Goal: Transaction & Acquisition: Purchase product/service

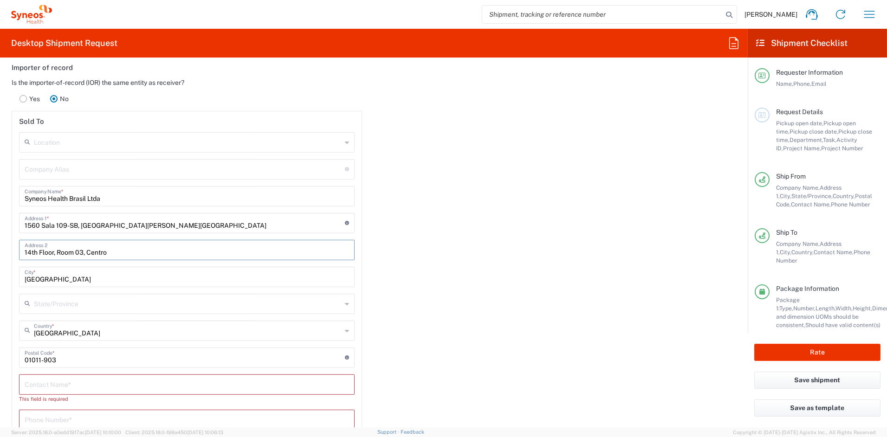
drag, startPoint x: 100, startPoint y: 250, endPoint x: 5, endPoint y: 248, distance: 95.2
click at [6, 248] on main "Is the importer-of-record (IOR) the same entity as receiver? Yes No Sold To Loc…" at bounding box center [187, 302] width 364 height 449
paste input "C.N.P.J.: 08.190.722/0001-68 [GEOGRAPHIC_DATA][PERSON_NAME]"
type input "C.N.P.J.: 08.190.722/0001-68 [GEOGRAPHIC_DATA][PERSON_NAME]"
click at [83, 300] on input "text" at bounding box center [188, 303] width 308 height 16
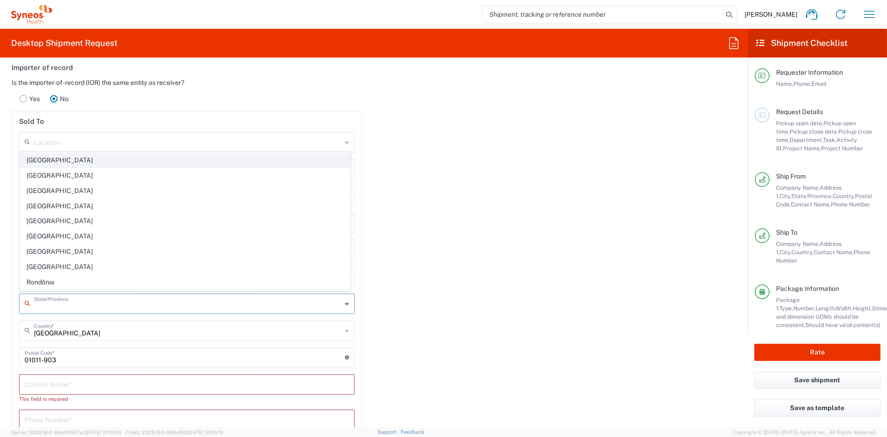
scroll to position [274, 0]
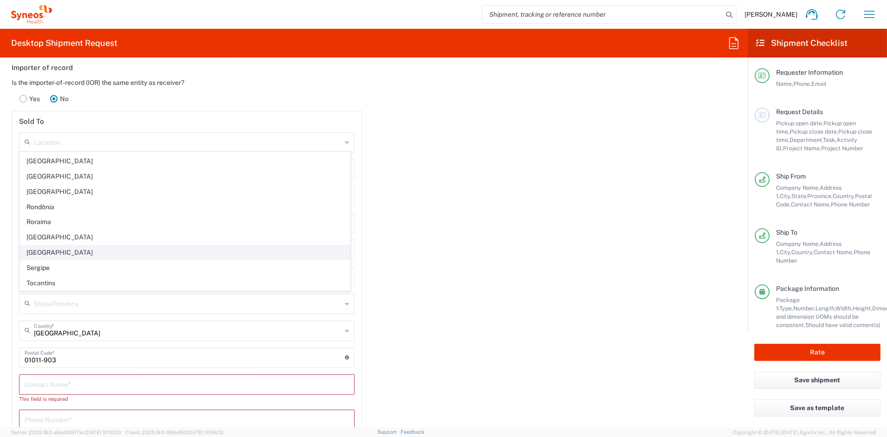
click at [49, 253] on span "[GEOGRAPHIC_DATA]" at bounding box center [185, 253] width 330 height 14
type input "[GEOGRAPHIC_DATA]"
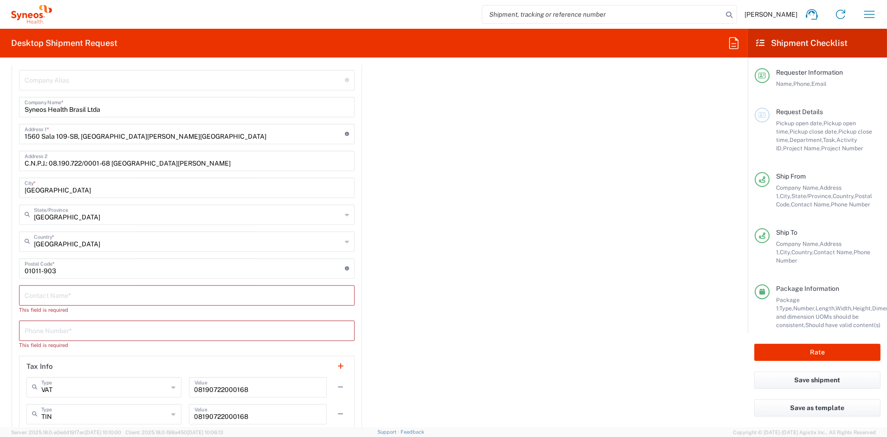
scroll to position [1337, 0]
click at [81, 291] on input "text" at bounding box center [187, 293] width 324 height 16
paste input "[PERSON_NAME]"
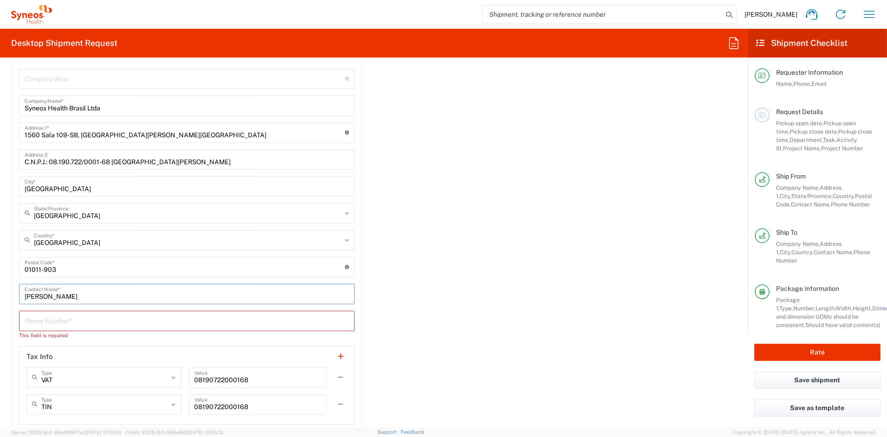
type input "[PERSON_NAME]"
click at [62, 323] on input "tel" at bounding box center [187, 320] width 324 height 16
click at [78, 318] on input "tel" at bounding box center [187, 320] width 324 height 16
paste input "551151160783"
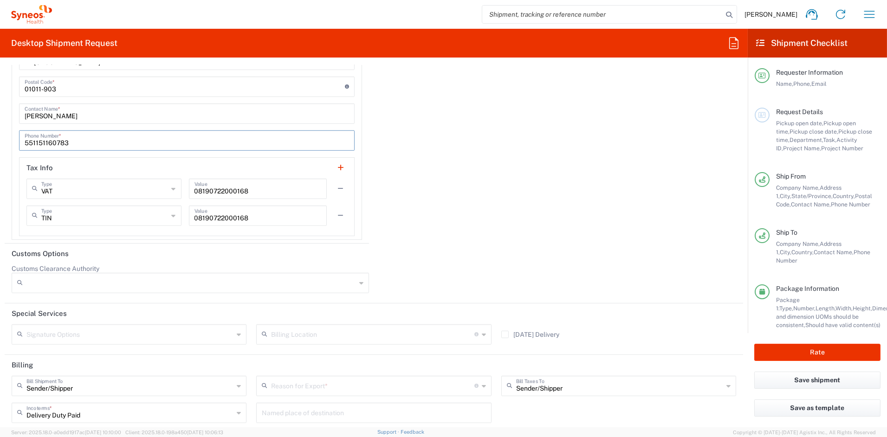
scroll to position [1548, 0]
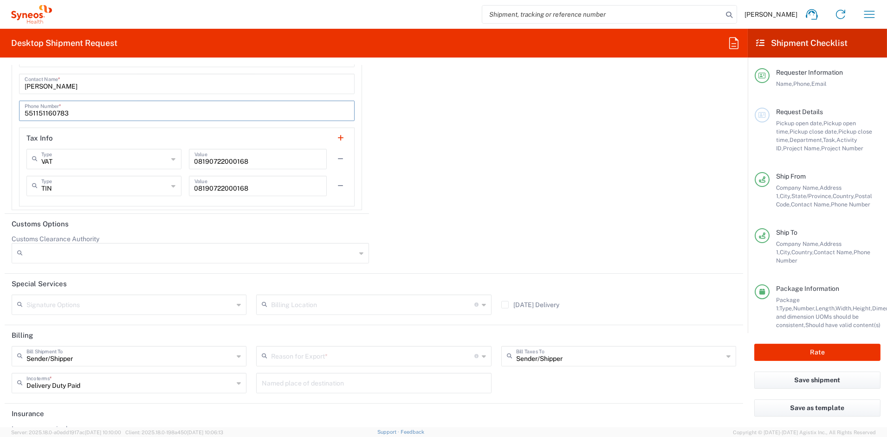
type input "551151160783"
click at [349, 358] on input "text" at bounding box center [372, 356] width 203 height 16
click at [279, 335] on span "Sold" at bounding box center [370, 336] width 231 height 14
type input "Sold"
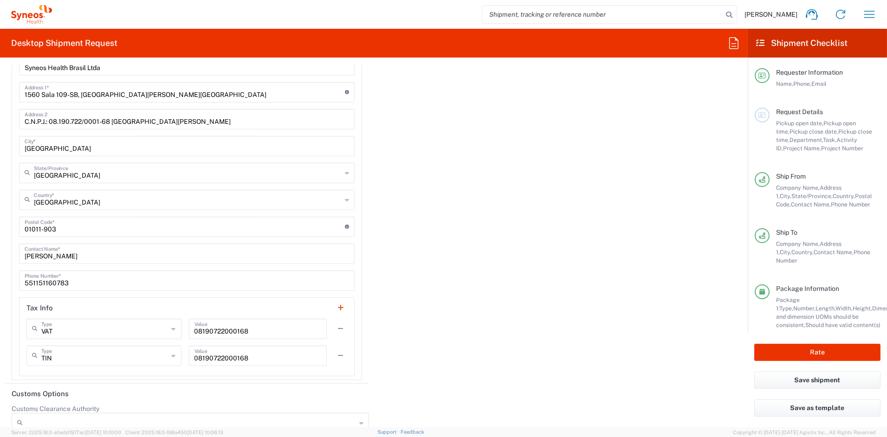
scroll to position [1384, 0]
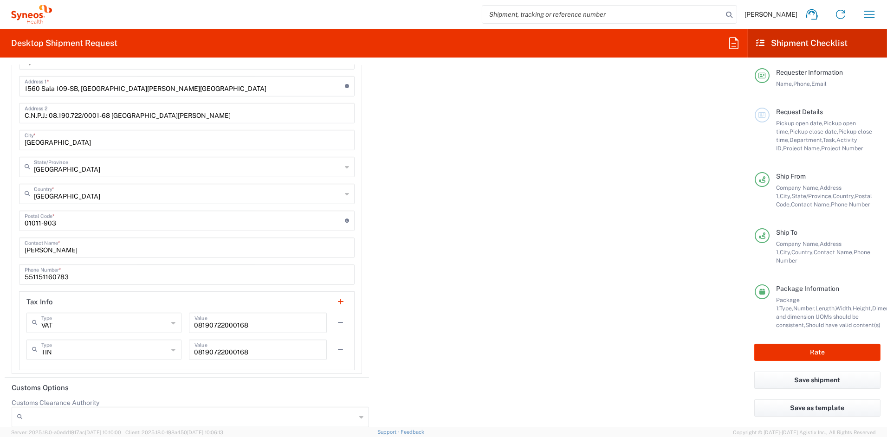
click at [335, 348] on button "button" at bounding box center [340, 350] width 13 height 13
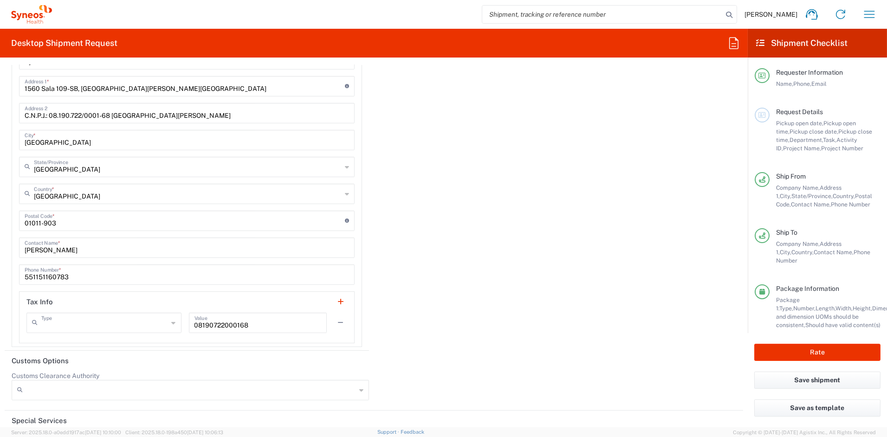
click at [139, 321] on input "text" at bounding box center [104, 322] width 127 height 16
click at [49, 388] on span "Other" at bounding box center [102, 387] width 151 height 14
type input "Other"
drag, startPoint x: 259, startPoint y: 323, endPoint x: 162, endPoint y: 321, distance: 98.0
click at [162, 321] on div "Other Type VAT EIN EORI Other TIN 08190722000168 Value" at bounding box center [186, 326] width 321 height 27
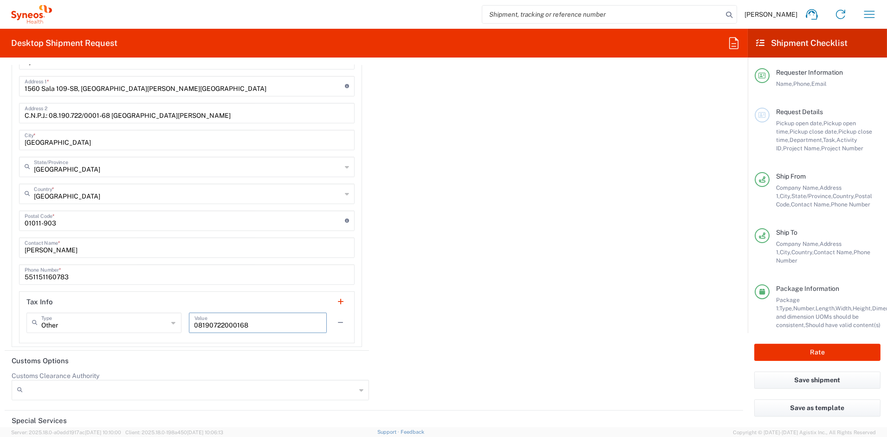
paste input "CEP05319000"
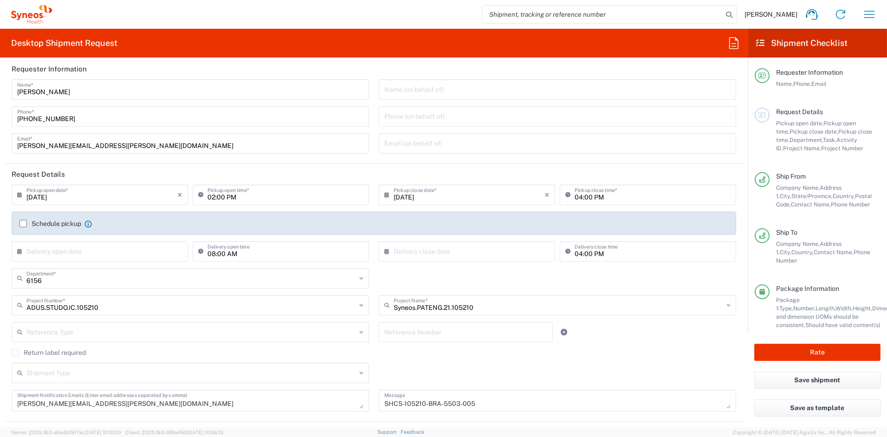
scroll to position [0, 0]
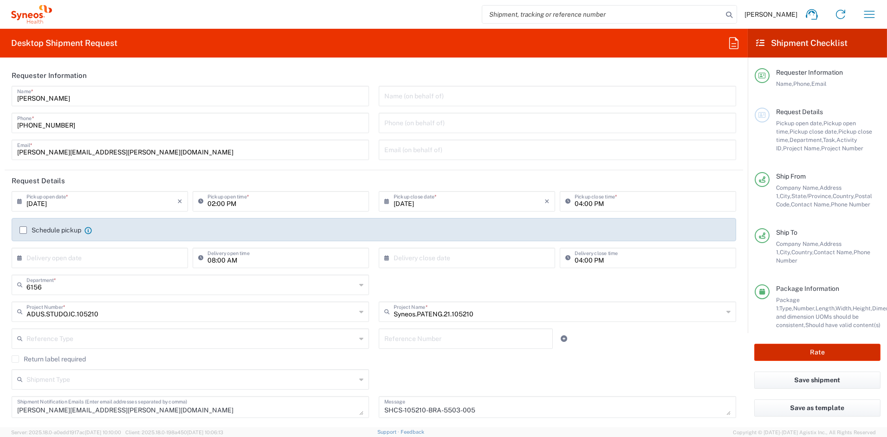
type input "CEP05319000"
click at [812, 351] on button "Rate" at bounding box center [817, 352] width 126 height 17
type input "ADUS.STUDO.IC.105210"
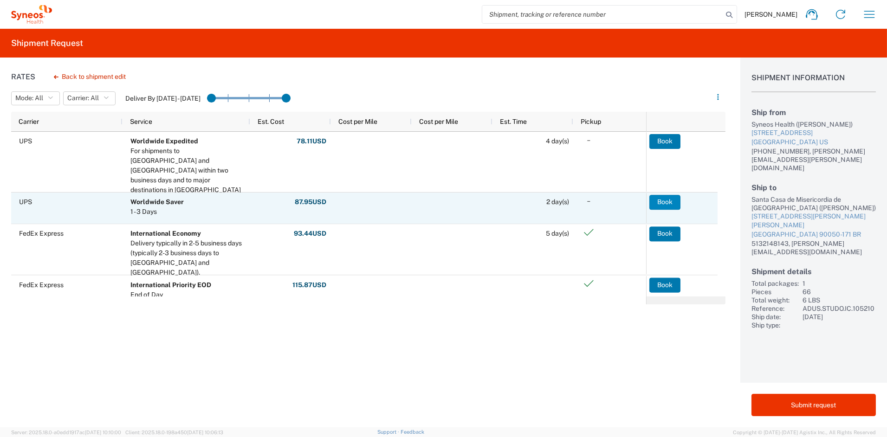
click at [659, 202] on button "Book" at bounding box center [664, 202] width 31 height 15
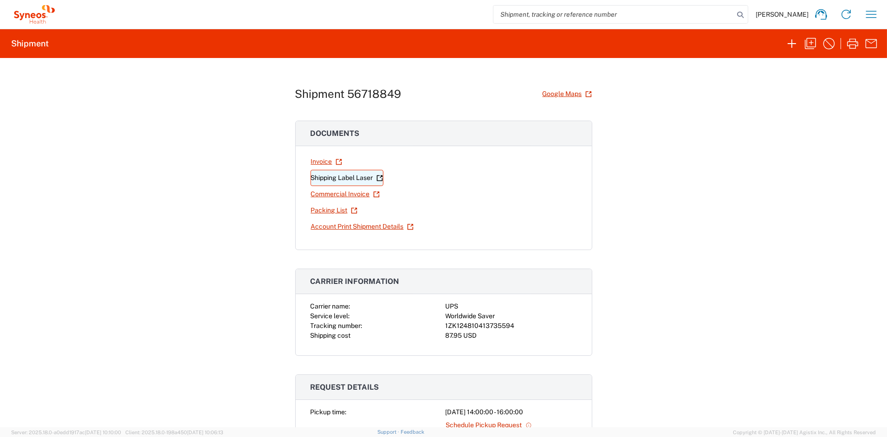
click at [326, 181] on link "Shipping Label Laser" at bounding box center [347, 178] width 73 height 16
click at [336, 194] on link "Commercial Invoice" at bounding box center [346, 194] width 70 height 16
click at [795, 45] on icon "button" at bounding box center [791, 43] width 15 height 15
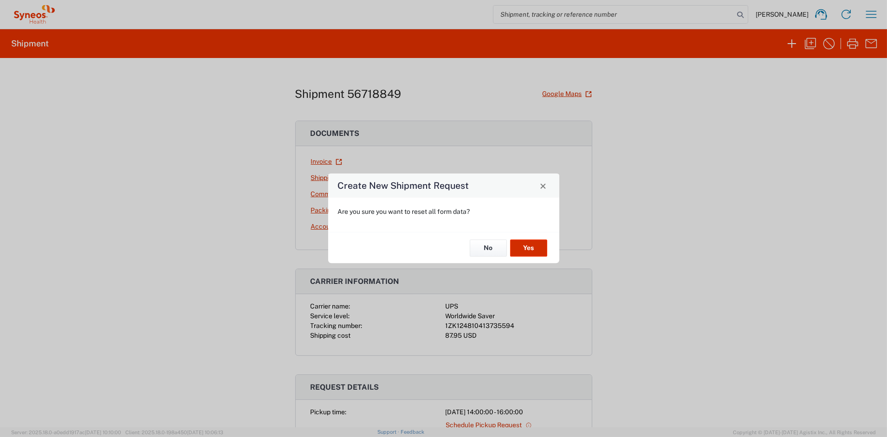
click at [541, 246] on button "Yes" at bounding box center [528, 248] width 37 height 17
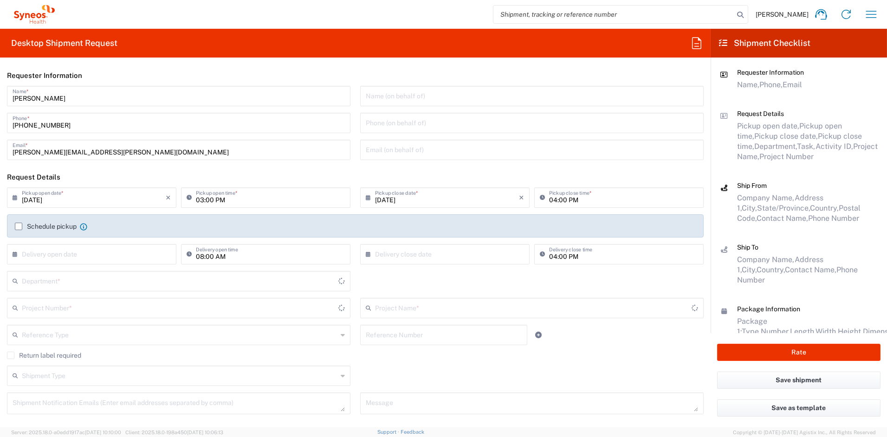
type input "[US_STATE]"
type input "6156"
drag, startPoint x: 74, startPoint y: 154, endPoint x: -34, endPoint y: 153, distance: 107.7
click at [0, 153] on html "[PERSON_NAME] Home Shipment estimator Shipment tracking Desktop shipment reques…" at bounding box center [443, 218] width 887 height 437
paste input "[PERSON_NAME].[PERSON_NAME]"
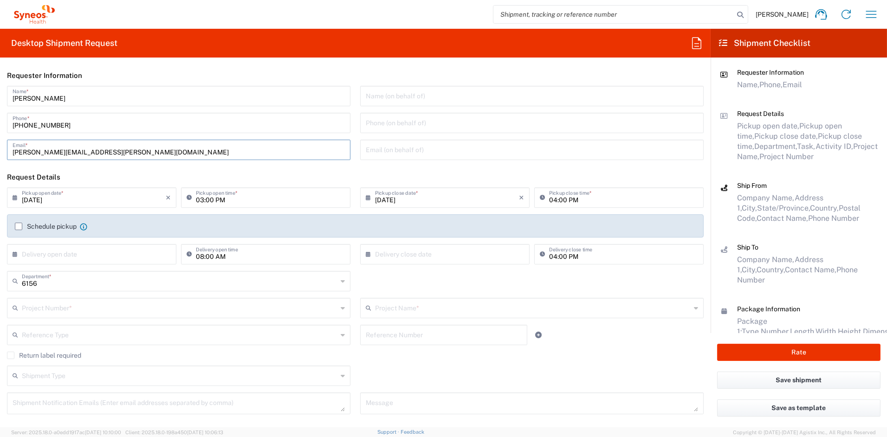
type input "[PERSON_NAME][EMAIL_ADDRESS][PERSON_NAME][DOMAIN_NAME]"
click at [92, 311] on input "text" at bounding box center [180, 307] width 316 height 16
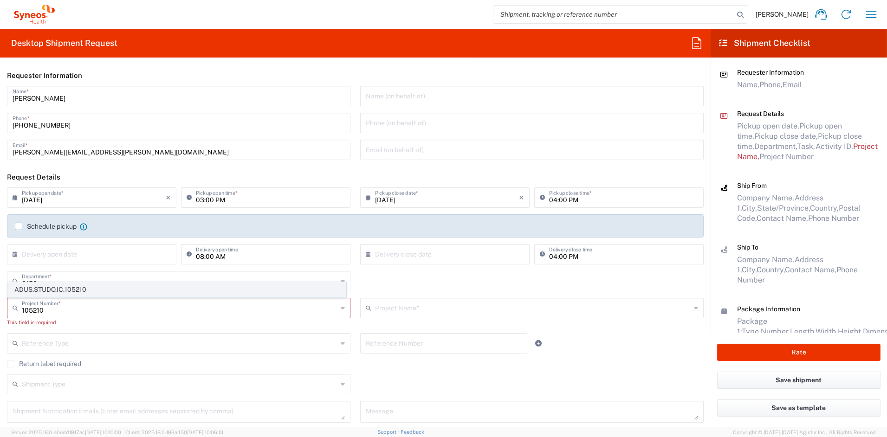
click at [65, 291] on span "ADUS.STUDO.IC.105210" at bounding box center [177, 290] width 338 height 14
type input "ADUS.STUDO.IC.105210"
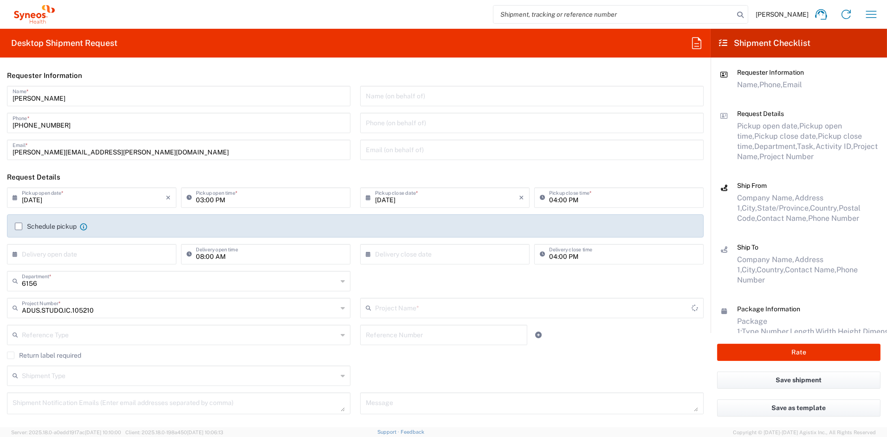
type input "Syneos.PATENG.21.105210"
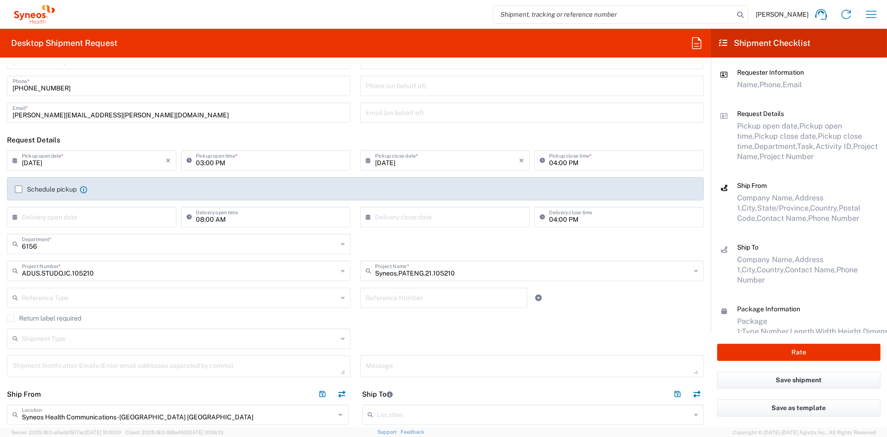
scroll to position [42, 0]
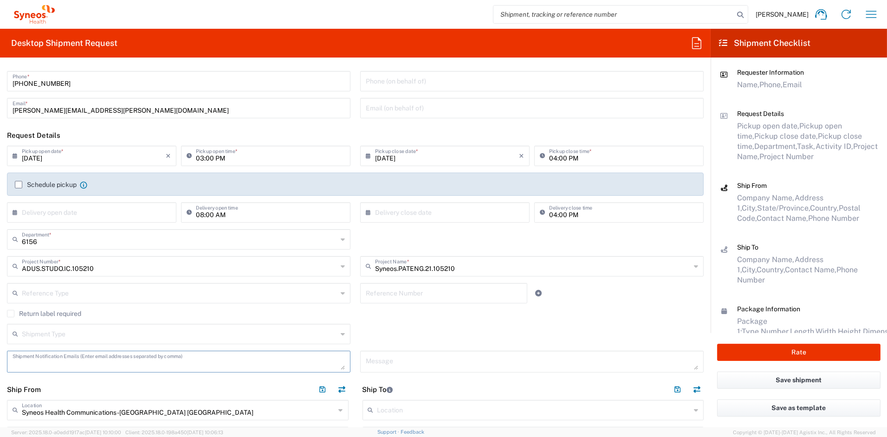
click at [58, 366] on textarea at bounding box center [179, 362] width 332 height 16
paste textarea "[PERSON_NAME][EMAIL_ADDRESS][PERSON_NAME][DOMAIN_NAME]"
type textarea "[PERSON_NAME][EMAIL_ADDRESS][PERSON_NAME][DOMAIN_NAME]"
click at [427, 360] on textarea at bounding box center [532, 362] width 332 height 16
paste textarea "SHCS-105210-BRA-5505-005"
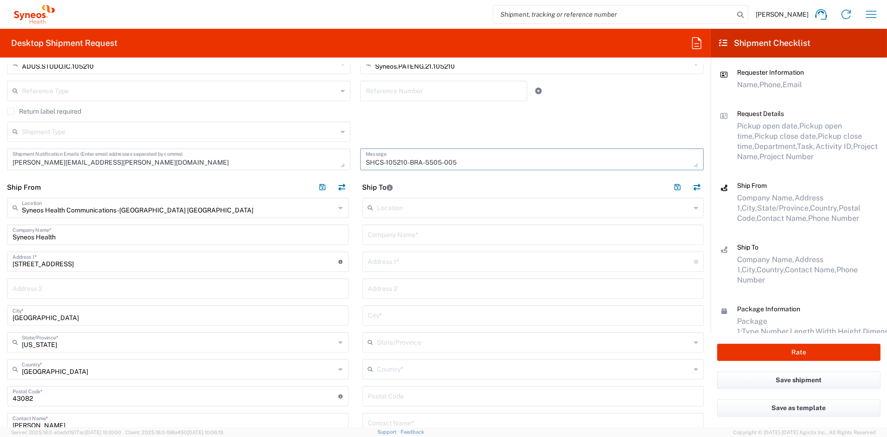
scroll to position [246, 0]
type textarea "SHCS-105210-BRA-5505-005"
click at [408, 233] on input "text" at bounding box center [533, 232] width 331 height 16
paste input "Centro de Estudos e Pesquisa de Hematologia e Oncologia – CEPHO"
type input "Centro de Estudos e Pesquisa de Hematologia e Oncologia – CEPHO"
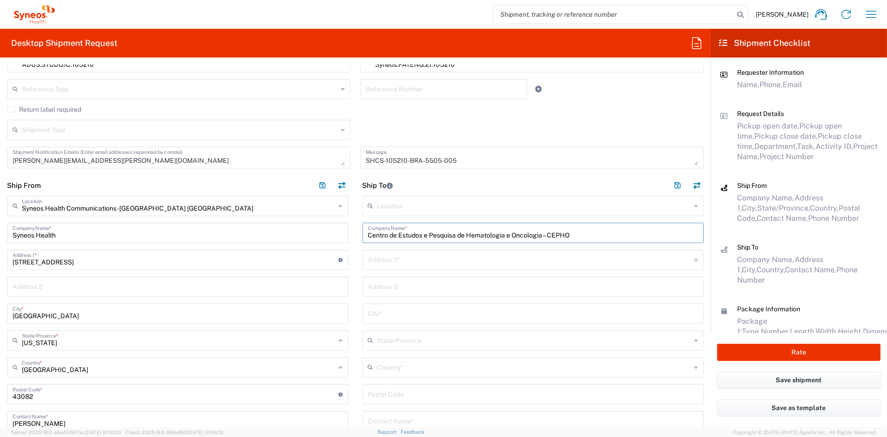
click at [383, 261] on input "text" at bounding box center [531, 259] width 326 height 16
paste input "[STREET_ADDRESS][PERSON_NAME]"
type input "[STREET_ADDRESS][PERSON_NAME]"
click at [390, 314] on input "text" at bounding box center [533, 313] width 331 height 16
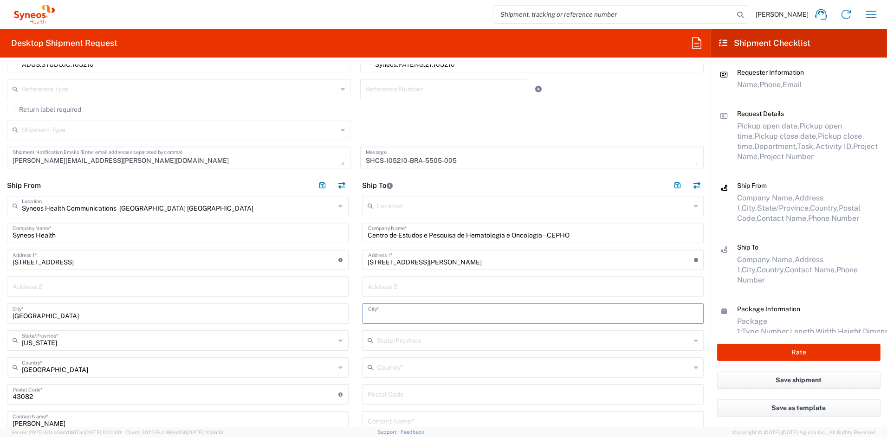
paste input "Santo André"
type input "Santo André"
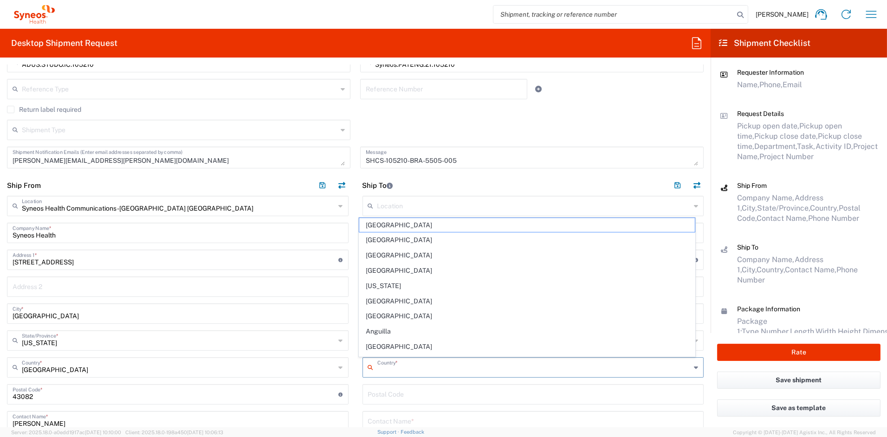
click at [395, 369] on input "text" at bounding box center [534, 367] width 314 height 16
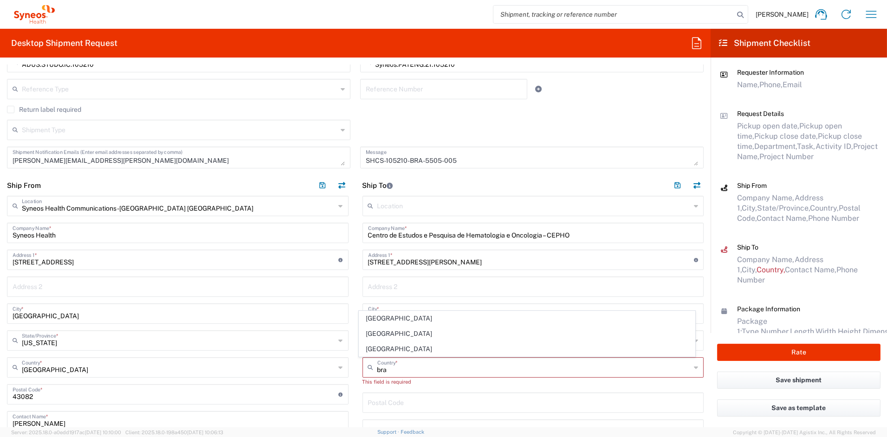
click at [377, 318] on span "[GEOGRAPHIC_DATA]" at bounding box center [527, 318] width 336 height 14
type input "[GEOGRAPHIC_DATA]"
type input "Sender/Shipper"
type input "Delivery Duty Paid"
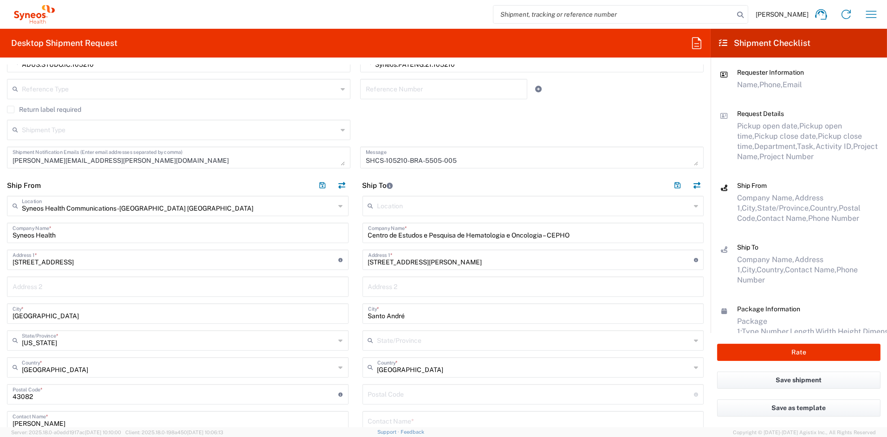
click at [387, 341] on input "text" at bounding box center [534, 340] width 314 height 16
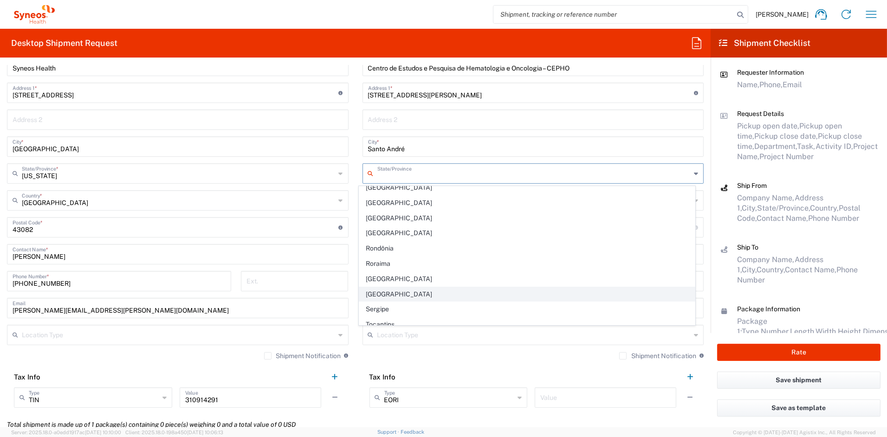
scroll to position [264, 0]
click at [387, 298] on span "[GEOGRAPHIC_DATA]" at bounding box center [527, 295] width 336 height 14
type input "[GEOGRAPHIC_DATA]"
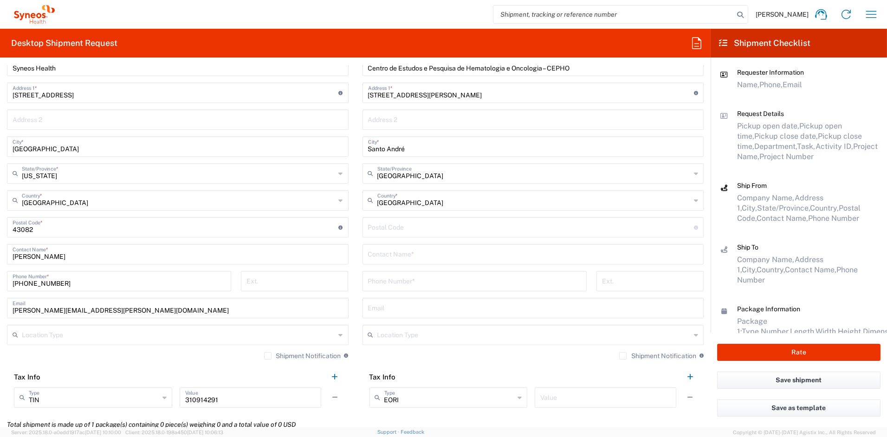
click at [379, 230] on input "undefined" at bounding box center [531, 227] width 326 height 16
paste input "09060-870"
type input "09060-870"
click at [424, 256] on input "text" at bounding box center [533, 254] width 331 height 16
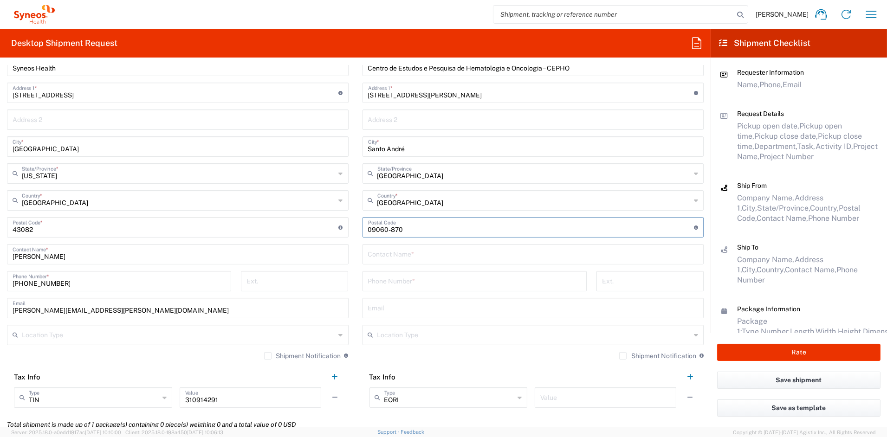
click at [424, 256] on input "text" at bounding box center [533, 254] width 331 height 16
paste input "[PERSON_NAME]"
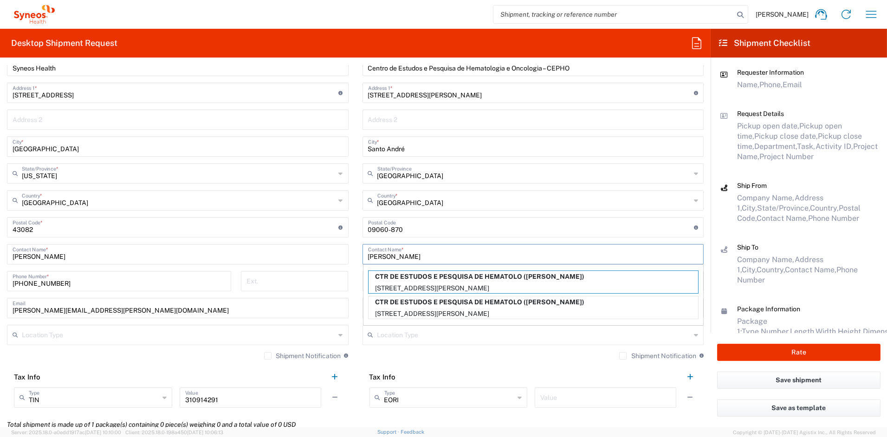
type input "[PERSON_NAME]"
click at [392, 335] on input "text" at bounding box center [534, 334] width 314 height 16
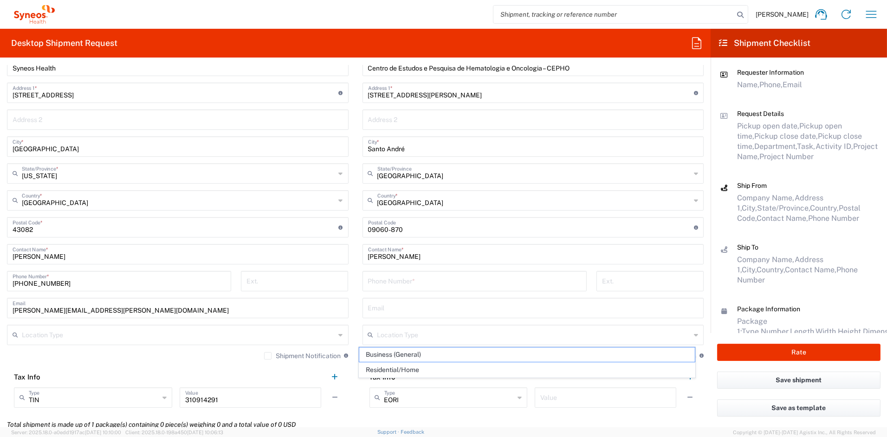
drag, startPoint x: 385, startPoint y: 354, endPoint x: 386, endPoint y: 335, distance: 19.1
click at [385, 354] on span "Business (General)" at bounding box center [527, 355] width 336 height 14
type input "Business (General)"
click at [393, 277] on input "tel" at bounding box center [474, 280] width 213 height 16
paste input "[PHONE_NUMBER]"
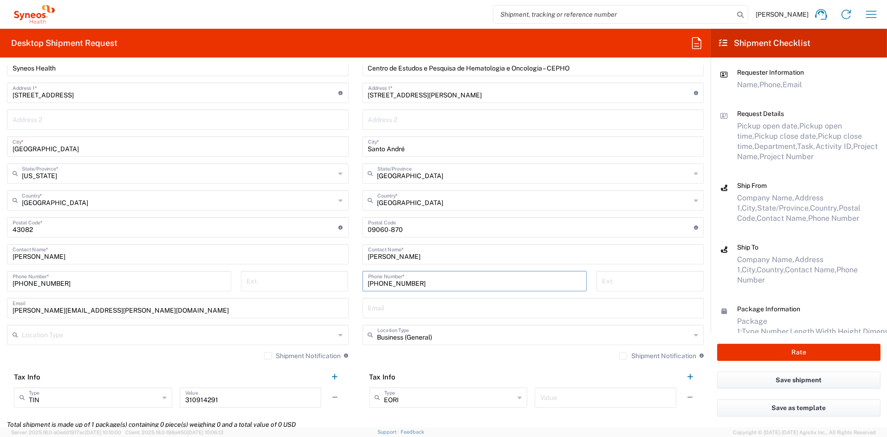
click at [404, 284] on input "[PHONE_NUMBER]" at bounding box center [474, 280] width 213 height 16
type input "551149935491"
click at [409, 307] on input "text" at bounding box center [533, 307] width 331 height 16
paste input "[PERSON_NAME][EMAIL_ADDRESS][PERSON_NAME][DOMAIN_NAME]"
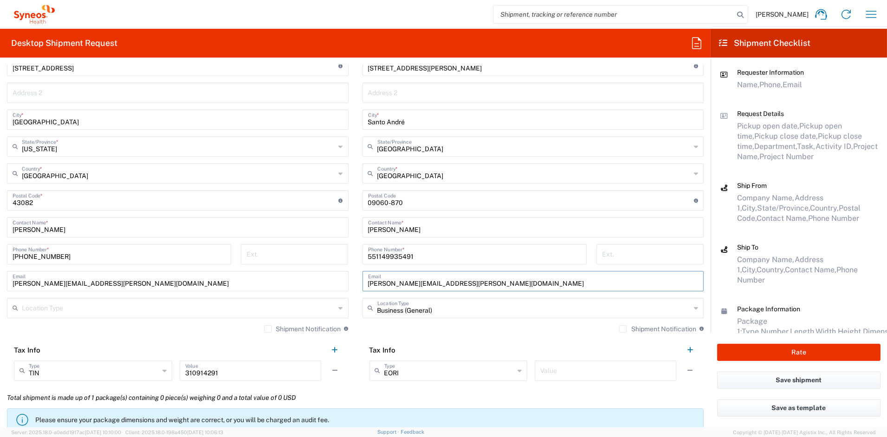
scroll to position [442, 0]
type input "[PERSON_NAME][EMAIL_ADDRESS][PERSON_NAME][DOMAIN_NAME]"
click at [555, 371] on input "text" at bounding box center [605, 368] width 130 height 16
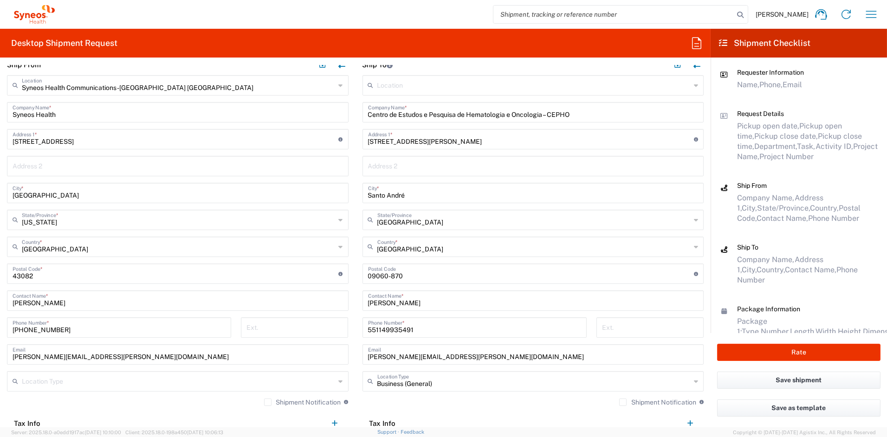
scroll to position [359, 0]
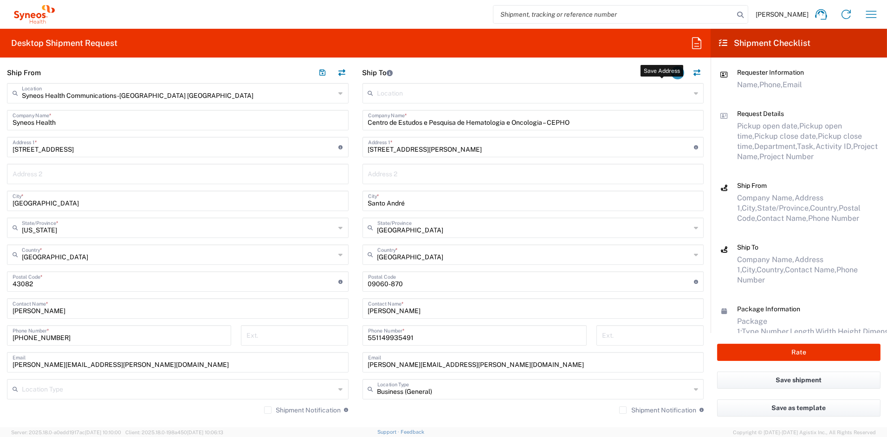
type input "-"
click at [671, 74] on button "button" at bounding box center [677, 72] width 13 height 13
click at [368, 122] on input "Centro de Estudos e Pesquisa de Hematologia e Oncologia – CEPHO" at bounding box center [533, 119] width 331 height 16
drag, startPoint x: 464, startPoint y: 121, endPoint x: 565, endPoint y: 124, distance: 100.8
click at [566, 124] on input "Centro de Estudos e Pesquisa de Hematologia e Oncologia – CEPHO" at bounding box center [533, 119] width 331 height 16
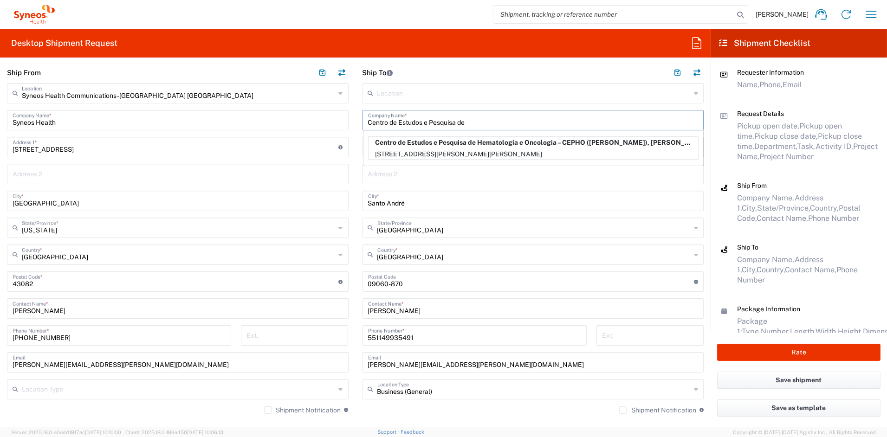
type input "Centro de Estudos e Pesquisa de"
click at [417, 175] on input "text" at bounding box center [533, 173] width 331 height 16
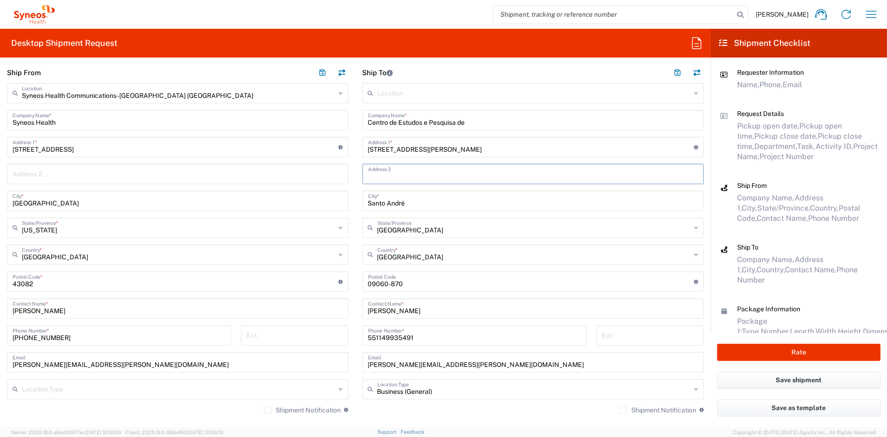
paste input "Hematologia e Oncologia – CEPHO"
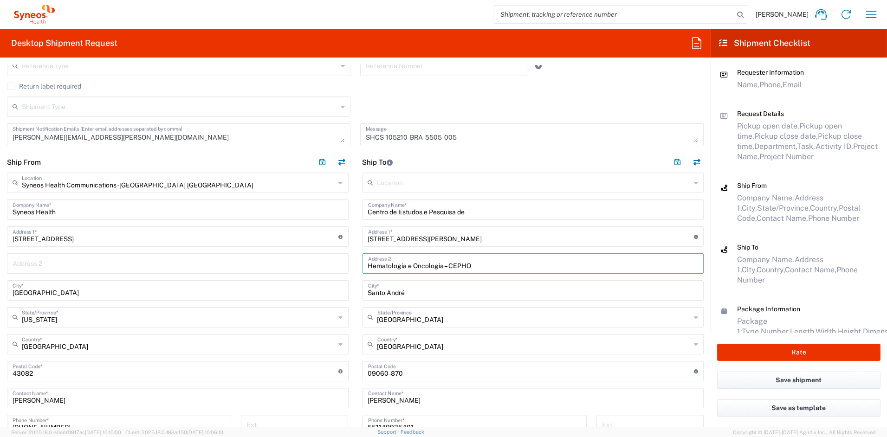
scroll to position [257, 0]
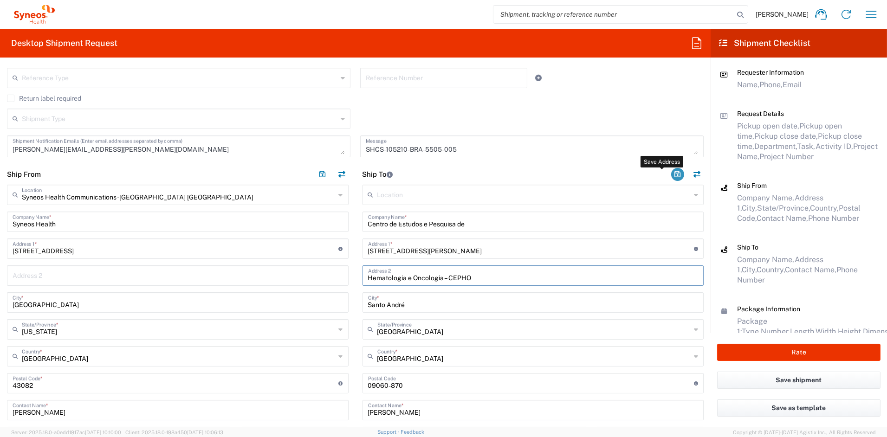
type input "Hematologia e Oncologia – CEPHO"
click at [671, 174] on button "button" at bounding box center [677, 174] width 13 height 13
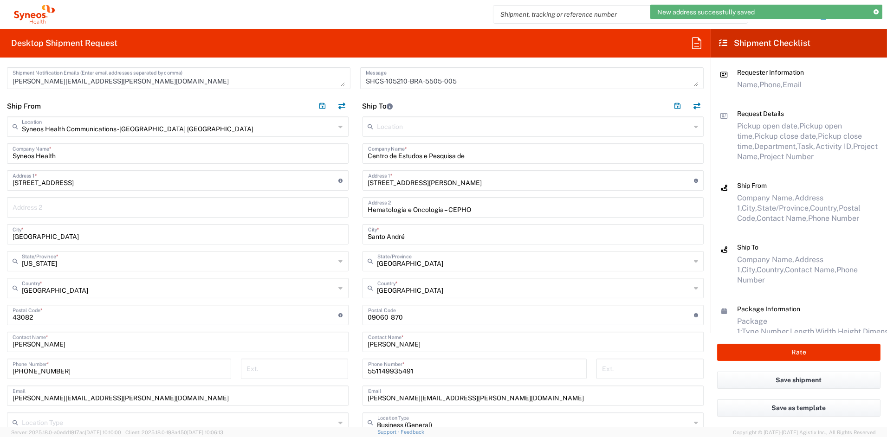
scroll to position [328, 0]
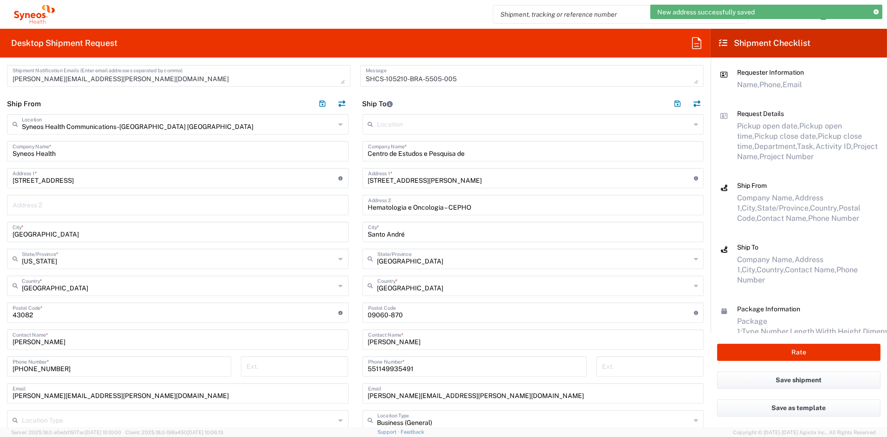
click at [417, 232] on input "Santo André" at bounding box center [533, 231] width 331 height 16
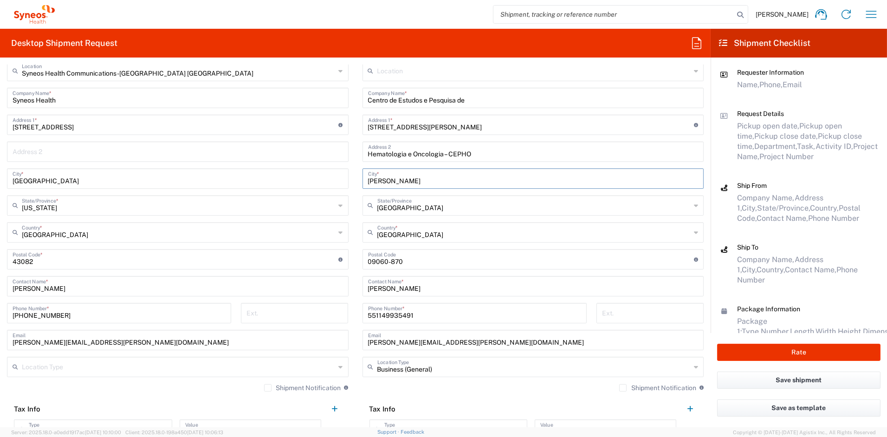
scroll to position [383, 0]
type input "[PERSON_NAME]"
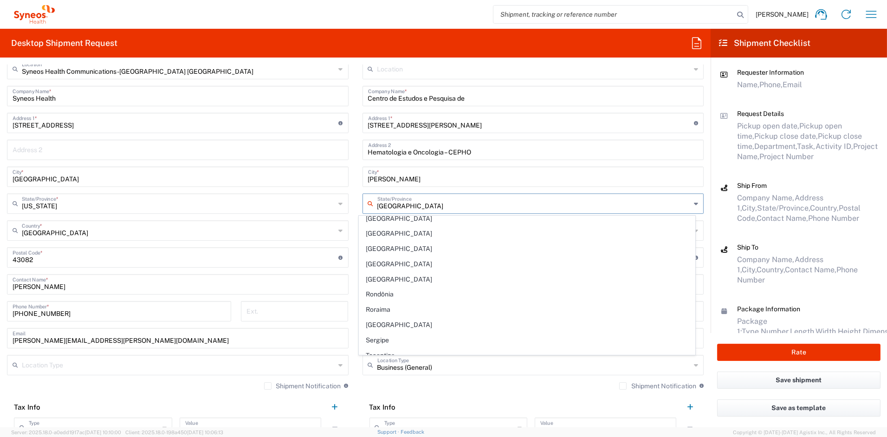
click at [381, 207] on input "[GEOGRAPHIC_DATA]" at bounding box center [534, 203] width 314 height 16
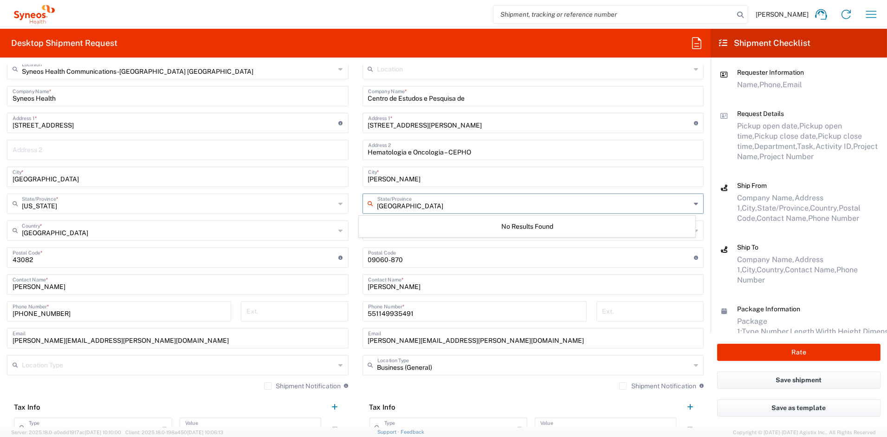
type input "[GEOGRAPHIC_DATA]"
click at [435, 182] on input "[PERSON_NAME]" at bounding box center [533, 176] width 331 height 16
type input "[GEOGRAPHIC_DATA]"
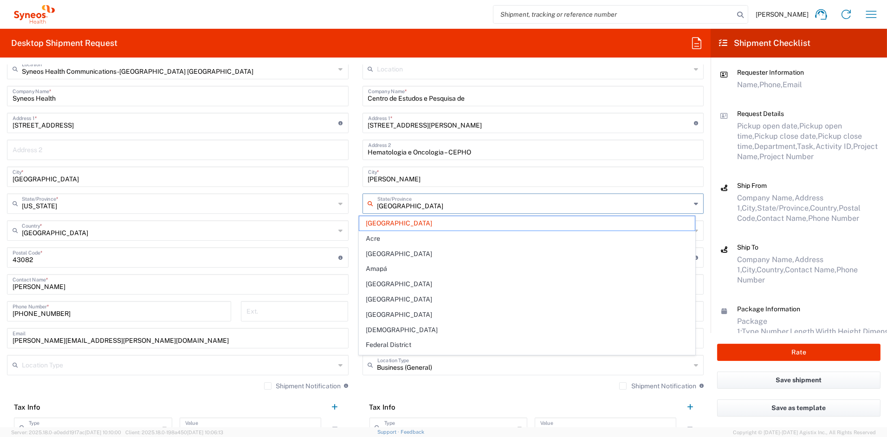
click at [418, 204] on input "[GEOGRAPHIC_DATA]" at bounding box center [534, 203] width 314 height 16
type input "[GEOGRAPHIC_DATA]"
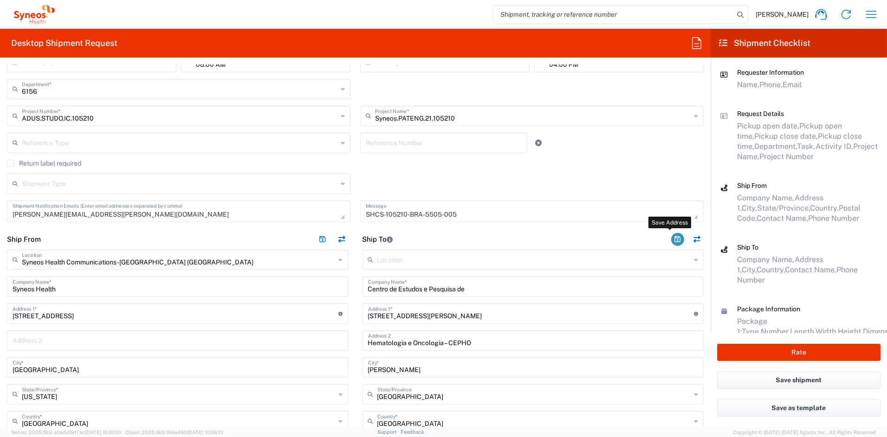
scroll to position [196, 0]
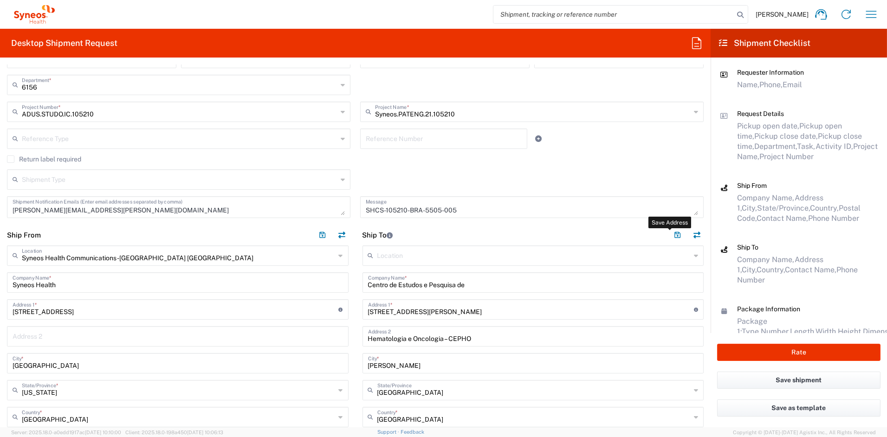
drag, startPoint x: 670, startPoint y: 235, endPoint x: 586, endPoint y: 245, distance: 85.0
click at [671, 235] on button "button" at bounding box center [677, 235] width 13 height 13
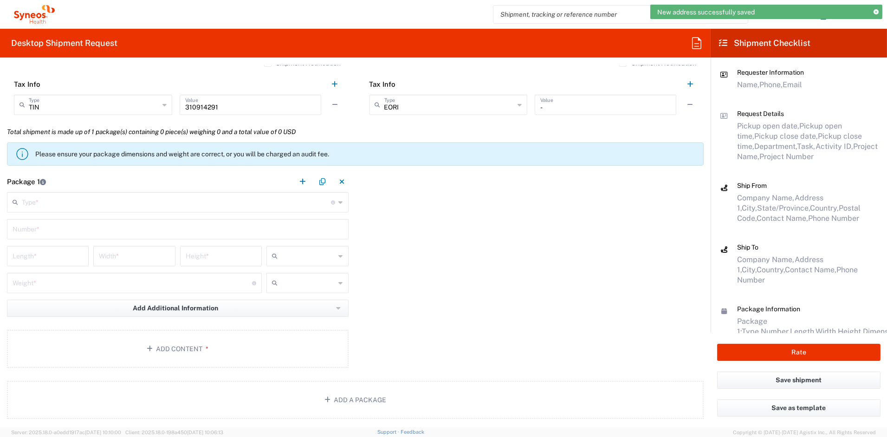
scroll to position [707, 0]
click at [106, 201] on input "text" at bounding box center [177, 201] width 310 height 16
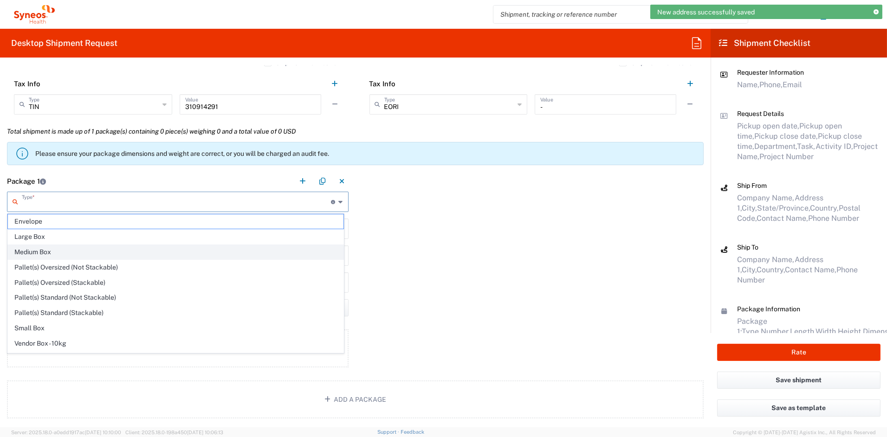
click at [32, 254] on span "Medium Box" at bounding box center [176, 252] width 336 height 14
type input "Medium Box"
type input "13"
type input "11.5"
type input "2.5"
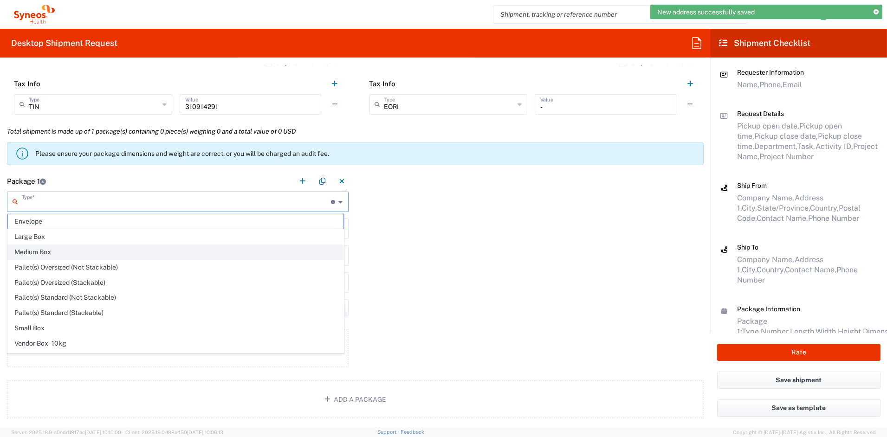
type input "in"
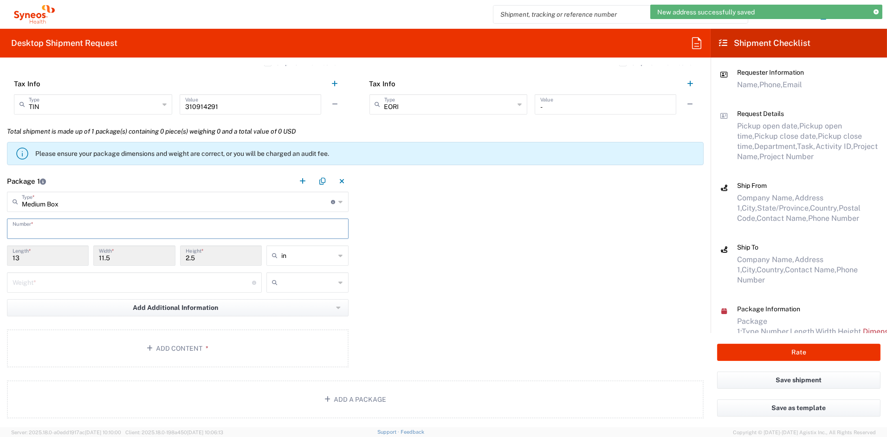
click at [35, 231] on input "text" at bounding box center [178, 228] width 331 height 16
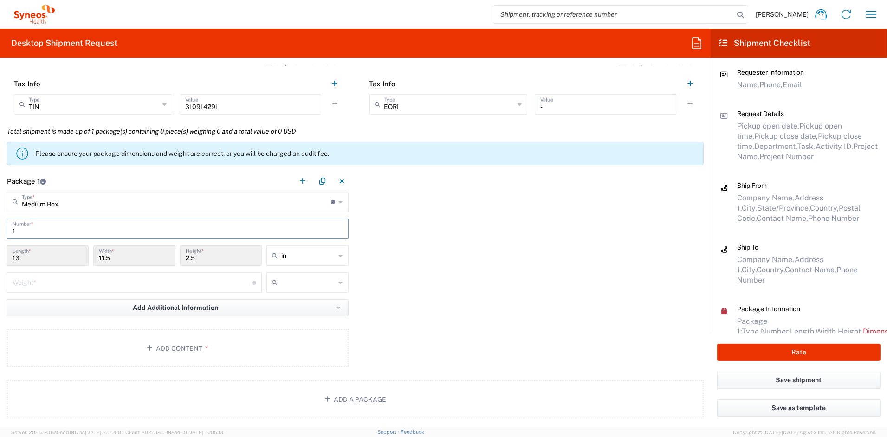
type input "1"
click at [36, 283] on input "number" at bounding box center [133, 282] width 240 height 16
type input "6"
click at [300, 280] on input "text" at bounding box center [308, 282] width 54 height 15
drag, startPoint x: 290, startPoint y: 318, endPoint x: 284, endPoint y: 318, distance: 6.1
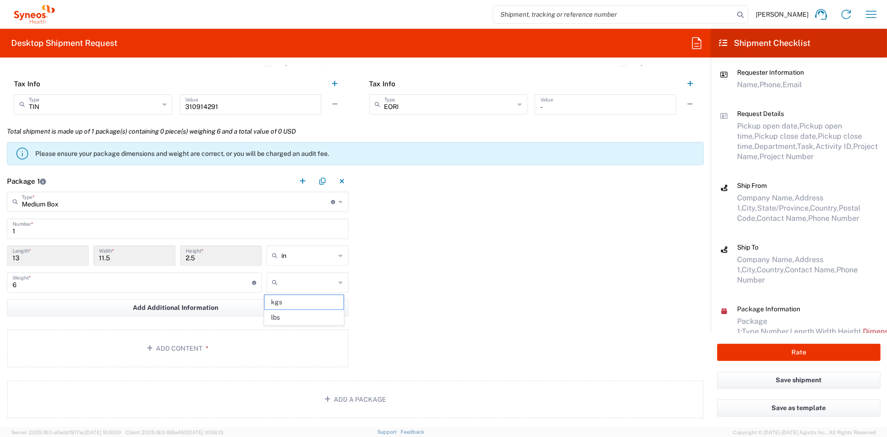
click at [289, 318] on span "lbs" at bounding box center [304, 318] width 79 height 14
type input "lbs"
click at [171, 346] on button "Add Content *" at bounding box center [178, 349] width 342 height 38
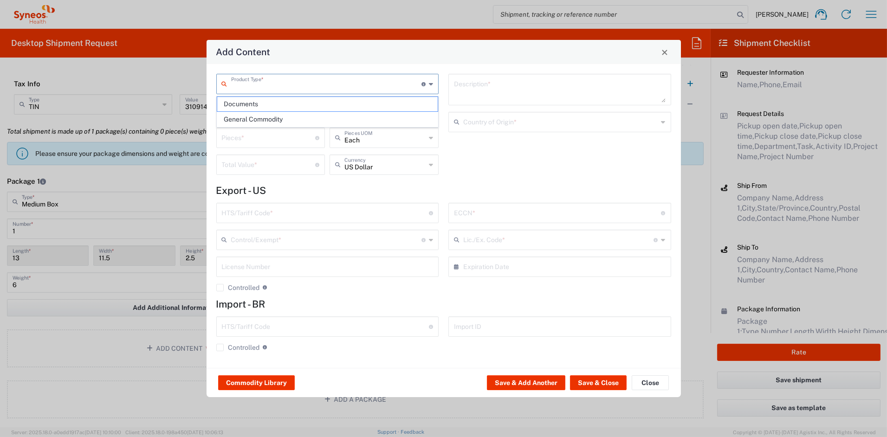
click at [277, 88] on input "text" at bounding box center [326, 83] width 191 height 16
click at [259, 118] on span "General Commodity" at bounding box center [327, 119] width 220 height 14
type input "General Commodity"
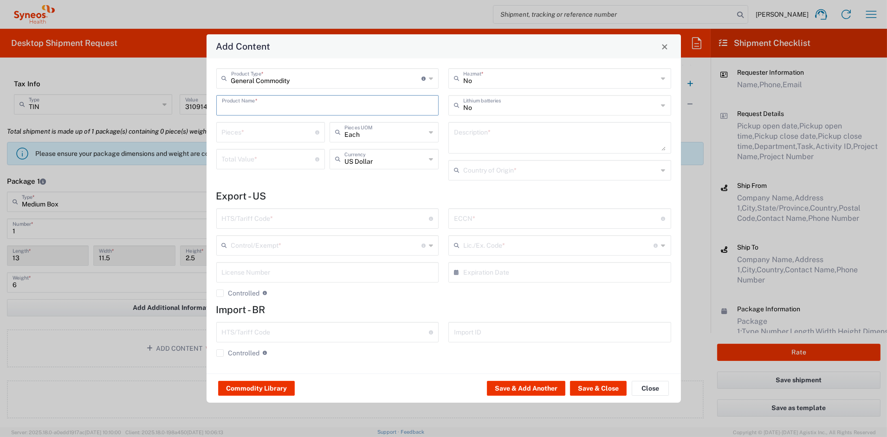
click at [253, 108] on input "text" at bounding box center [328, 105] width 212 height 16
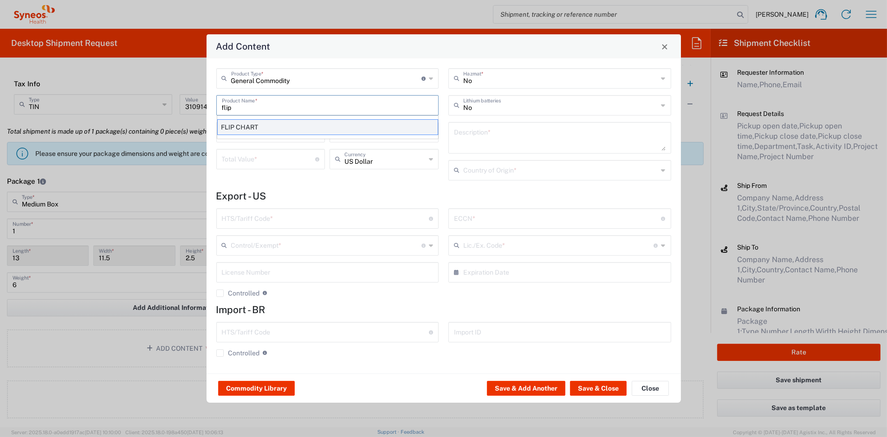
click at [263, 127] on div "FLIP CHART" at bounding box center [327, 127] width 221 height 16
type input "FLIP CHART"
type input "1"
type textarea "11'X8.5'; 24 PAGE WIRO-BOUND PRINTED DOCUMENT"
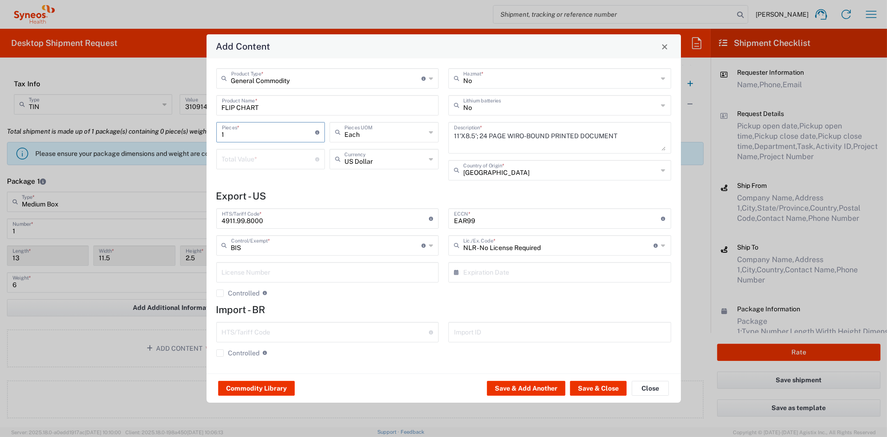
drag, startPoint x: 245, startPoint y: 135, endPoint x: 190, endPoint y: 130, distance: 55.5
click at [190, 130] on div "Add Content General Commodity Product Type * Document: Paper document generated…" at bounding box center [443, 218] width 887 height 437
click at [237, 159] on input "number" at bounding box center [269, 158] width 94 height 16
click at [534, 390] on button "Save & Add Another" at bounding box center [526, 388] width 78 height 15
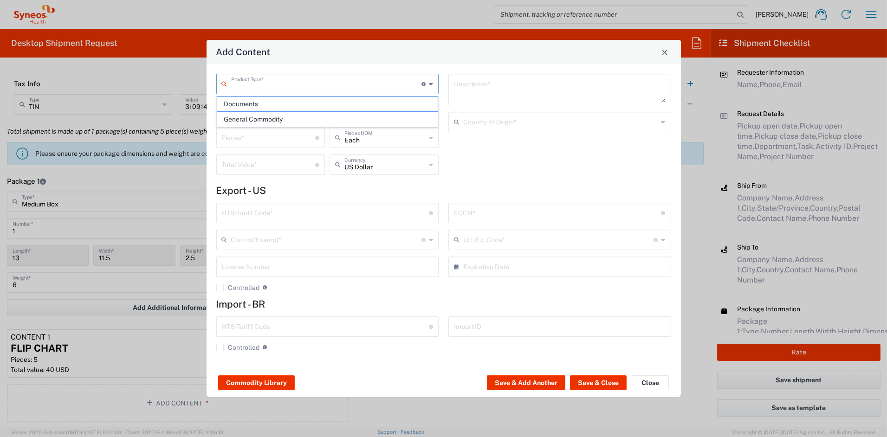
click at [261, 86] on input "text" at bounding box center [326, 83] width 191 height 16
click at [257, 119] on span "General Commodity" at bounding box center [327, 119] width 220 height 14
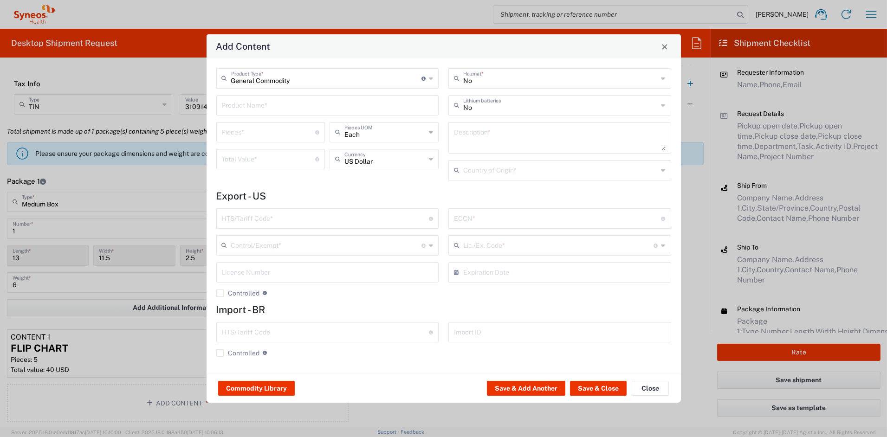
click at [253, 108] on input "text" at bounding box center [328, 105] width 212 height 16
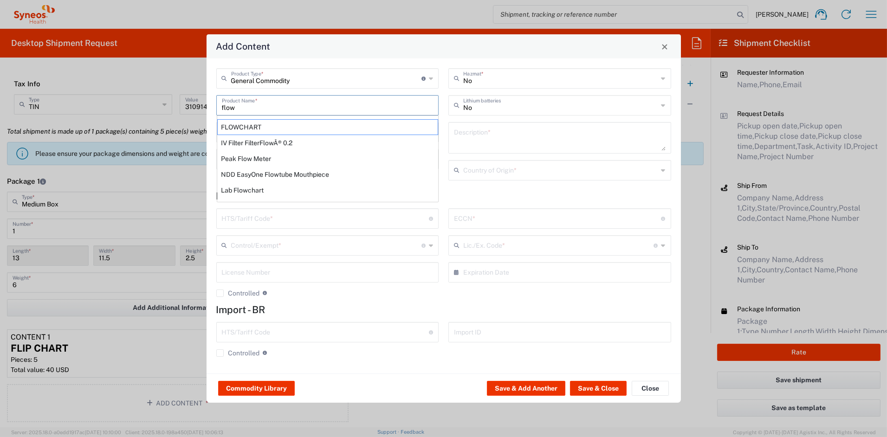
click at [252, 126] on div "FLOWCHART" at bounding box center [327, 127] width 221 height 16
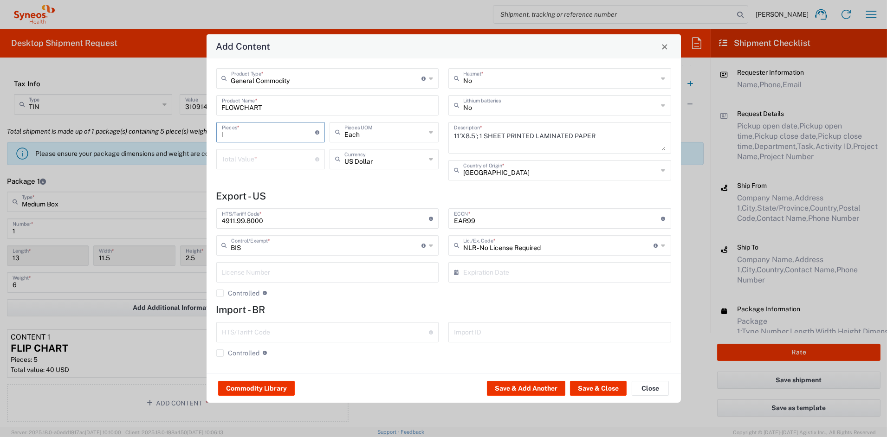
drag, startPoint x: 213, startPoint y: 132, endPoint x: 182, endPoint y: 131, distance: 31.6
click at [182, 131] on div "Add Content General Commodity Product Type * Document: Paper document generated…" at bounding box center [443, 218] width 887 height 437
click at [227, 153] on input "number" at bounding box center [269, 158] width 94 height 16
click at [607, 381] on button "Save & Close" at bounding box center [598, 388] width 57 height 15
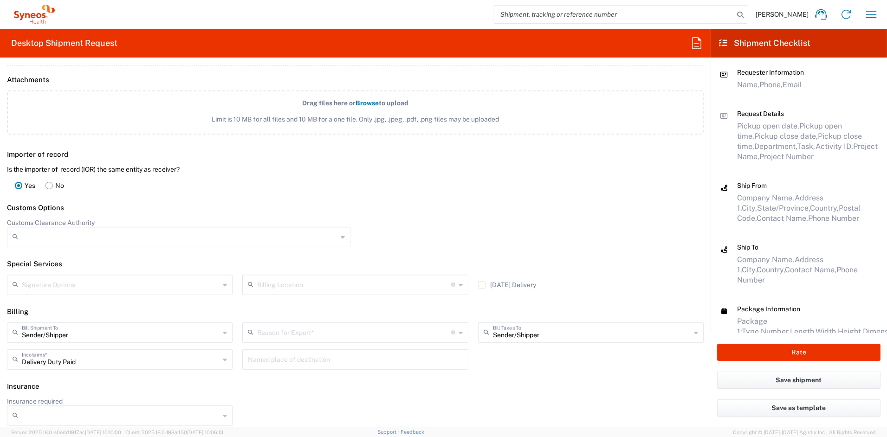
scroll to position [1140, 0]
click at [52, 180] on rect at bounding box center [49, 183] width 7 height 7
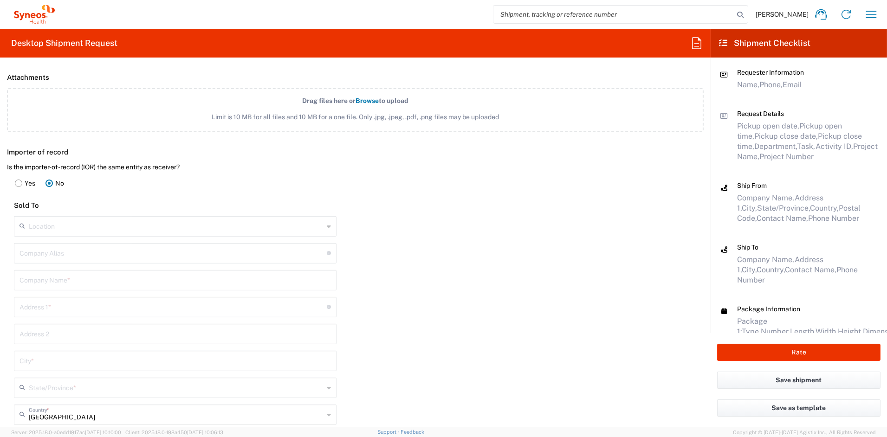
click at [72, 227] on input "text" at bounding box center [176, 226] width 295 height 16
click at [84, 245] on span "Syneos Health Brasil Ltda" at bounding box center [173, 244] width 317 height 14
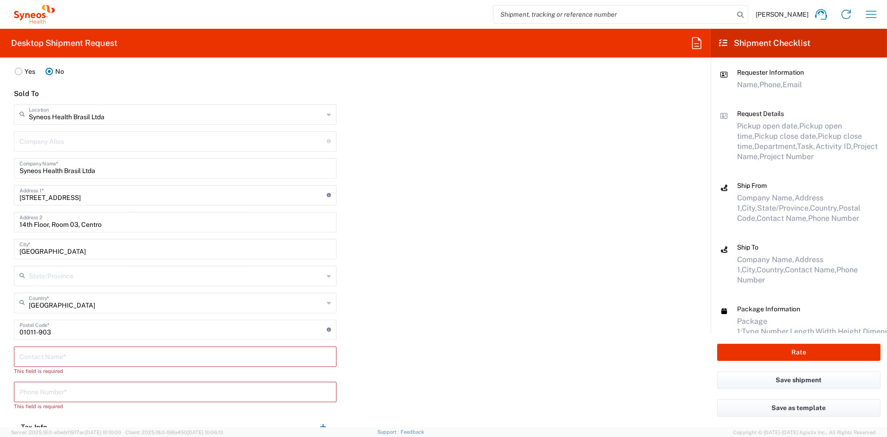
scroll to position [1261, 0]
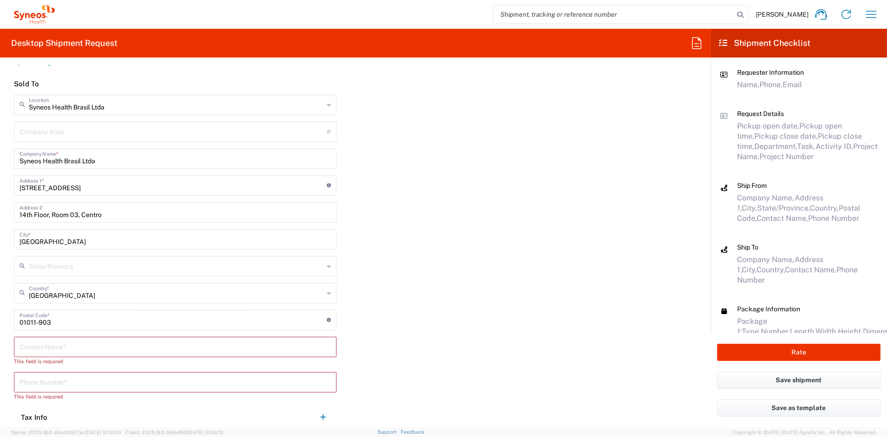
click at [138, 184] on input "[STREET_ADDRESS]" at bounding box center [172, 185] width 307 height 16
drag, startPoint x: 130, startPoint y: 183, endPoint x: -3, endPoint y: 187, distance: 133.3
click at [0, 187] on html "[PERSON_NAME] Home Shipment estimator Shipment tracking Desktop shipment reques…" at bounding box center [443, 218] width 887 height 437
paste input "1560 Sala 109-SB, [GEOGRAPHIC_DATA][PERSON_NAME][GEOGRAPHIC_DATA]"
drag, startPoint x: 106, startPoint y: 213, endPoint x: 0, endPoint y: 210, distance: 106.3
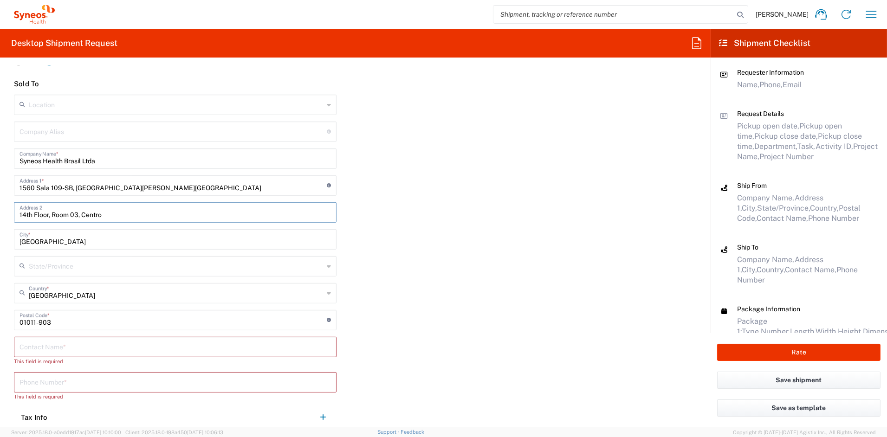
click at [1, 211] on main "Is the importer-of-record (IOR) the same entity as receiver? Yes No Sold To Loc…" at bounding box center [175, 261] width 350 height 441
paste input "C.N.P.J.: 08.190.722/0001-68 [GEOGRAPHIC_DATA][PERSON_NAME]"
click at [76, 265] on input "text" at bounding box center [176, 266] width 295 height 16
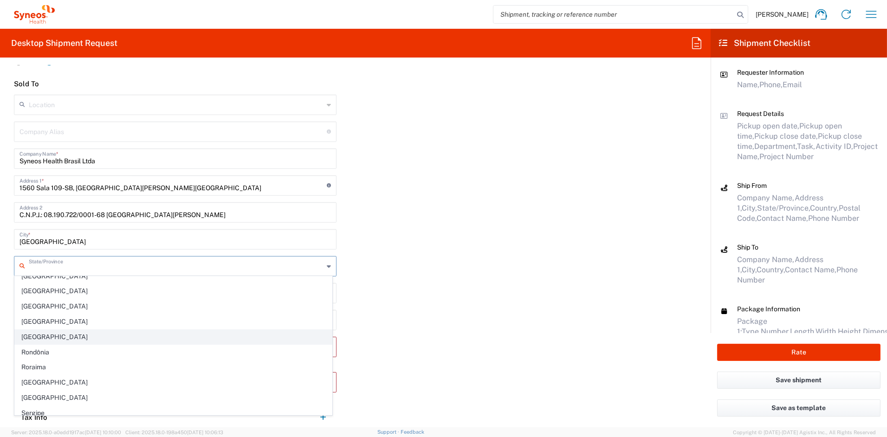
scroll to position [274, 0]
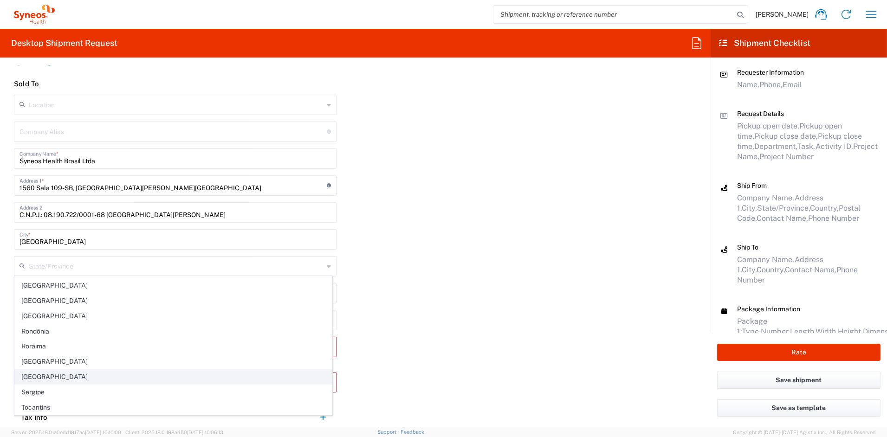
click at [40, 378] on span "[GEOGRAPHIC_DATA]" at bounding box center [173, 377] width 317 height 14
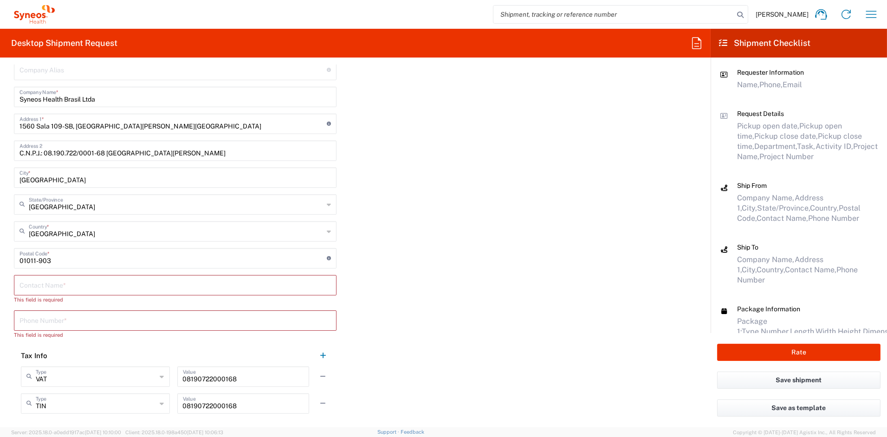
scroll to position [1324, 0]
click at [60, 279] on input "text" at bounding box center [174, 284] width 311 height 16
paste input "[PERSON_NAME]"
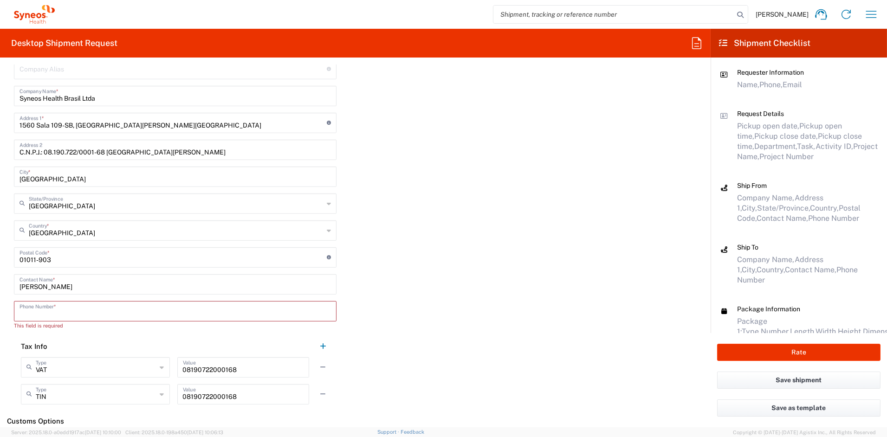
click at [109, 311] on input "tel" at bounding box center [174, 311] width 311 height 16
paste input "551151160783"
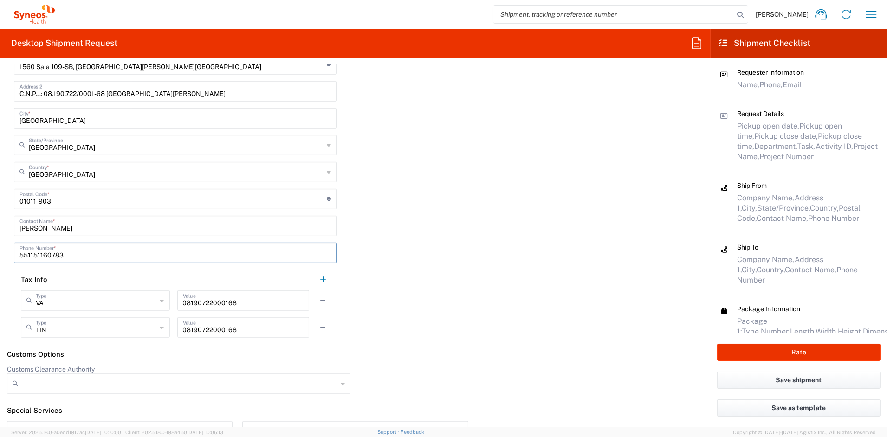
scroll to position [1387, 0]
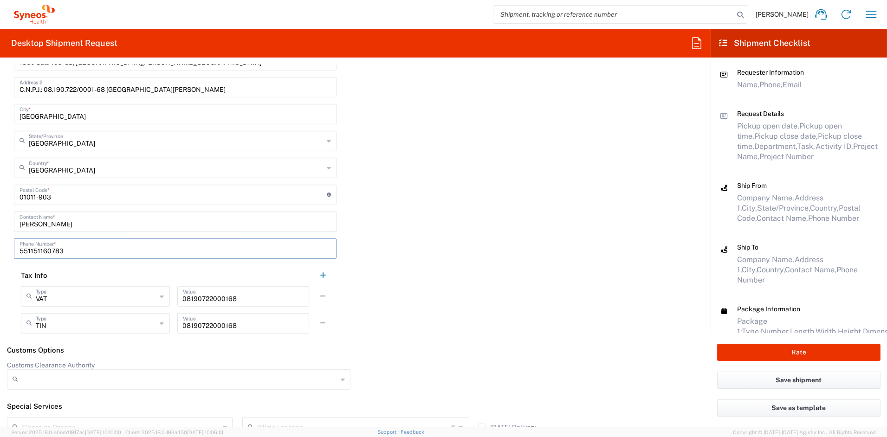
click at [318, 320] on button "button" at bounding box center [323, 323] width 13 height 13
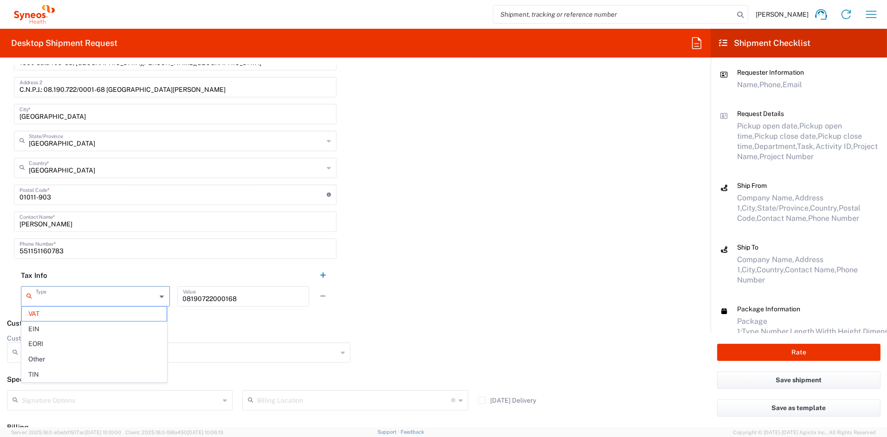
click at [99, 294] on input "text" at bounding box center [96, 296] width 121 height 16
click at [52, 359] on span "Other" at bounding box center [94, 359] width 145 height 14
drag, startPoint x: 213, startPoint y: 296, endPoint x: 143, endPoint y: 294, distance: 69.7
click at [148, 294] on div "Other Type VAT EIN EORI Other TIN 08190722000168 Value" at bounding box center [175, 299] width 309 height 27
paste input "CEP05319000"
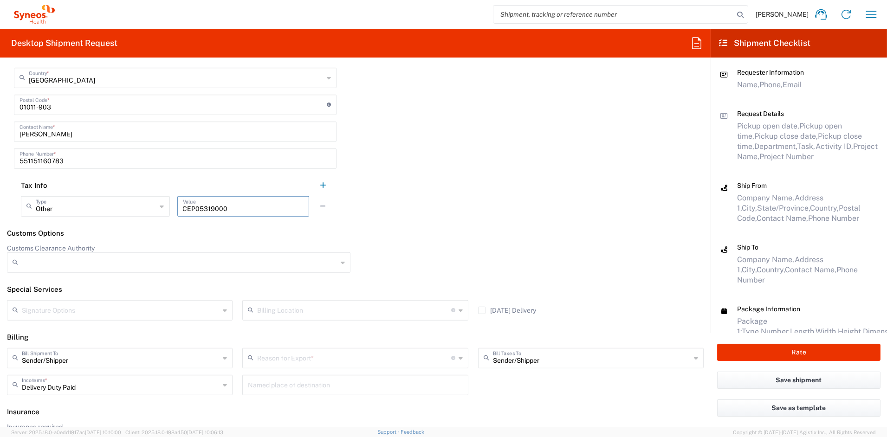
scroll to position [1480, 0]
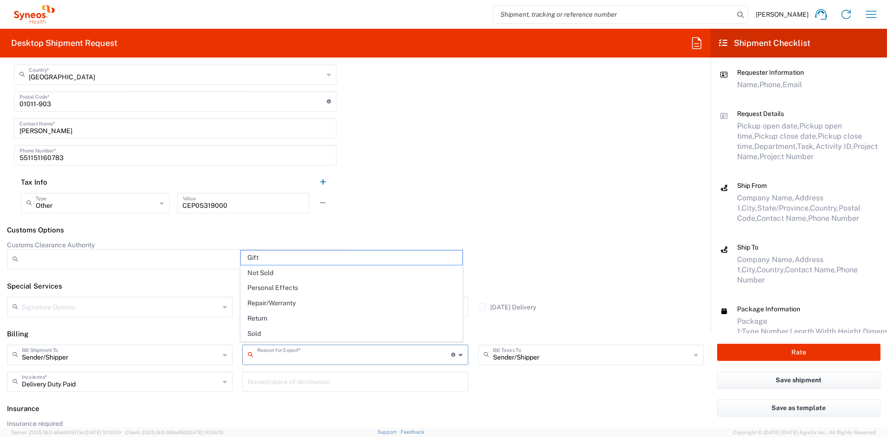
click at [309, 351] on input "text" at bounding box center [354, 354] width 194 height 16
click at [263, 331] on span "Sold" at bounding box center [351, 334] width 221 height 14
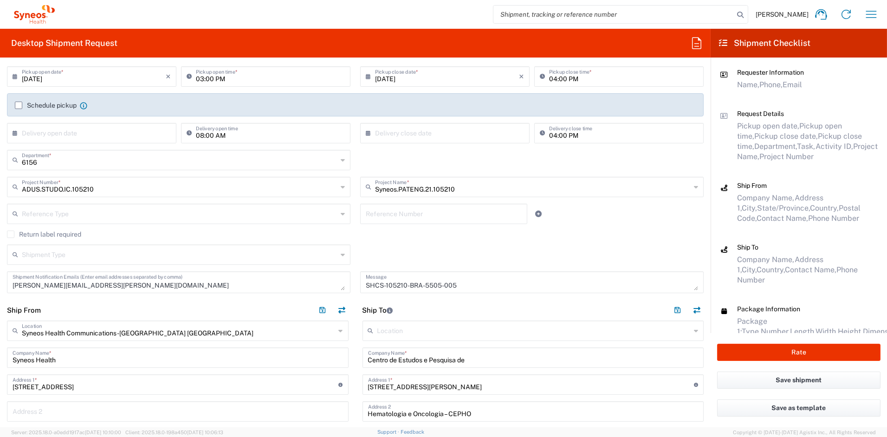
scroll to position [0, 0]
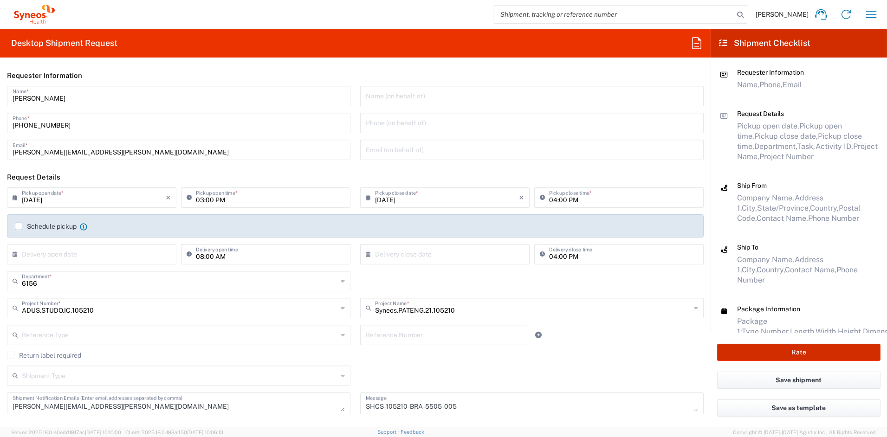
click at [789, 352] on button "Rate" at bounding box center [798, 352] width 163 height 17
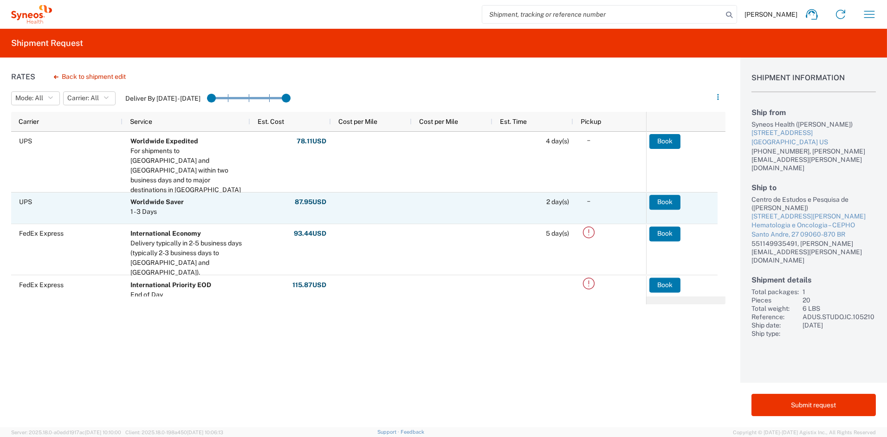
click at [656, 201] on button "Book" at bounding box center [664, 202] width 31 height 15
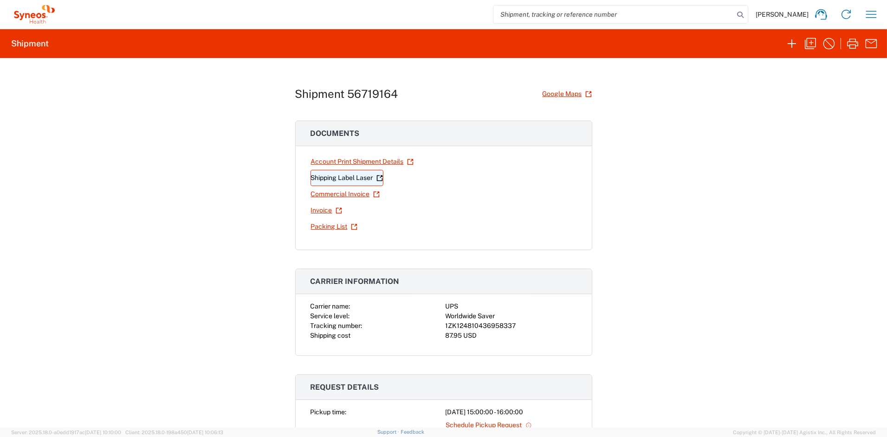
click at [336, 179] on link "Shipping Label Laser" at bounding box center [347, 178] width 73 height 16
click at [334, 194] on link "Commercial Invoice" at bounding box center [346, 194] width 70 height 16
click at [791, 45] on icon "button" at bounding box center [792, 43] width 8 height 8
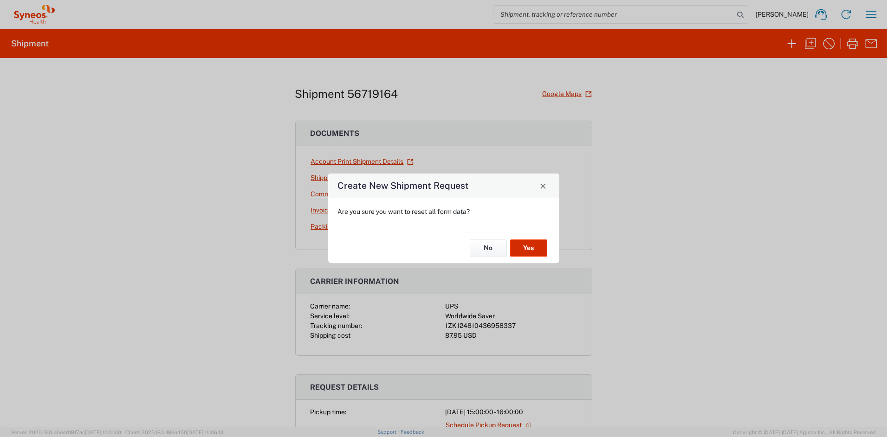
click at [526, 249] on button "Yes" at bounding box center [528, 248] width 37 height 17
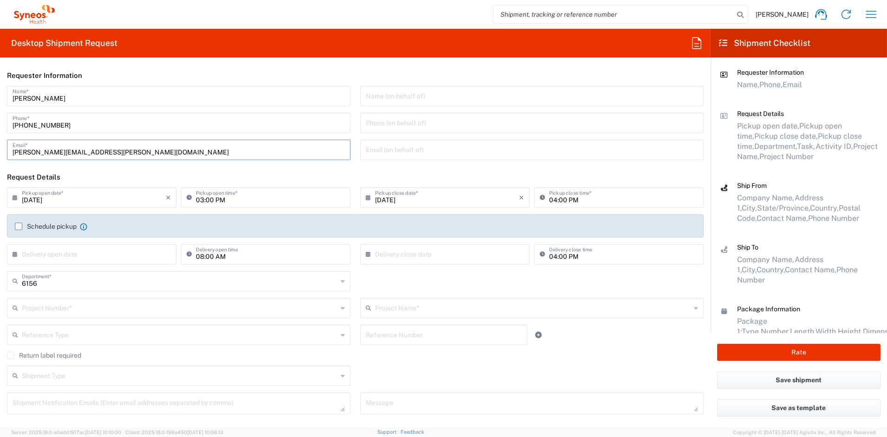
drag, startPoint x: 89, startPoint y: 150, endPoint x: -48, endPoint y: 143, distance: 137.1
click at [0, 143] on html "[PERSON_NAME] Home Shipment estimator Shipment tracking Desktop shipment reques…" at bounding box center [443, 218] width 887 height 437
paste input "[PERSON_NAME].[PERSON_NAME]"
click at [71, 309] on input "text" at bounding box center [180, 307] width 316 height 16
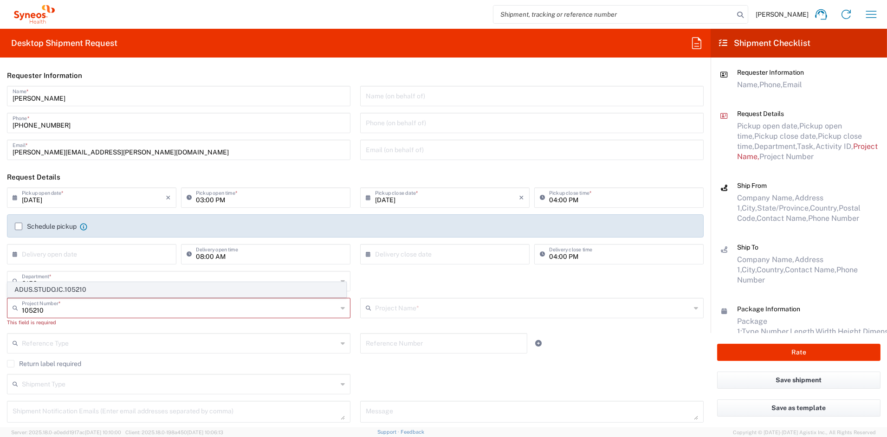
click at [53, 291] on span "ADUS.STUDO.IC.105210" at bounding box center [177, 290] width 338 height 14
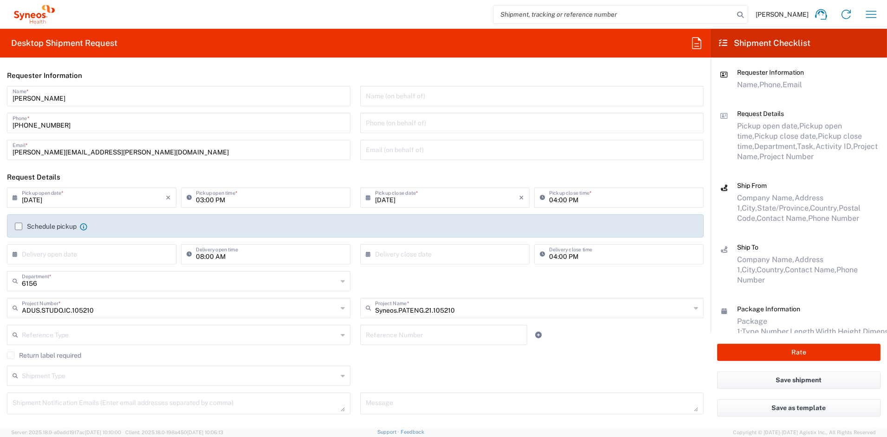
click at [379, 405] on textarea at bounding box center [532, 403] width 332 height 16
click at [379, 404] on textarea at bounding box center [532, 403] width 332 height 16
paste textarea "SHCS-105210-BRA-5506-006"
click at [63, 401] on textarea at bounding box center [179, 403] width 332 height 16
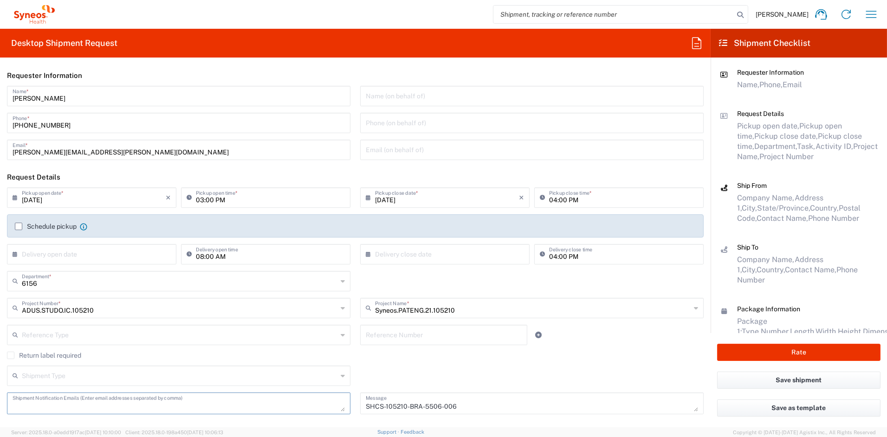
paste textarea "[PERSON_NAME][EMAIL_ADDRESS][PERSON_NAME][DOMAIN_NAME]"
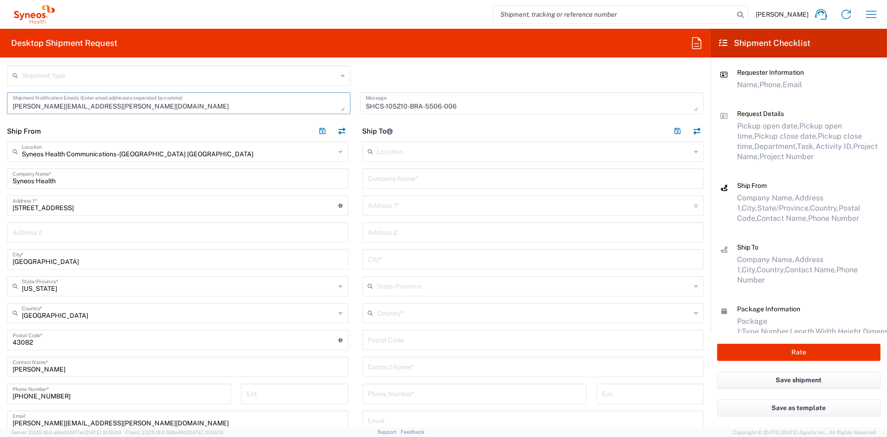
scroll to position [308, 0]
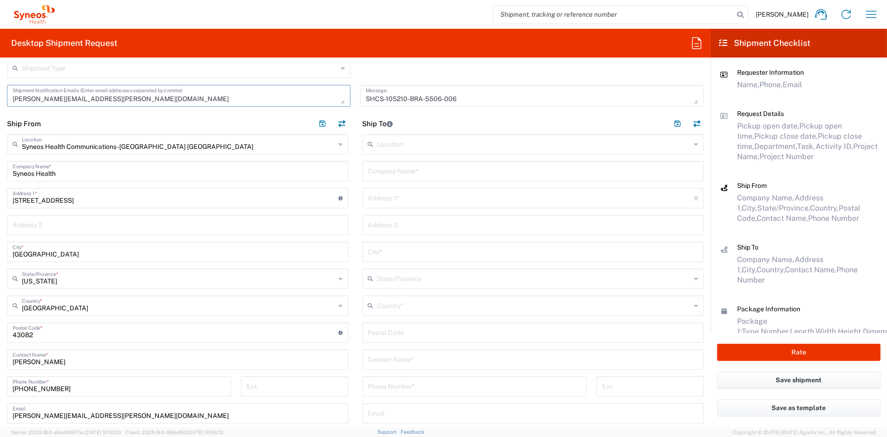
click at [434, 175] on input "text" at bounding box center [533, 170] width 331 height 16
paste input "UPCO - Unidade de Pesquisas Clínicas em Oncologia - Clinica Lacks"
click at [425, 199] on input "text" at bounding box center [531, 197] width 326 height 16
paste input "[PERSON_NAME], 3538 - Centro - Sala: Pesquisa Clínica"
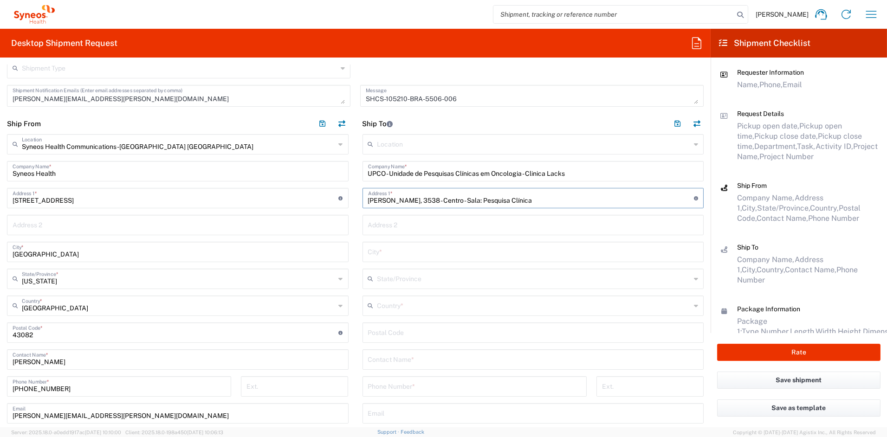
click at [396, 254] on input "text" at bounding box center [533, 251] width 331 height 16
click at [395, 254] on input "text" at bounding box center [533, 251] width 331 height 16
paste input "Pelotas"
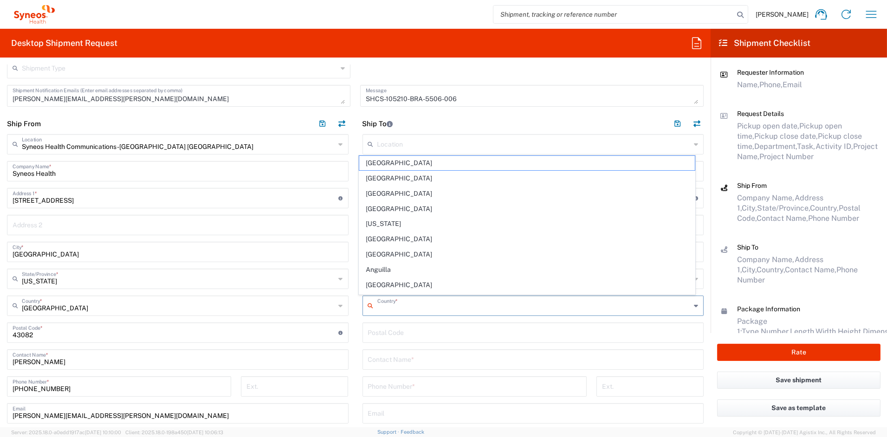
click at [388, 309] on input "text" at bounding box center [534, 305] width 314 height 16
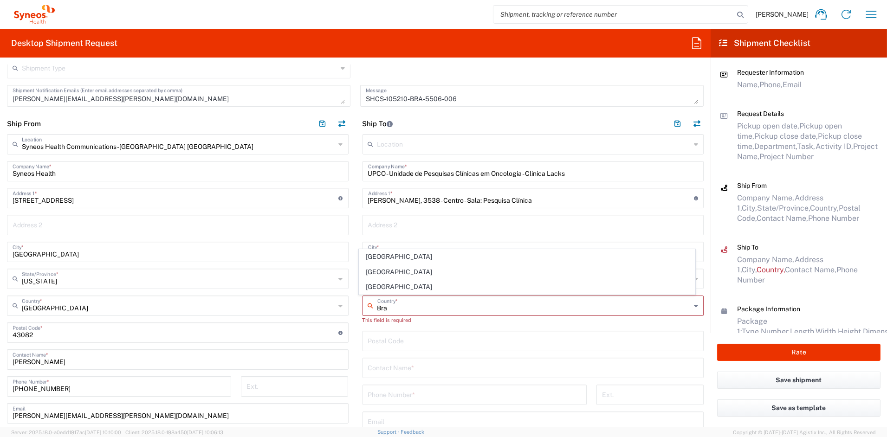
click at [376, 254] on span "[GEOGRAPHIC_DATA]" at bounding box center [527, 257] width 336 height 14
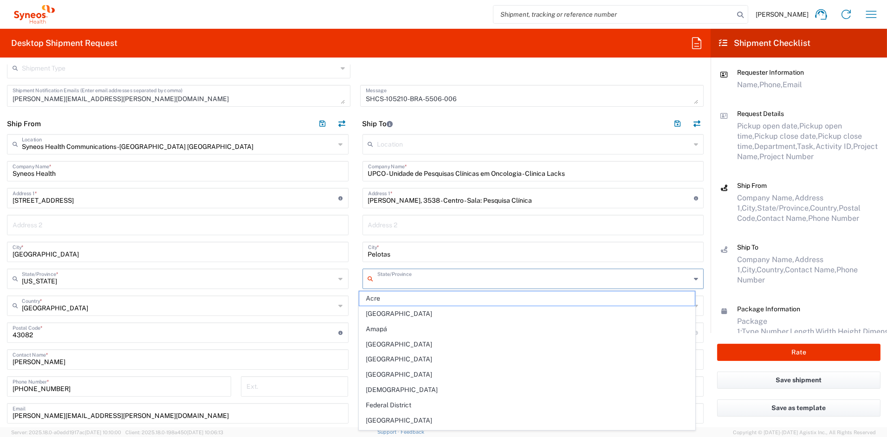
click at [402, 280] on input "text" at bounding box center [534, 278] width 314 height 16
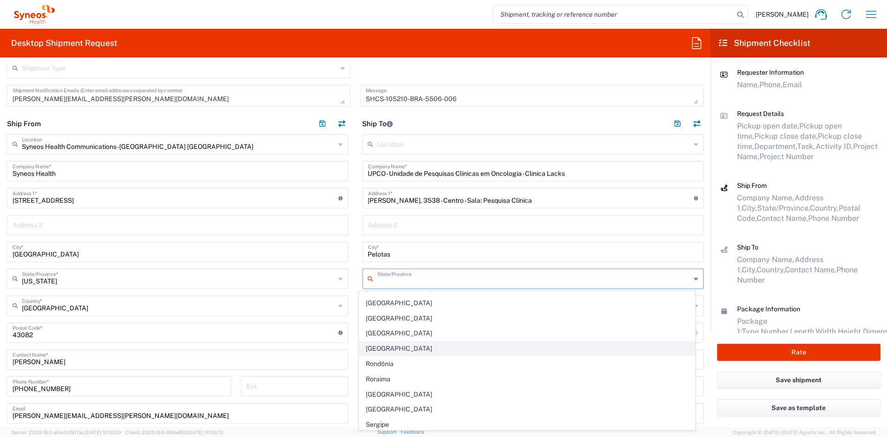
click at [395, 351] on span "[GEOGRAPHIC_DATA]" at bounding box center [527, 349] width 336 height 14
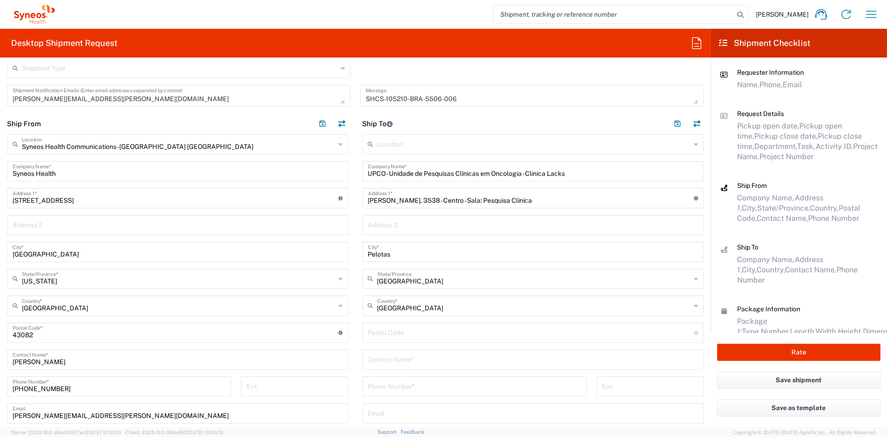
click at [412, 333] on input "undefined" at bounding box center [531, 332] width 326 height 16
click at [411, 333] on input "undefined" at bounding box center [531, 332] width 326 height 16
paste input "96020-080"
click at [431, 361] on input "text" at bounding box center [533, 359] width 331 height 16
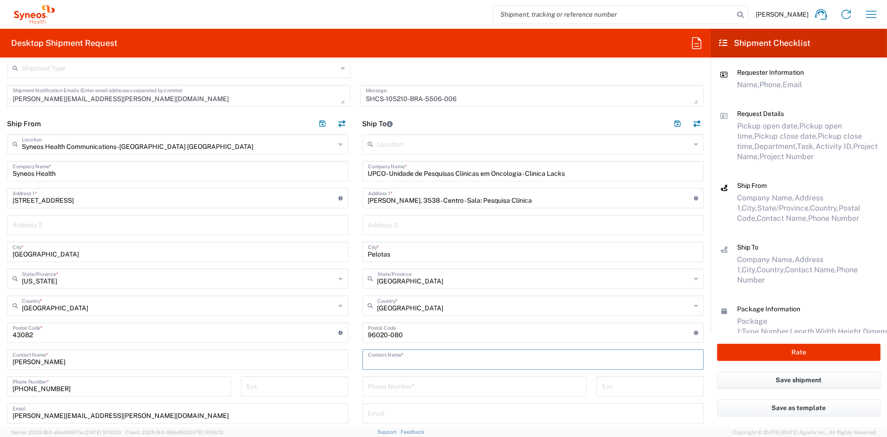
paste input "[PERSON_NAME]"
click at [377, 387] on input "tel" at bounding box center [474, 386] width 213 height 16
paste input "55 53 33250507"
click at [386, 390] on input "55 53 33250507" at bounding box center [474, 386] width 213 height 16
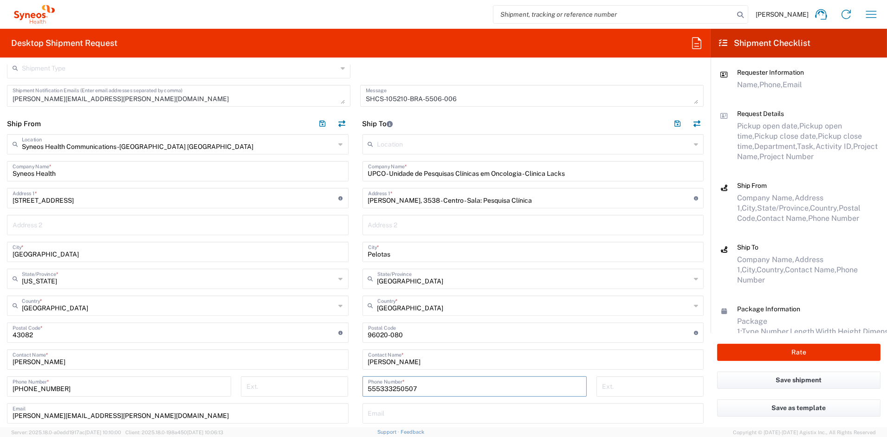
click at [396, 413] on input "text" at bounding box center [533, 413] width 331 height 16
click at [396, 412] on input "text" at bounding box center [533, 413] width 331 height 16
paste input "[EMAIL_ADDRESS][DOMAIN_NAME]"
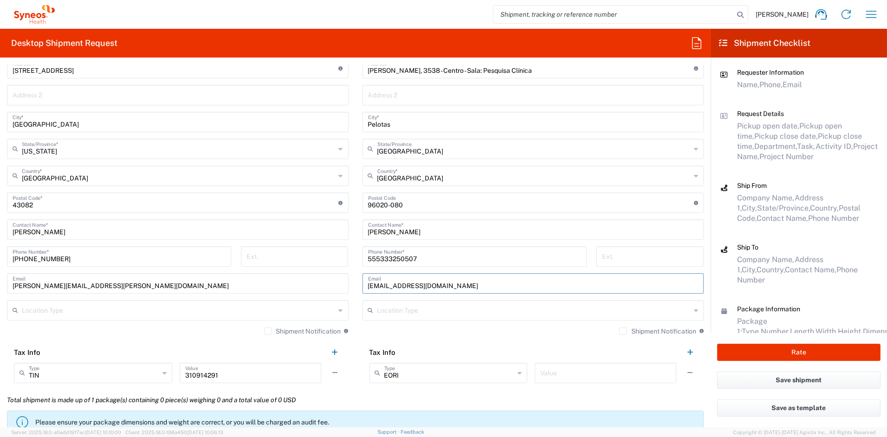
scroll to position [439, 0]
click at [399, 310] on input "text" at bounding box center [534, 309] width 314 height 16
click at [389, 329] on span "Business (General)" at bounding box center [527, 329] width 336 height 14
click at [549, 375] on input "text" at bounding box center [605, 371] width 130 height 16
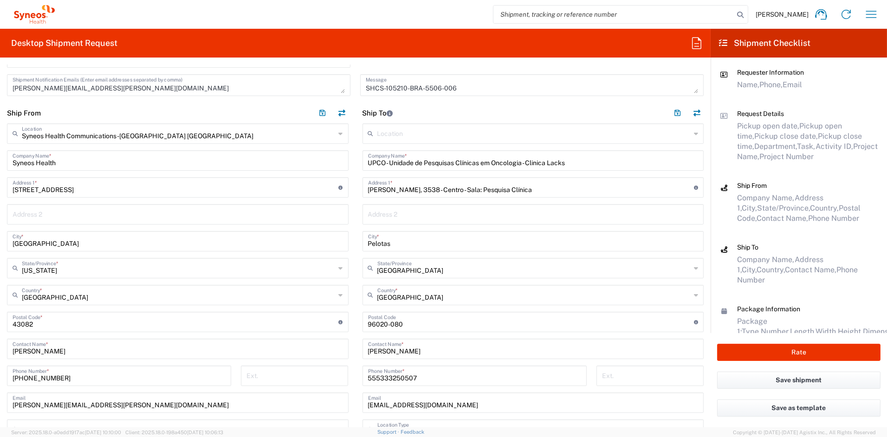
scroll to position [312, 0]
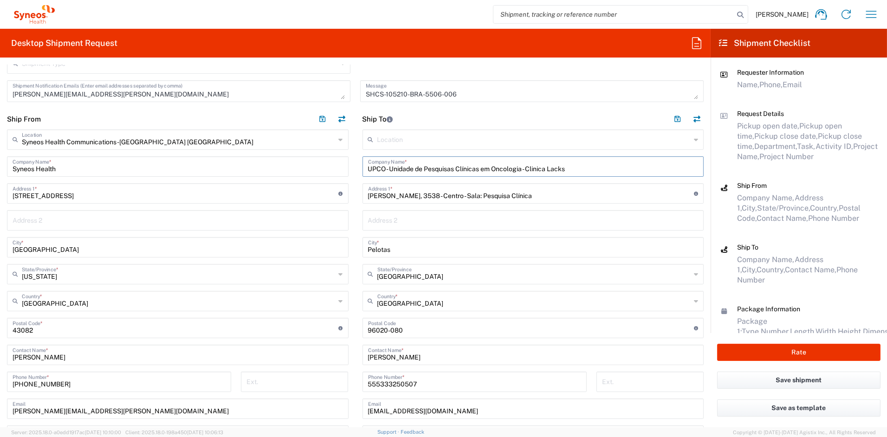
click at [575, 170] on input "UPCO - Unidade de Pesquisas Clínicas em Oncologia - Clinica Lacks" at bounding box center [533, 166] width 331 height 16
drag, startPoint x: 568, startPoint y: 170, endPoint x: 525, endPoint y: 169, distance: 42.3
click at [525, 169] on input "UPCO - Unidade de Pesquisas Clínicas em Oncologia - Clinica Lacks" at bounding box center [533, 166] width 331 height 16
click at [368, 169] on input "UPCO - Unidade de Pesquisas Clínicas em Oncologia" at bounding box center [533, 166] width 331 height 16
paste input "Clinica Lacks"
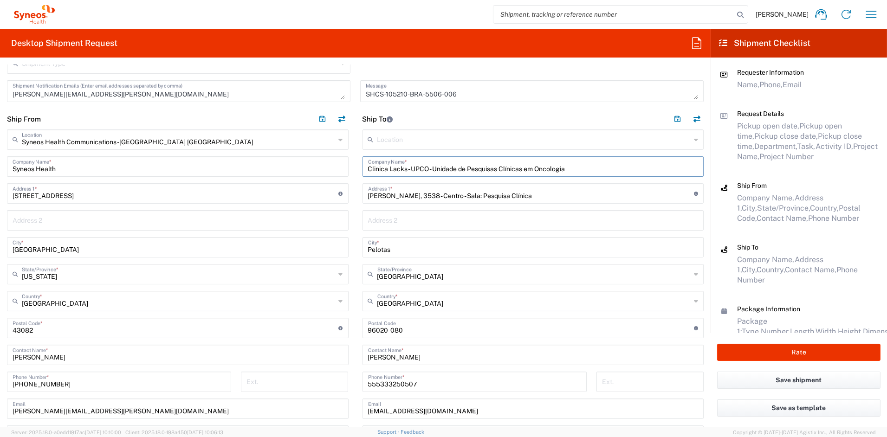
click at [506, 169] on input "Clinica Lacks - UPCO - Unidade de Pesquisas Clínicas em Oncologia" at bounding box center [533, 166] width 331 height 16
click at [595, 169] on input "Clinica Lacks - UPCO - Unidade de Pesquisas Clinicas em Oncologia" at bounding box center [533, 166] width 331 height 16
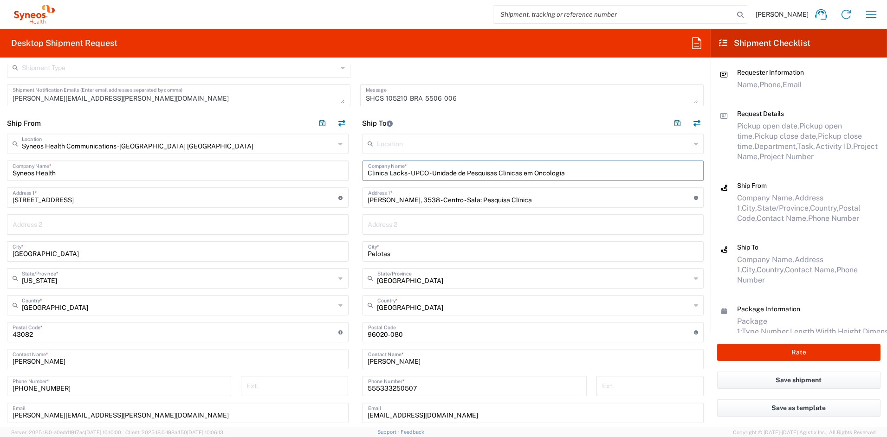
scroll to position [306, 0]
click at [541, 201] on input "[PERSON_NAME], 3538 - Centro - Sala: Pesquisa Clínica" at bounding box center [531, 199] width 326 height 16
drag, startPoint x: 529, startPoint y: 203, endPoint x: 437, endPoint y: 203, distance: 92.4
click at [433, 202] on input "[PERSON_NAME], 3538 - Centro - Sala: Pesquisa Clínica" at bounding box center [531, 199] width 326 height 16
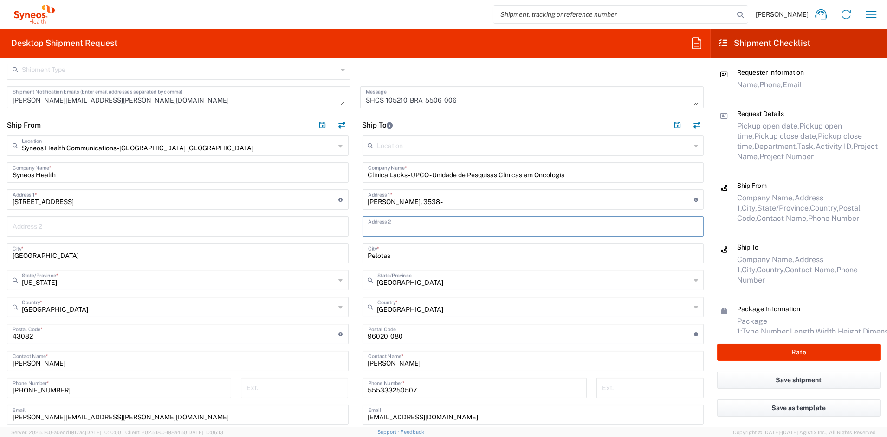
click at [415, 224] on input "text" at bounding box center [533, 226] width 331 height 16
paste input "Centro - Sala: Pesquisa Clínica"
click at [443, 200] on input "[PERSON_NAME], 3538 -" at bounding box center [531, 199] width 326 height 16
click at [457, 254] on input "Pelotas" at bounding box center [533, 253] width 331 height 16
drag, startPoint x: 670, startPoint y: 125, endPoint x: 525, endPoint y: 179, distance: 154.2
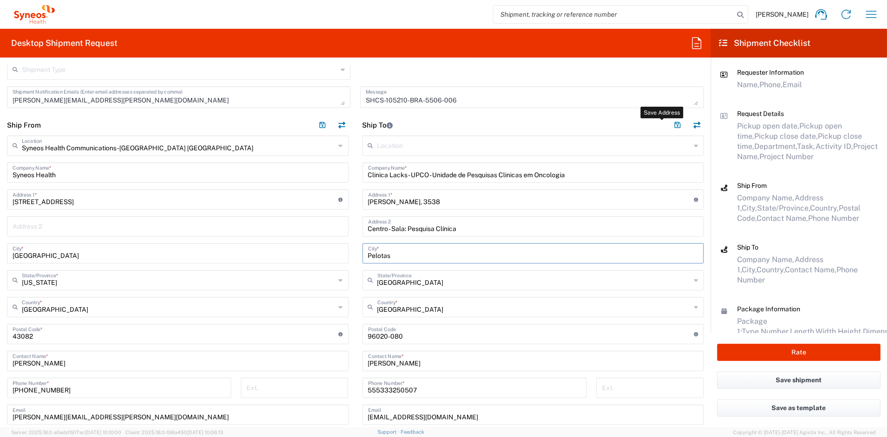
click at [671, 125] on button "button" at bounding box center [677, 125] width 13 height 13
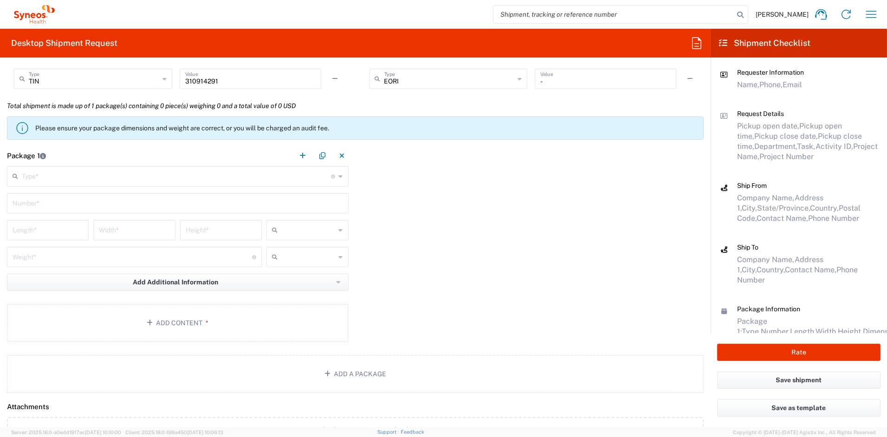
scroll to position [718, 0]
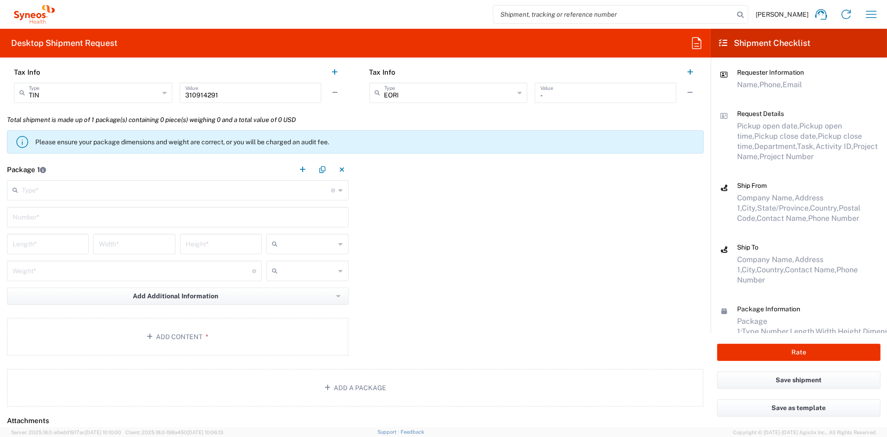
click at [63, 182] on input "text" at bounding box center [177, 190] width 310 height 16
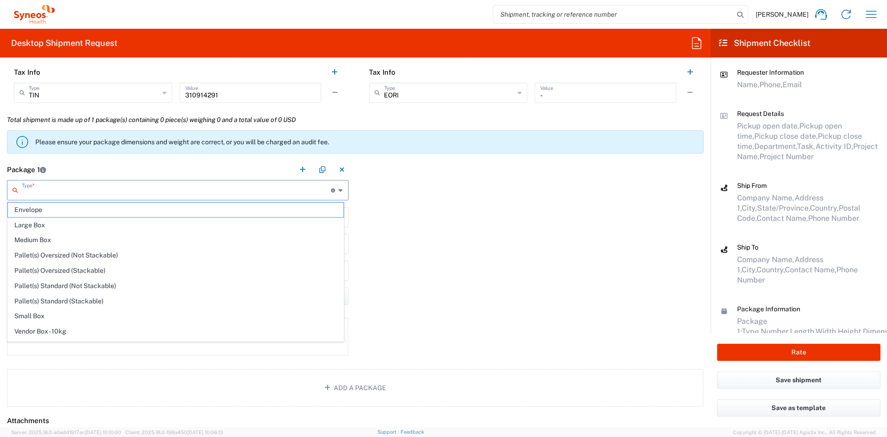
click at [30, 241] on span "Medium Box" at bounding box center [176, 240] width 336 height 14
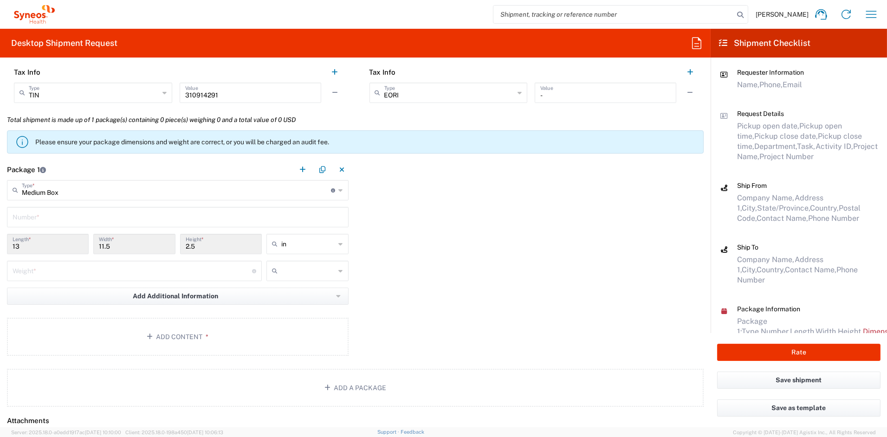
click at [39, 218] on input "text" at bounding box center [178, 216] width 331 height 16
click at [41, 271] on input "number" at bounding box center [133, 270] width 240 height 16
click at [297, 274] on input "text" at bounding box center [308, 271] width 54 height 15
click at [289, 310] on span "lbs" at bounding box center [304, 306] width 79 height 14
click at [202, 335] on span "*" at bounding box center [205, 336] width 6 height 7
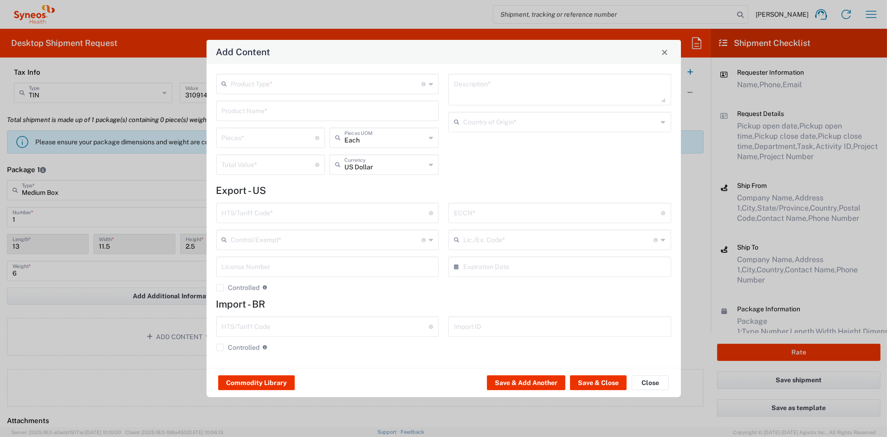
click at [294, 88] on input "text" at bounding box center [326, 83] width 191 height 16
click at [259, 119] on span "General Commodity" at bounding box center [327, 119] width 220 height 14
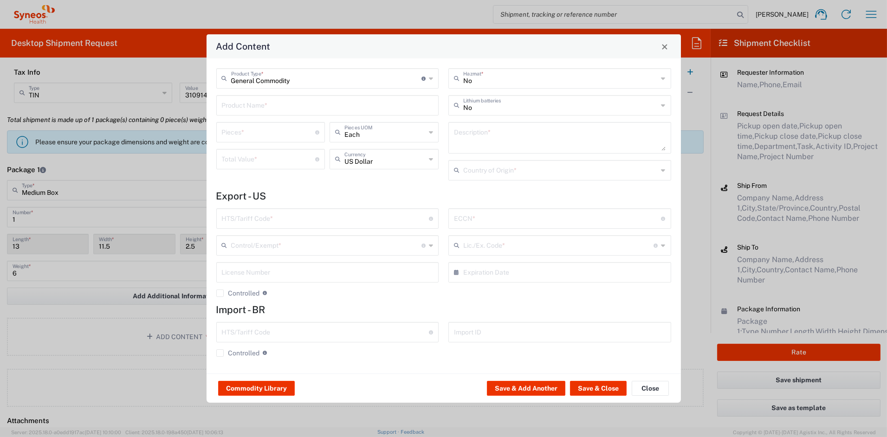
click at [253, 107] on input "text" at bounding box center [328, 105] width 212 height 16
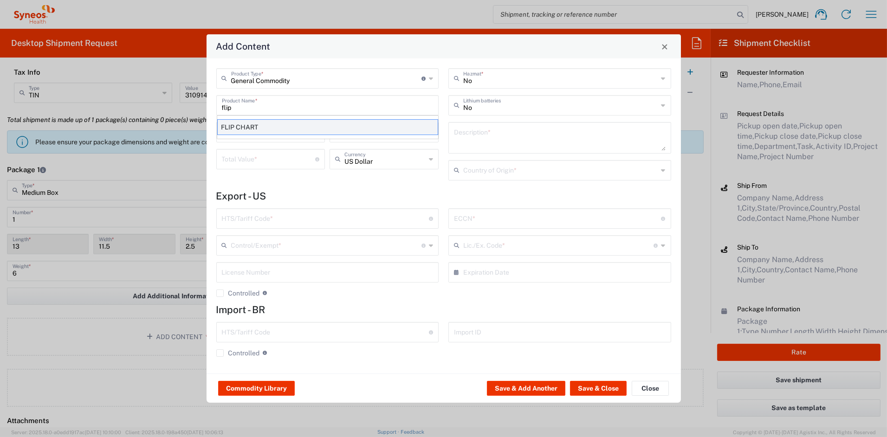
click at [264, 126] on div "FLIP CHART" at bounding box center [327, 127] width 221 height 16
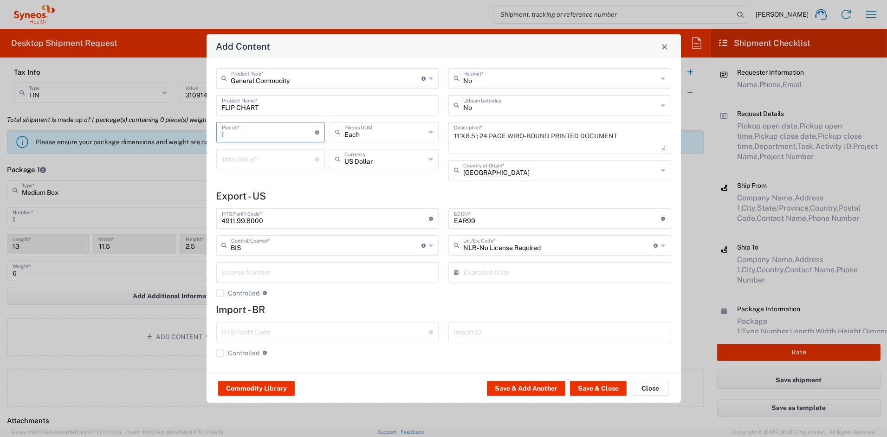
drag, startPoint x: 220, startPoint y: 132, endPoint x: 192, endPoint y: 130, distance: 28.5
click at [193, 130] on div "Add Content General Commodity Product Type * Document: Paper document generated…" at bounding box center [443, 218] width 887 height 437
click at [233, 161] on input "number" at bounding box center [269, 158] width 94 height 16
click at [534, 385] on button "Save & Add Another" at bounding box center [526, 388] width 78 height 15
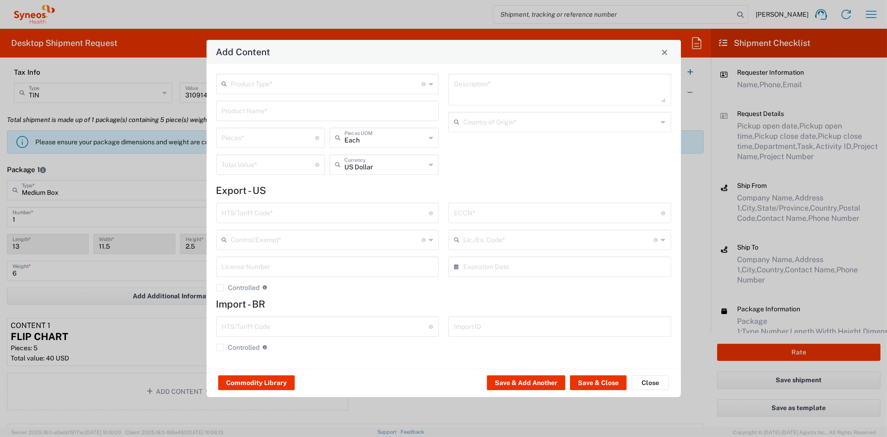
click at [250, 84] on input "text" at bounding box center [326, 83] width 191 height 16
drag, startPoint x: 245, startPoint y: 118, endPoint x: 246, endPoint y: 111, distance: 6.6
click at [246, 117] on span "General Commodity" at bounding box center [327, 119] width 220 height 14
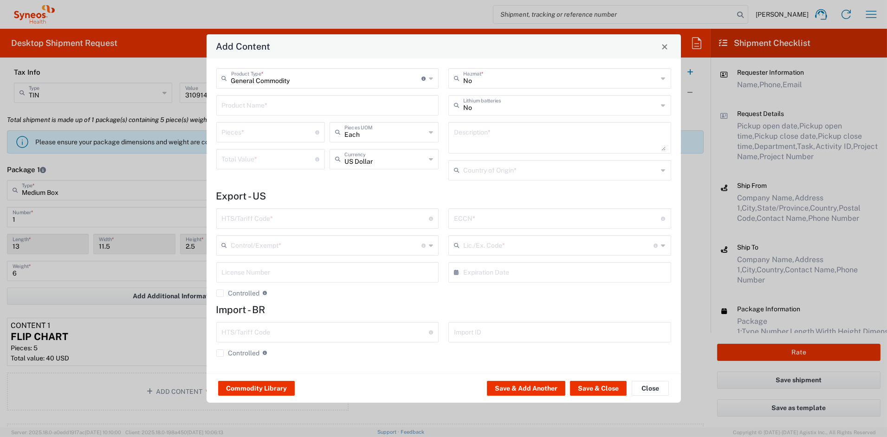
click at [244, 99] on input "text" at bounding box center [328, 105] width 212 height 16
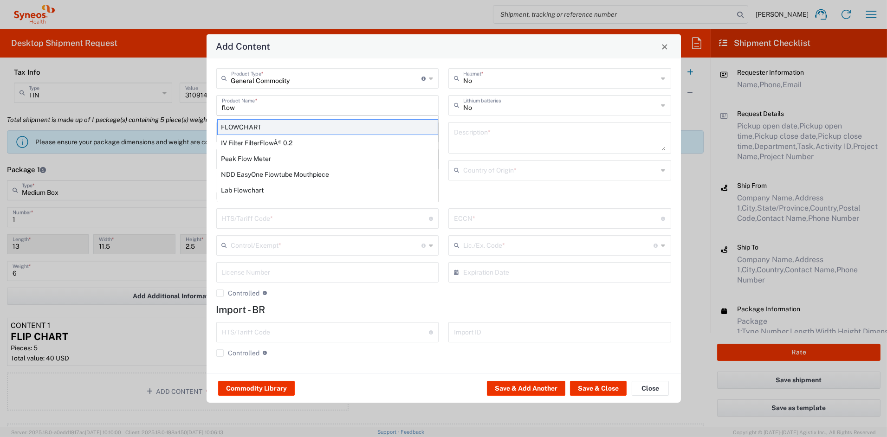
click at [264, 128] on div "FLOWCHART" at bounding box center [327, 127] width 221 height 16
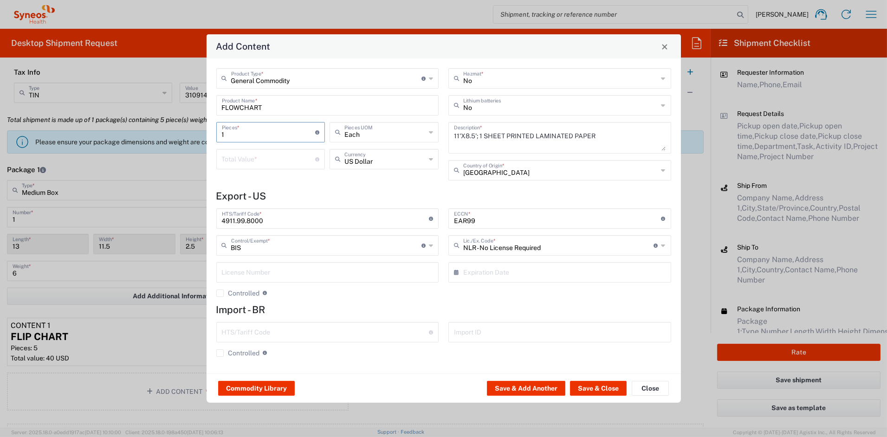
drag, startPoint x: 199, startPoint y: 133, endPoint x: 194, endPoint y: 132, distance: 5.6
click at [194, 132] on div "Add Content General Commodity Product Type * Document: Paper document generated…" at bounding box center [443, 218] width 887 height 437
click at [240, 159] on input "number" at bounding box center [269, 158] width 94 height 16
drag, startPoint x: 592, startPoint y: 388, endPoint x: 573, endPoint y: 382, distance: 20.6
click at [592, 388] on button "Save & Close" at bounding box center [598, 388] width 57 height 15
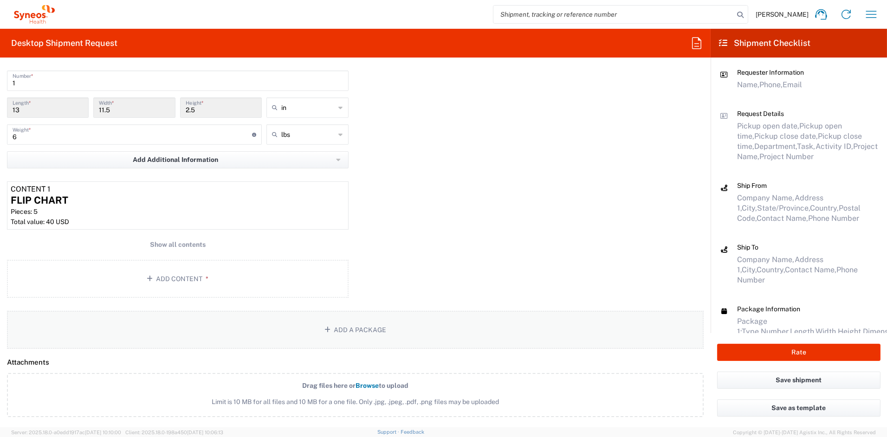
scroll to position [849, 0]
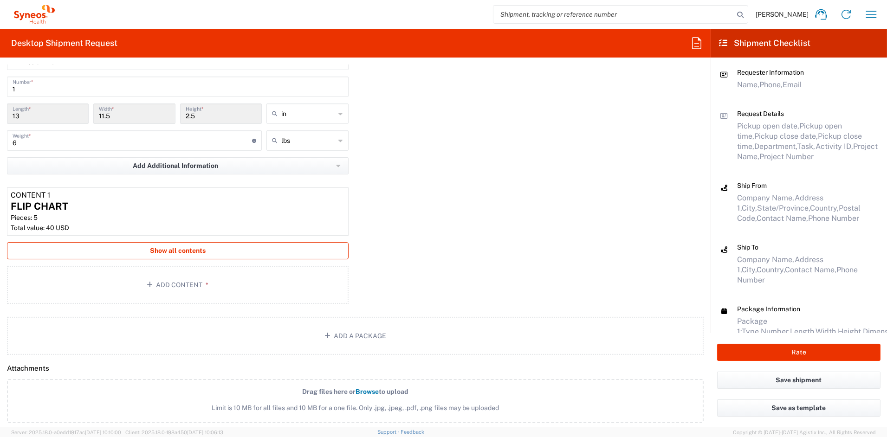
click at [170, 249] on span "Show all contents" at bounding box center [178, 250] width 56 height 9
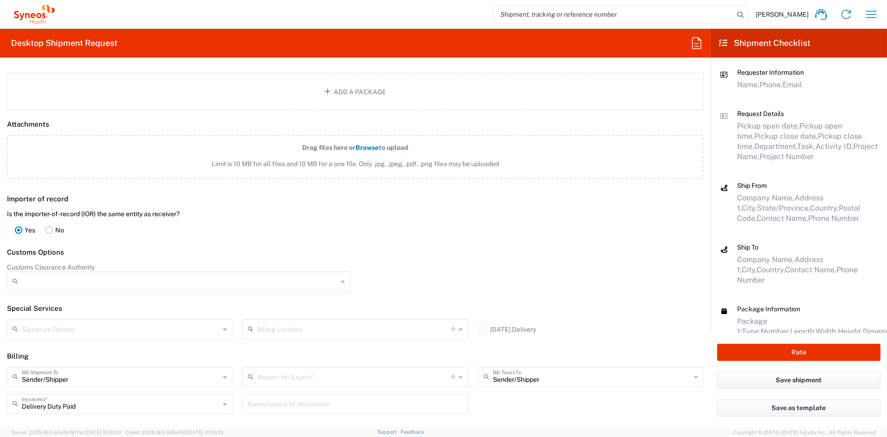
scroll to position [1149, 0]
click at [48, 227] on rect at bounding box center [49, 228] width 7 height 7
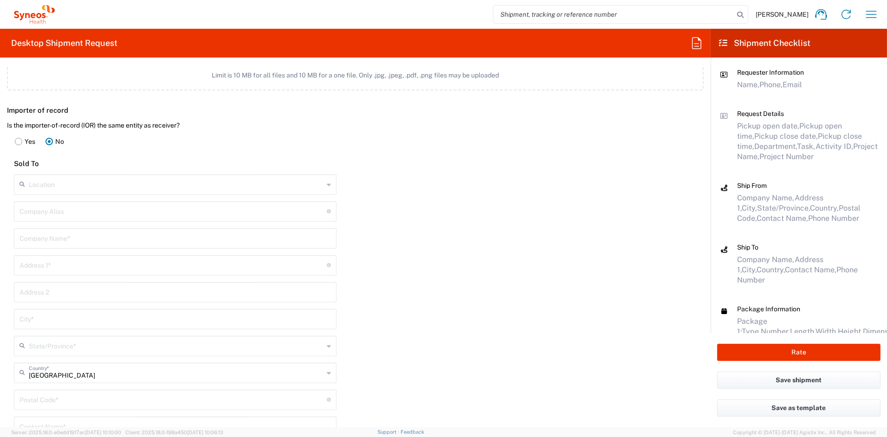
scroll to position [1233, 0]
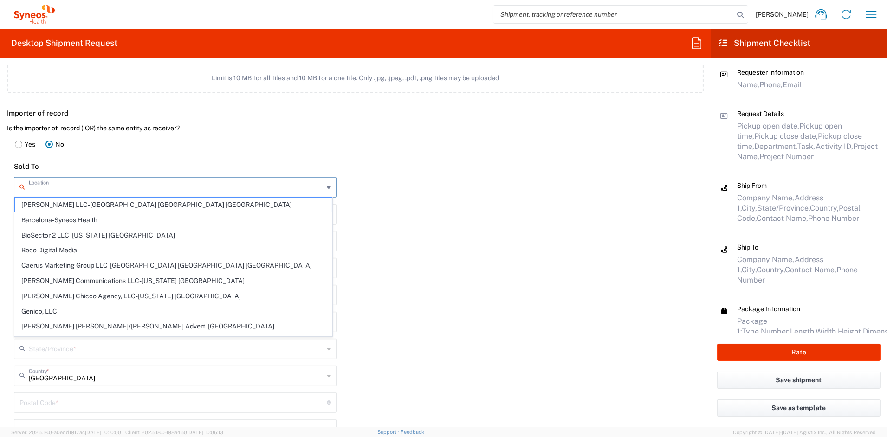
click at [59, 187] on input "text" at bounding box center [176, 187] width 295 height 16
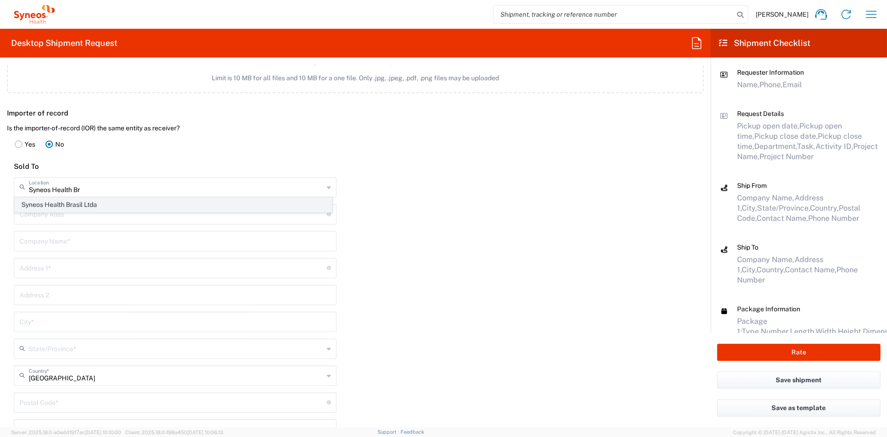
click at [82, 207] on span "Syneos Health Brasil Ltda" at bounding box center [173, 205] width 317 height 14
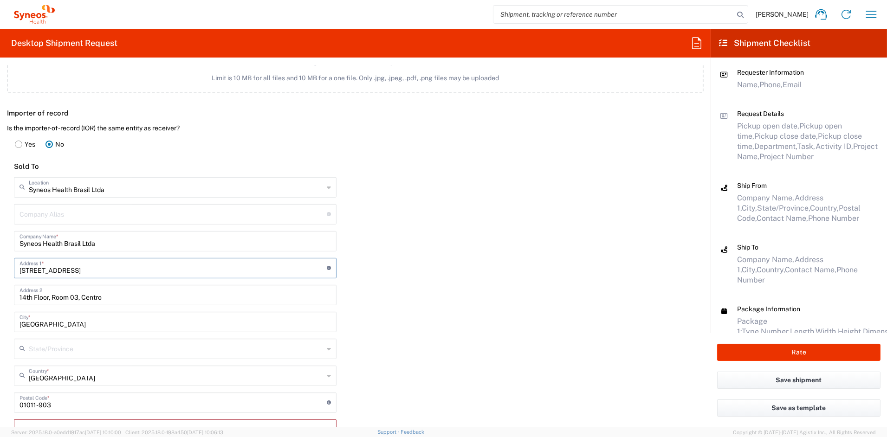
drag, startPoint x: 123, startPoint y: 267, endPoint x: 0, endPoint y: 265, distance: 123.0
click at [1, 265] on main "Is the importer-of-record (IOR) the same entity as receiver? Yes No Sold To Syn…" at bounding box center [175, 344] width 350 height 441
paste input "1560 Sala 109-SB, [GEOGRAPHIC_DATA][PERSON_NAME][GEOGRAPHIC_DATA]"
drag, startPoint x: 124, startPoint y: 293, endPoint x: -16, endPoint y: 293, distance: 139.7
click at [0, 293] on html "[PERSON_NAME] Home Shipment estimator Shipment tracking Desktop shipment reques…" at bounding box center [443, 218] width 887 height 437
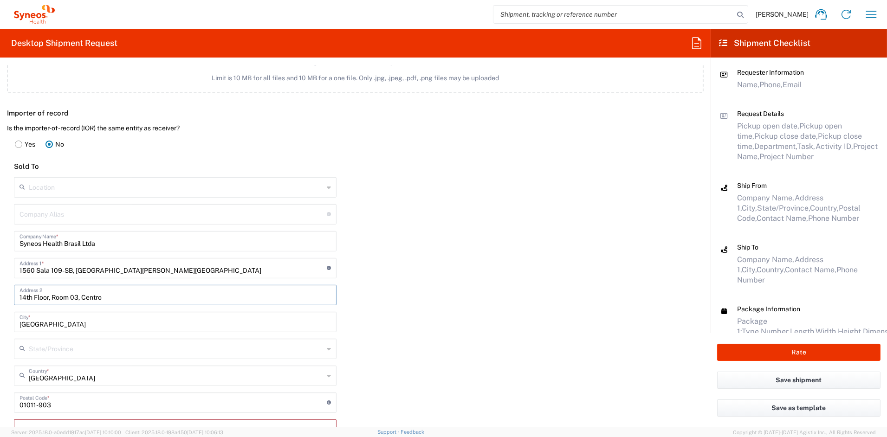
paste input "C.N.P.J.: 08.190.722/0001-68 [GEOGRAPHIC_DATA][PERSON_NAME]"
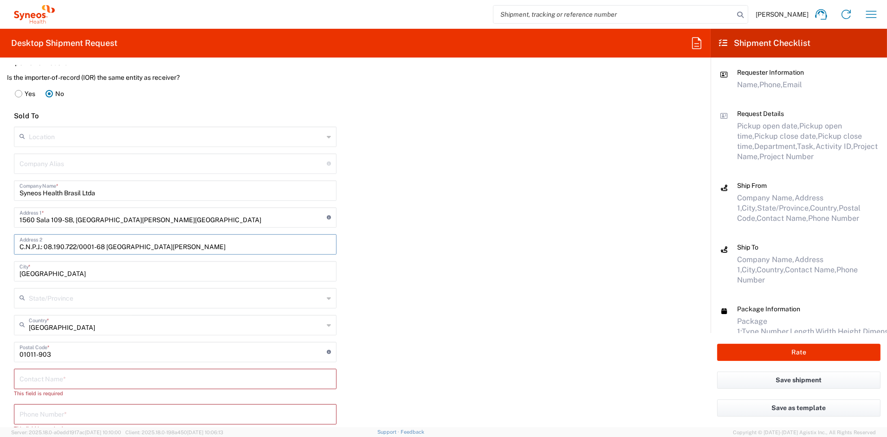
scroll to position [1287, 0]
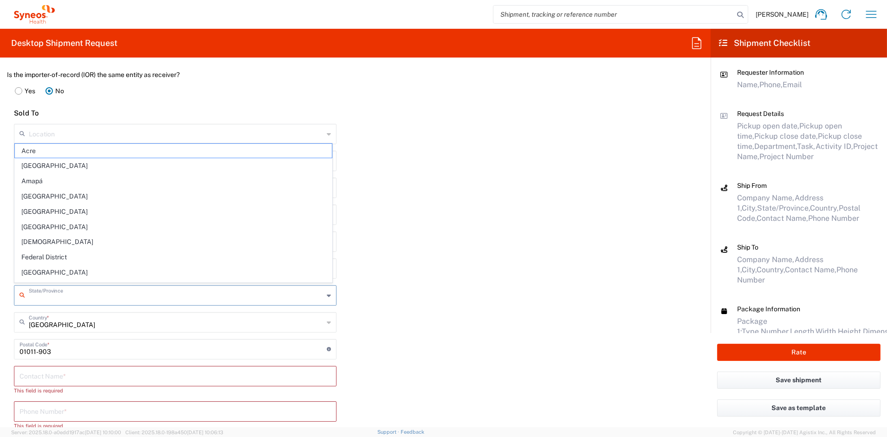
click at [83, 292] on input "text" at bounding box center [176, 295] width 295 height 16
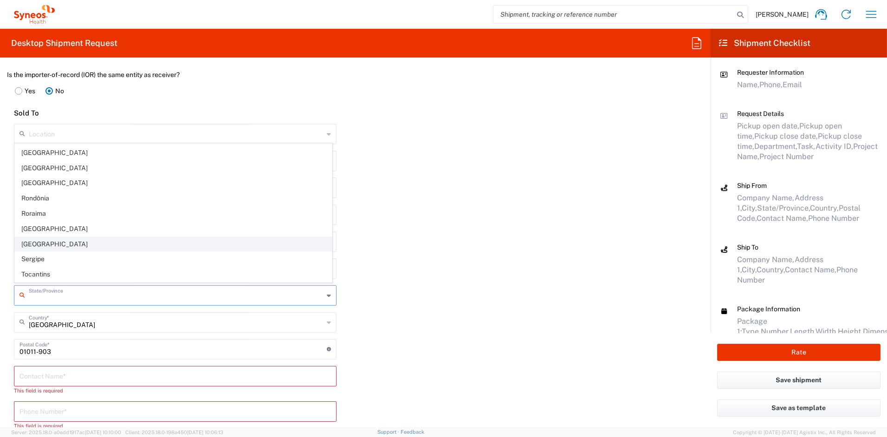
click at [38, 244] on span "[GEOGRAPHIC_DATA]" at bounding box center [173, 244] width 317 height 14
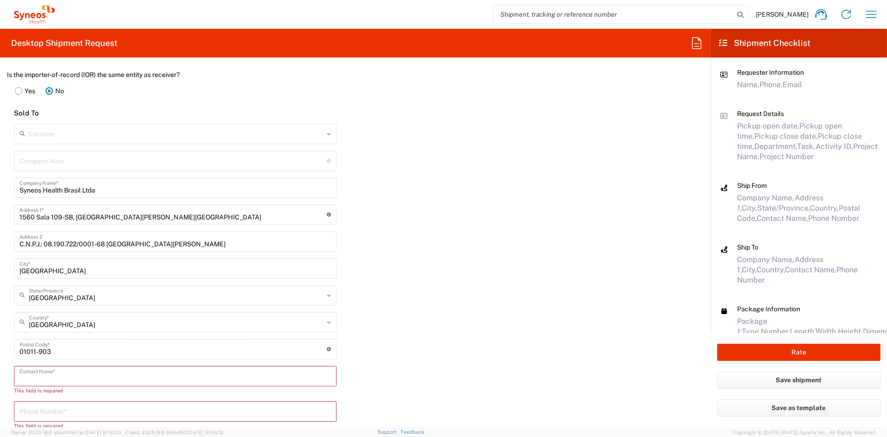
click at [67, 375] on input "text" at bounding box center [174, 376] width 311 height 16
paste input "[PERSON_NAME]"
click at [77, 403] on input "tel" at bounding box center [174, 403] width 311 height 16
click at [76, 403] on input "tel" at bounding box center [174, 403] width 311 height 16
paste input "551151160783"
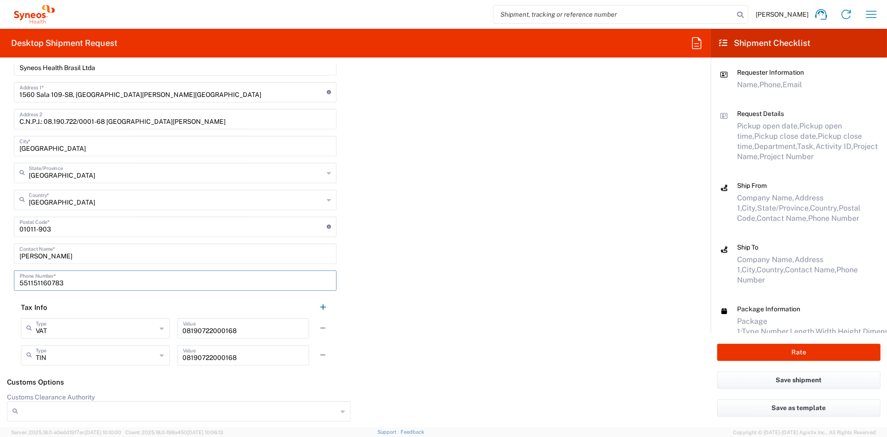
scroll to position [1412, 0]
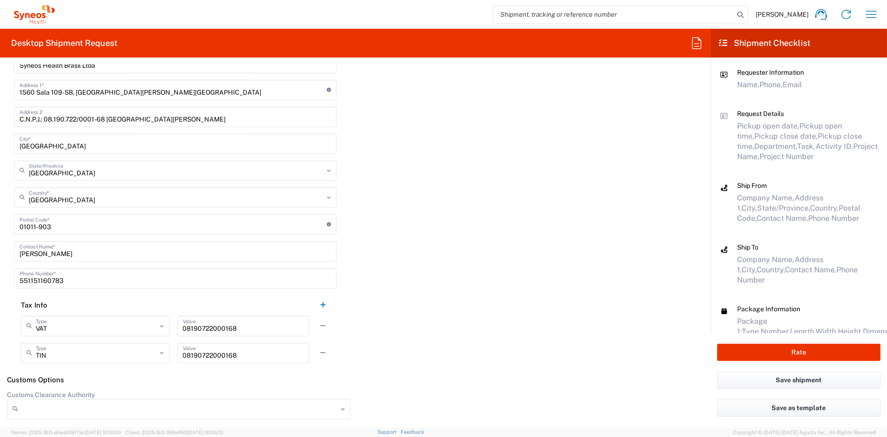
drag, startPoint x: 319, startPoint y: 349, endPoint x: 314, endPoint y: 348, distance: 5.2
click at [319, 349] on button "button" at bounding box center [323, 353] width 13 height 13
click at [132, 327] on input "text" at bounding box center [96, 326] width 121 height 16
click at [37, 390] on span "Other" at bounding box center [94, 390] width 145 height 14
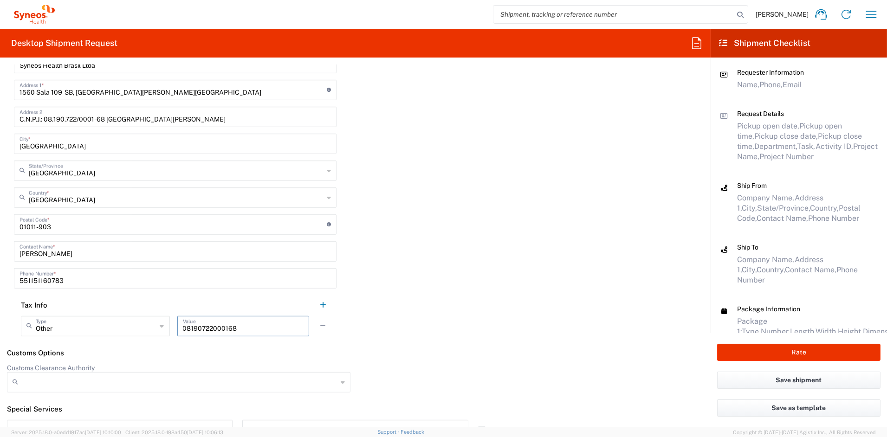
drag, startPoint x: 223, startPoint y: 326, endPoint x: 149, endPoint y: 322, distance: 74.4
click at [152, 322] on div "Other Type VAT EIN EORI Other TIN 08190722000168 Value" at bounding box center [175, 329] width 309 height 27
paste input "CEP05319000"
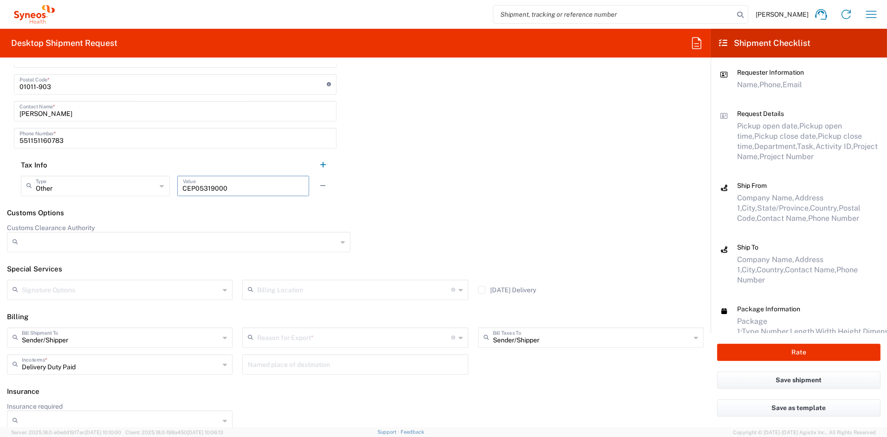
scroll to position [1560, 0]
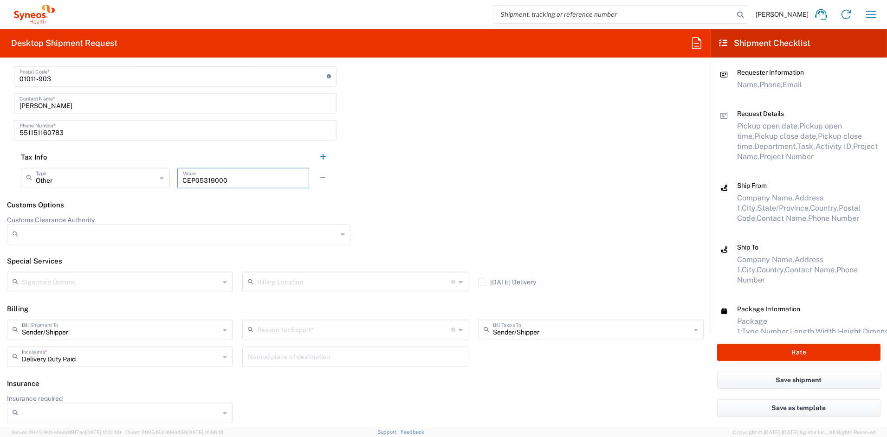
click at [308, 329] on input "text" at bounding box center [354, 329] width 194 height 16
click at [263, 425] on span "Sold" at bounding box center [351, 424] width 221 height 14
click at [785, 353] on button "Rate" at bounding box center [798, 352] width 163 height 17
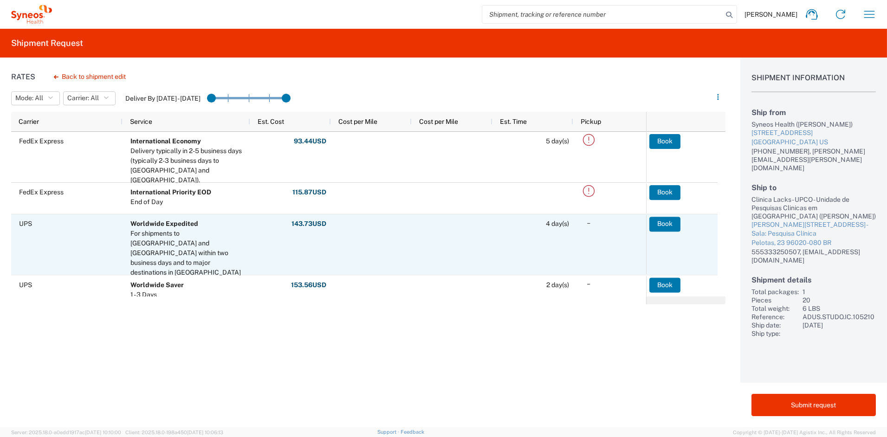
scroll to position [10, 0]
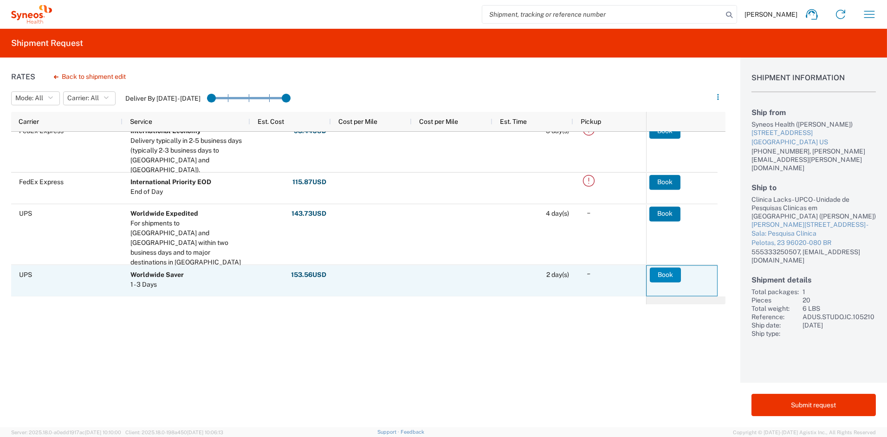
click at [666, 276] on button "Book" at bounding box center [665, 274] width 31 height 15
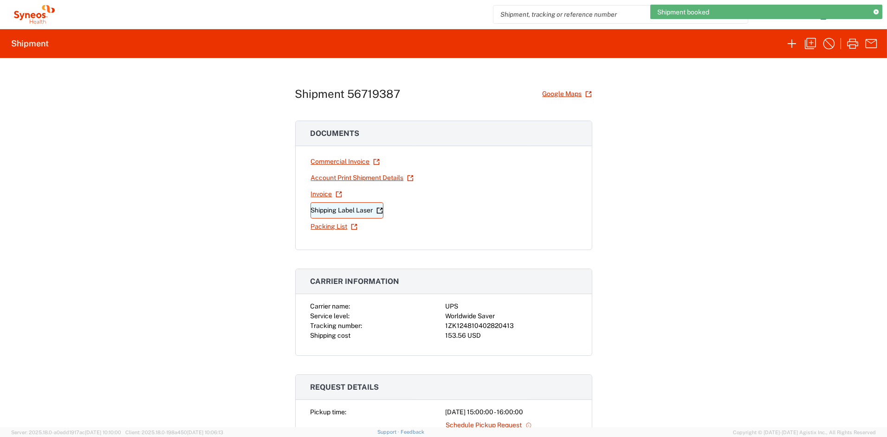
click at [329, 210] on link "Shipping Label Laser" at bounding box center [347, 210] width 73 height 16
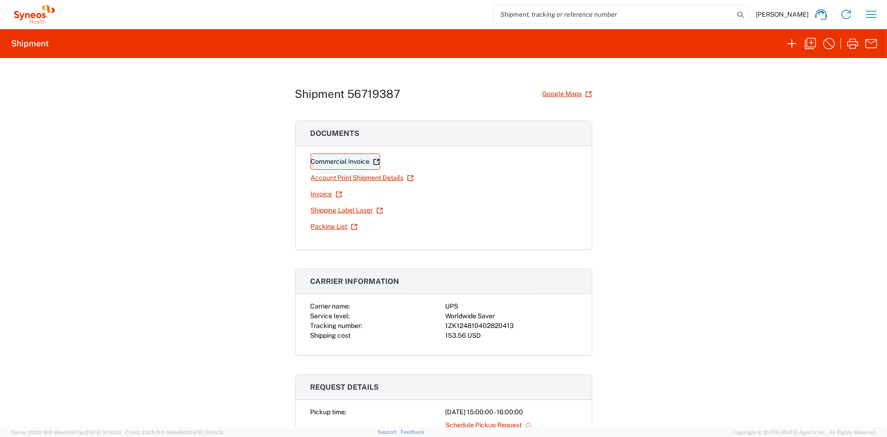
click at [327, 162] on link "Commercial Invoice" at bounding box center [346, 162] width 70 height 16
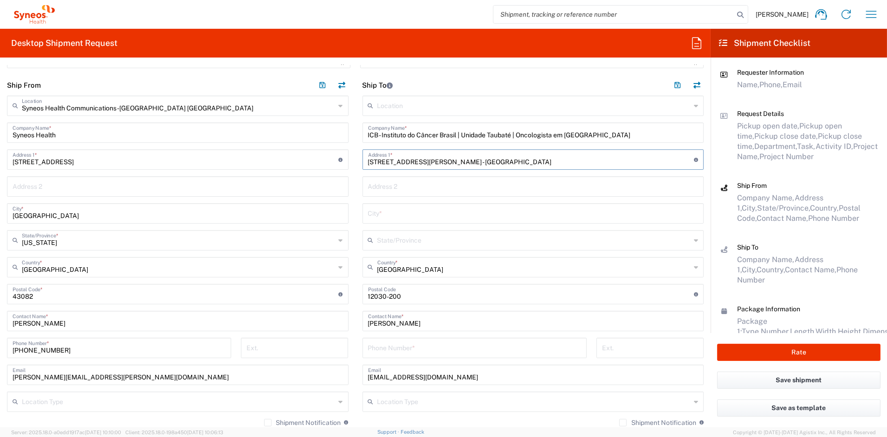
drag, startPoint x: 478, startPoint y: 162, endPoint x: 497, endPoint y: 166, distance: 19.4
click at [478, 162] on input "Av John Kennedy 973 - Jardim das Nações" at bounding box center [531, 159] width 326 height 16
click at [398, 212] on input "text" at bounding box center [533, 213] width 331 height 16
paste input "Taubaté"
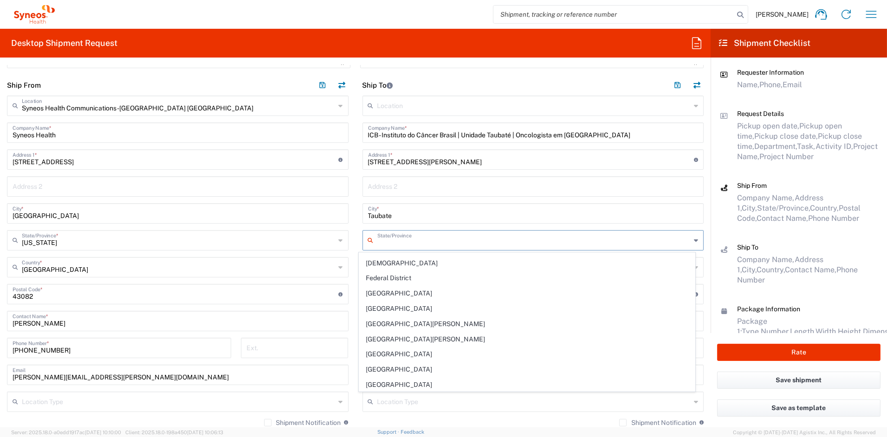
scroll to position [274, 0]
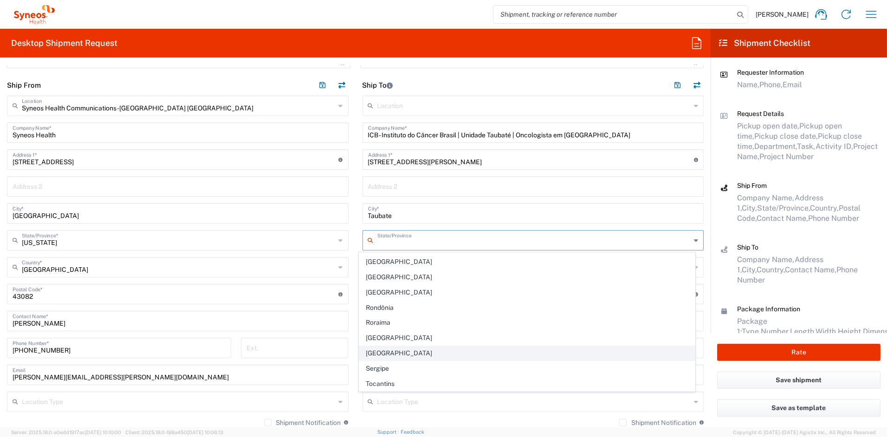
click at [388, 351] on span "[GEOGRAPHIC_DATA]" at bounding box center [527, 353] width 336 height 14
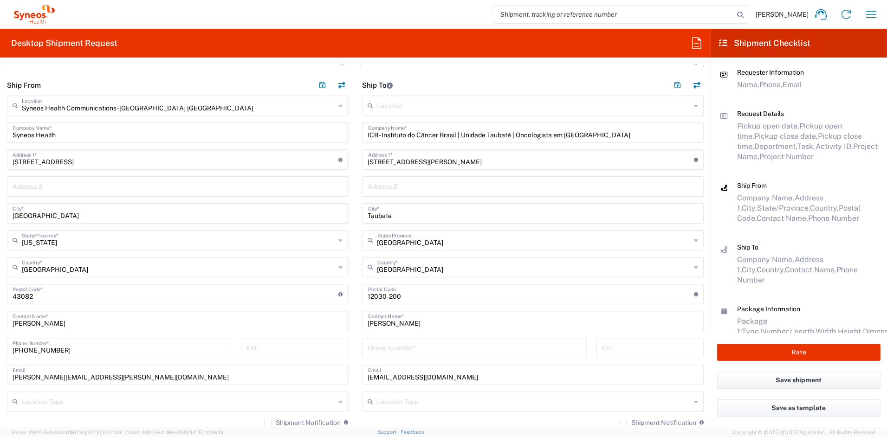
click at [438, 348] on input "tel" at bounding box center [474, 347] width 213 height 16
paste input "55 (11) 5116-0783"
drag, startPoint x: 385, startPoint y: 350, endPoint x: 411, endPoint y: 348, distance: 26.5
click at [386, 350] on input "55 (11) 5116-0783" at bounding box center [474, 347] width 213 height 16
click at [376, 350] on input "55 (115116-0783" at bounding box center [474, 347] width 213 height 16
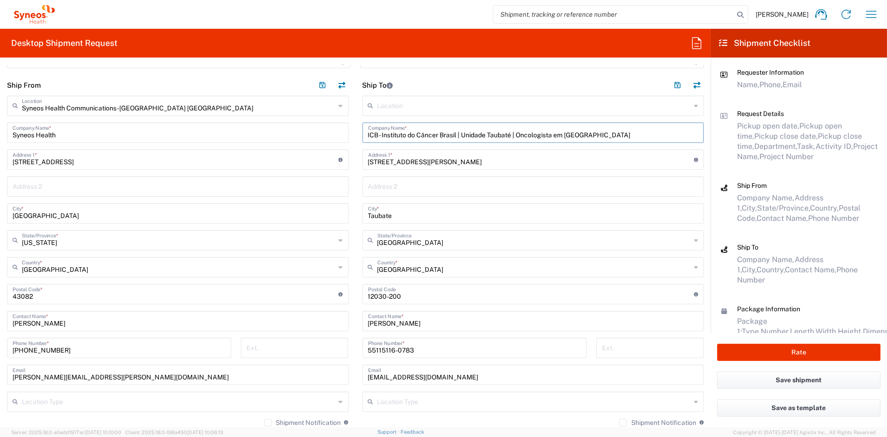
drag, startPoint x: 592, startPoint y: 136, endPoint x: 460, endPoint y: 133, distance: 132.3
click at [460, 133] on input "ICB - Instituto do Câncer Brasil | Unidade Taubaté | Oncologista em Taubaté" at bounding box center [533, 132] width 331 height 16
click at [601, 132] on input "ICB - Instituto do Câncer Brasil | Unidade Taubaté | Oncologista em Taubaté" at bounding box center [533, 132] width 331 height 16
drag, startPoint x: 510, startPoint y: 136, endPoint x: 528, endPoint y: 136, distance: 18.1
click at [511, 136] on input "ICB - Instituto do Câncer Brasil | Unidade Taubaté | Oncologista em Taubaté" at bounding box center [533, 132] width 331 height 16
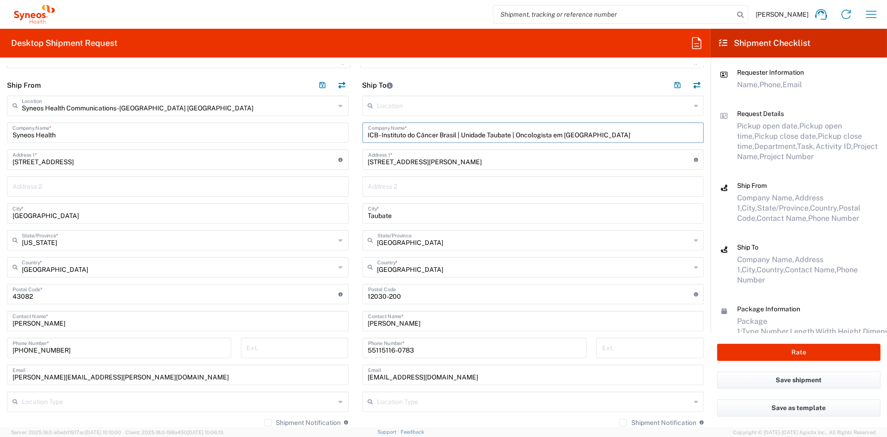
click at [590, 134] on input "ICB - Instituto do Câncer Brasil | Unidade Taubate | Oncologista em Taubaté" at bounding box center [533, 132] width 331 height 16
drag, startPoint x: 422, startPoint y: 136, endPoint x: 436, endPoint y: 136, distance: 13.9
click at [423, 136] on input "ICB - Instituto do Câncer Brasil | Unidade Taubate | Oncologista em Taubate" at bounding box center [533, 132] width 331 height 16
click at [592, 136] on input "ICB - Instituto do Cancer Brasil | Unidade Taubate | Oncologista em Taubate" at bounding box center [533, 132] width 331 height 16
drag, startPoint x: 583, startPoint y: 134, endPoint x: 462, endPoint y: 130, distance: 120.7
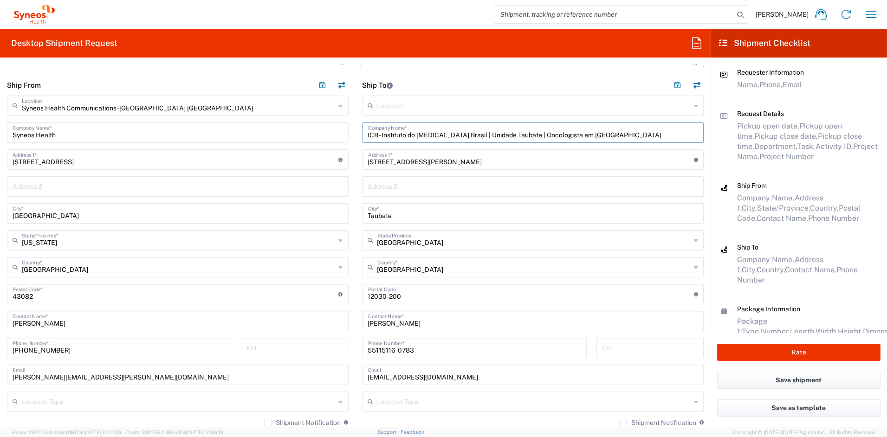
click at [461, 130] on input "ICB - Instituto do Cancer Brasil | Unidade Taubate | Oncologista em Taubate" at bounding box center [533, 132] width 331 height 16
click at [419, 185] on input "text" at bounding box center [533, 186] width 331 height 16
paste input "Unidade Taubate | Oncologista em Taubate"
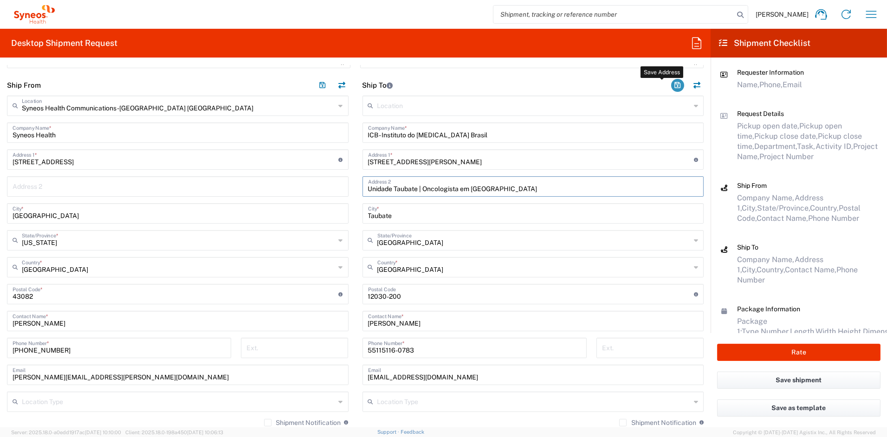
click at [671, 86] on button "button" at bounding box center [677, 85] width 13 height 13
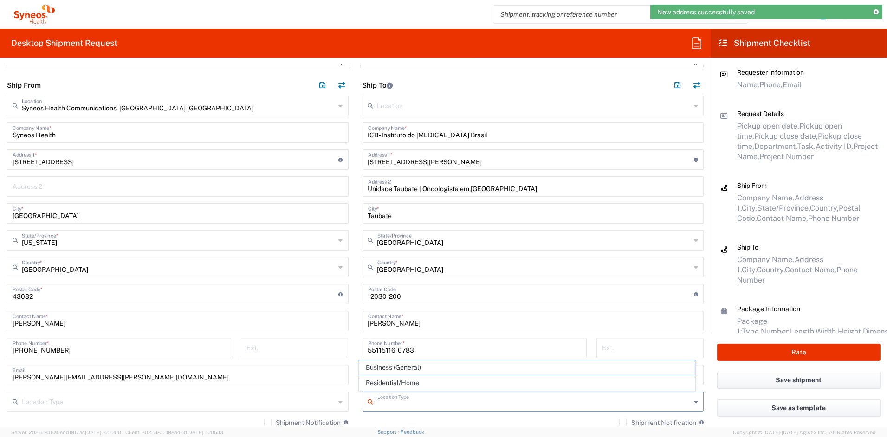
click at [383, 405] on input "text" at bounding box center [534, 401] width 314 height 16
click at [382, 369] on span "Business (General)" at bounding box center [527, 368] width 336 height 14
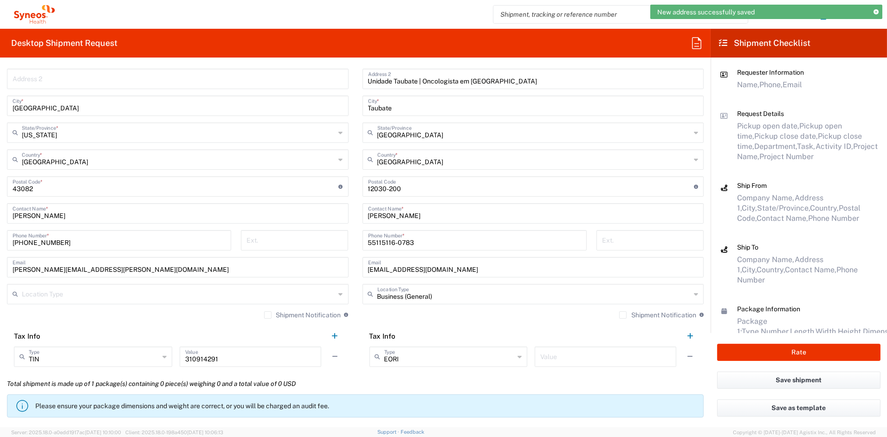
scroll to position [462, 0]
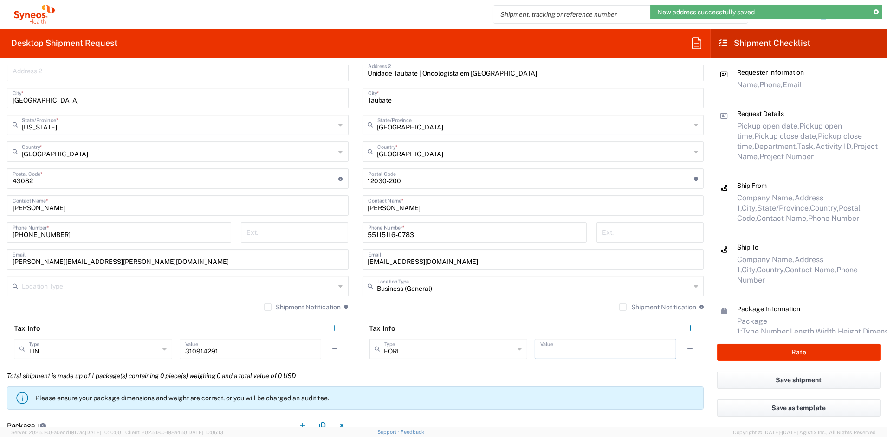
click at [575, 349] on input "text" at bounding box center [605, 348] width 130 height 16
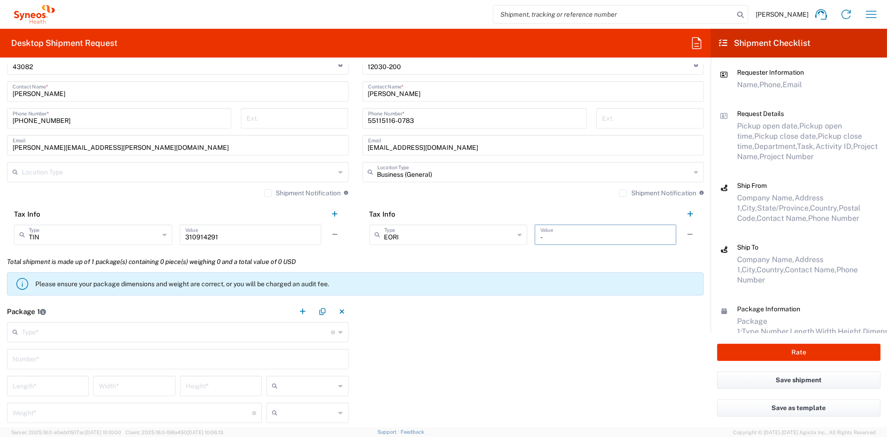
scroll to position [594, 0]
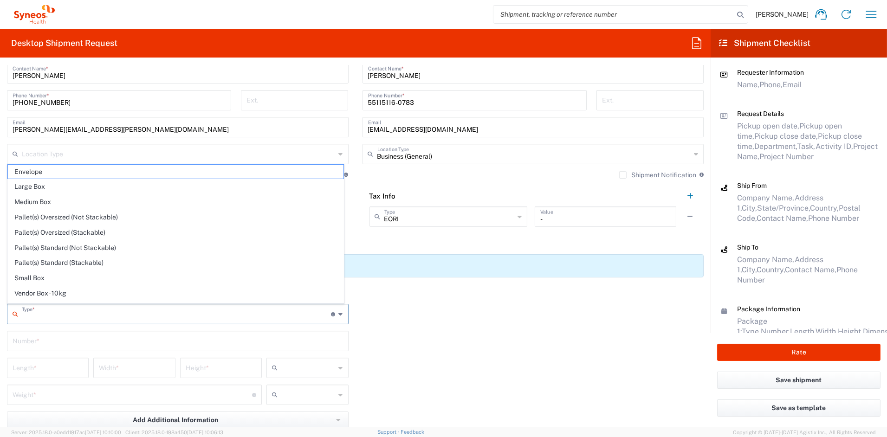
click at [46, 319] on input "text" at bounding box center [177, 313] width 310 height 16
click at [39, 204] on span "Medium Box" at bounding box center [176, 202] width 336 height 14
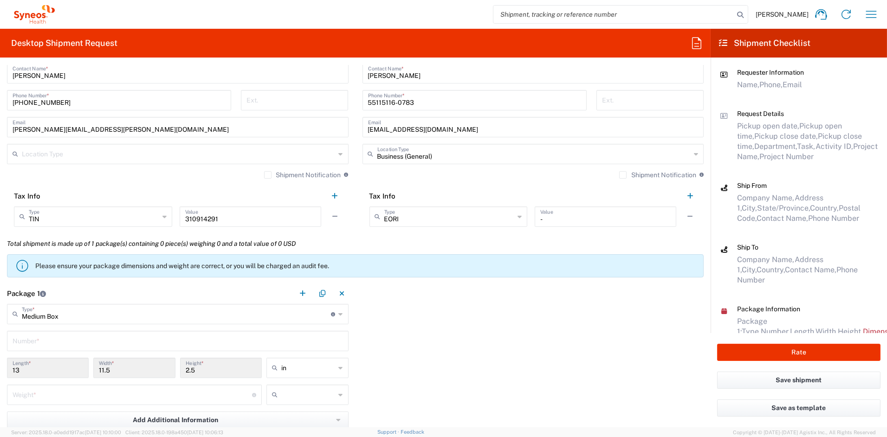
click at [29, 341] on input "text" at bounding box center [178, 340] width 331 height 16
click at [32, 395] on input "number" at bounding box center [133, 394] width 240 height 16
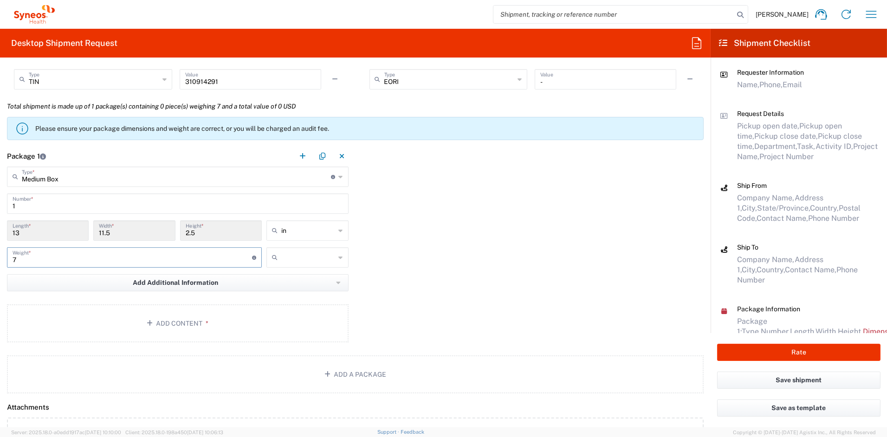
scroll to position [736, 0]
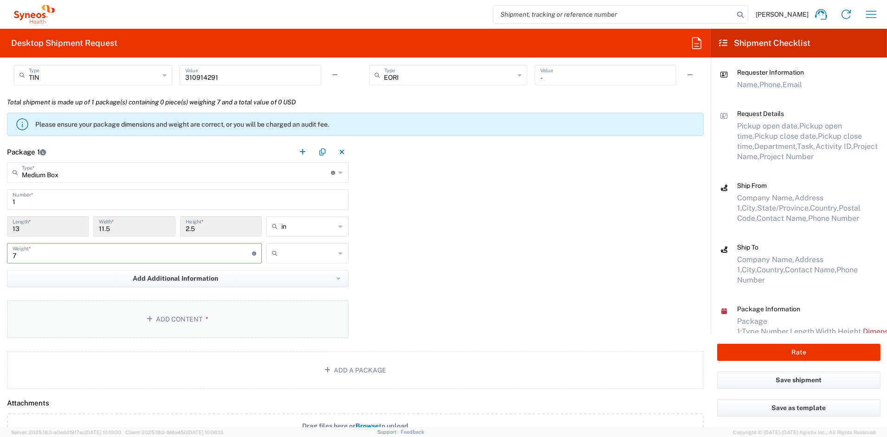
click at [169, 317] on button "Add Content *" at bounding box center [178, 319] width 342 height 38
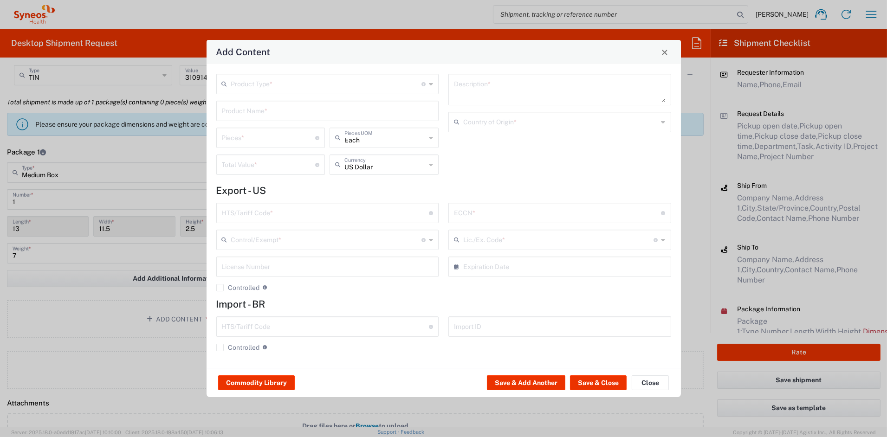
click at [236, 83] on input "text" at bounding box center [326, 83] width 191 height 16
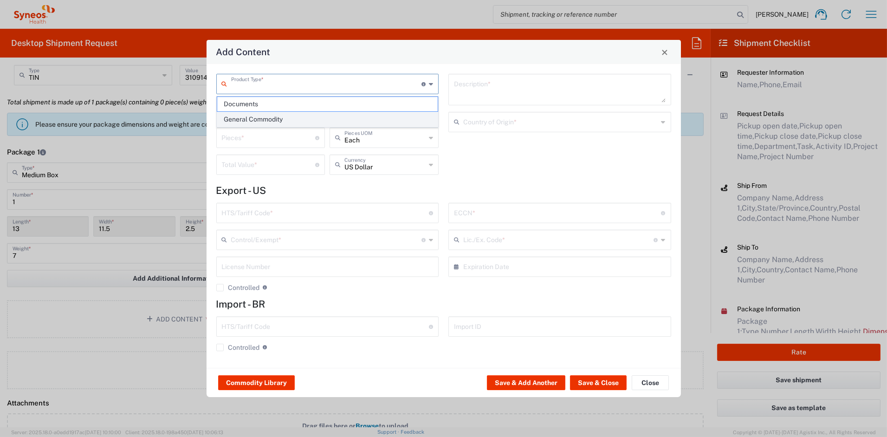
click at [245, 119] on span "General Commodity" at bounding box center [327, 119] width 220 height 14
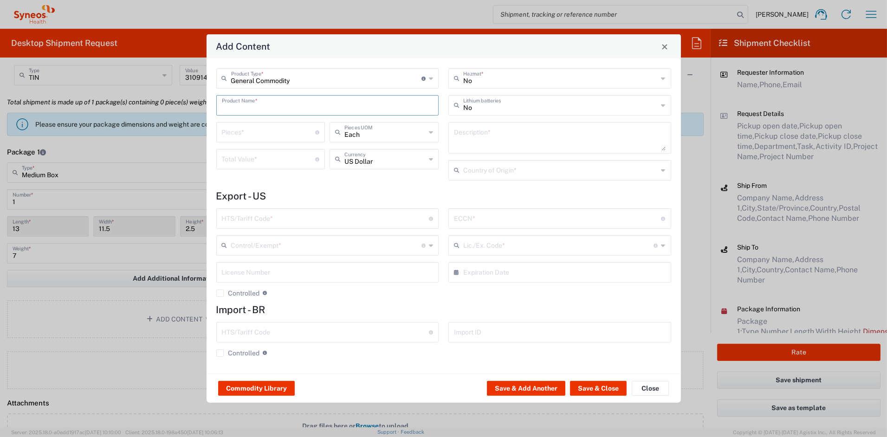
click at [246, 107] on input "text" at bounding box center [328, 105] width 212 height 16
click at [246, 126] on div "FLIP CHART" at bounding box center [327, 127] width 221 height 16
click at [241, 157] on input "number" at bounding box center [269, 158] width 94 height 16
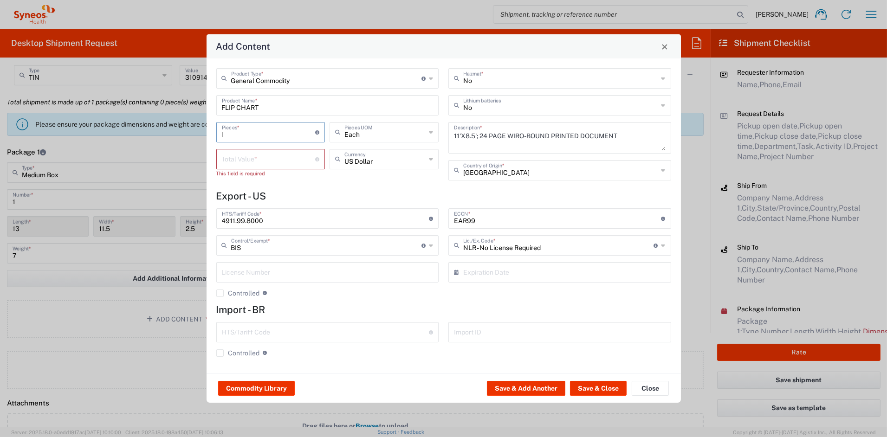
drag, startPoint x: 218, startPoint y: 133, endPoint x: 189, endPoint y: 130, distance: 28.9
click at [190, 130] on div "Add Content General Commodity Product Type * Document: Paper document generated…" at bounding box center [443, 218] width 887 height 437
click at [236, 160] on input "number" at bounding box center [269, 158] width 94 height 16
click at [526, 390] on button "Save & Add Another" at bounding box center [526, 388] width 78 height 15
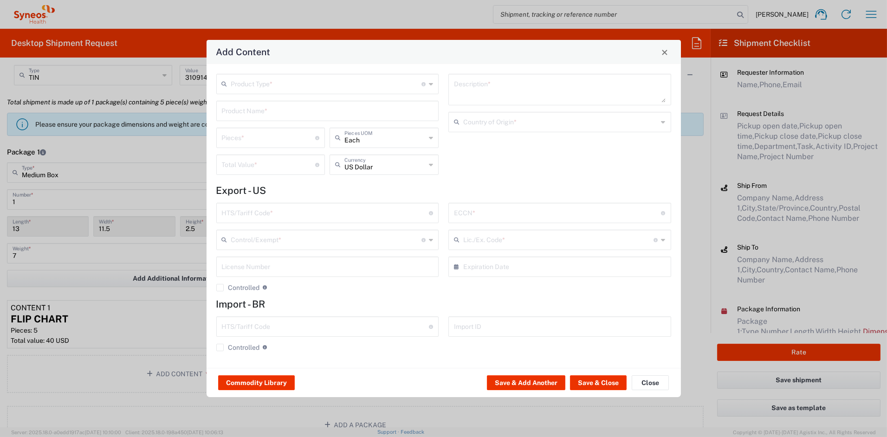
click at [246, 86] on input "text" at bounding box center [326, 83] width 191 height 16
click at [245, 118] on span "General Commodity" at bounding box center [327, 119] width 220 height 14
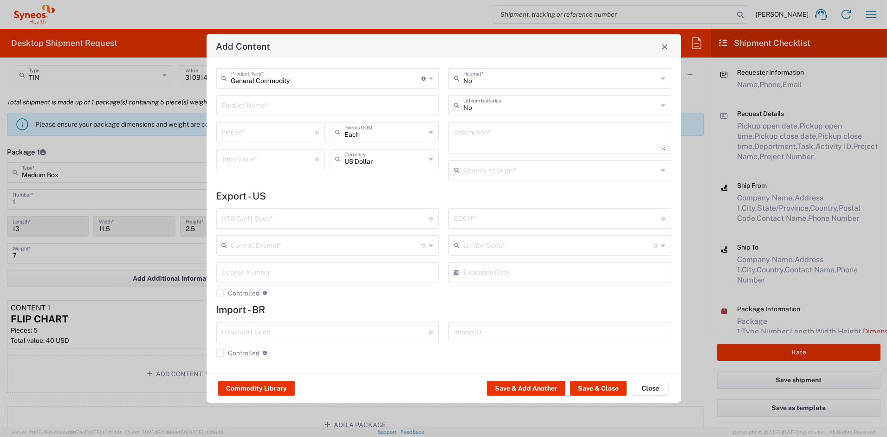
click at [244, 100] on input "text" at bounding box center [328, 105] width 212 height 16
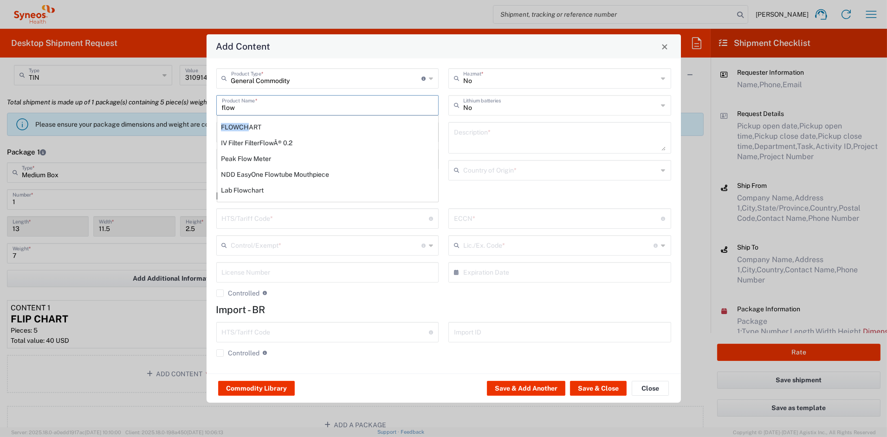
click at [246, 123] on div "FLOWCHART" at bounding box center [327, 127] width 221 height 16
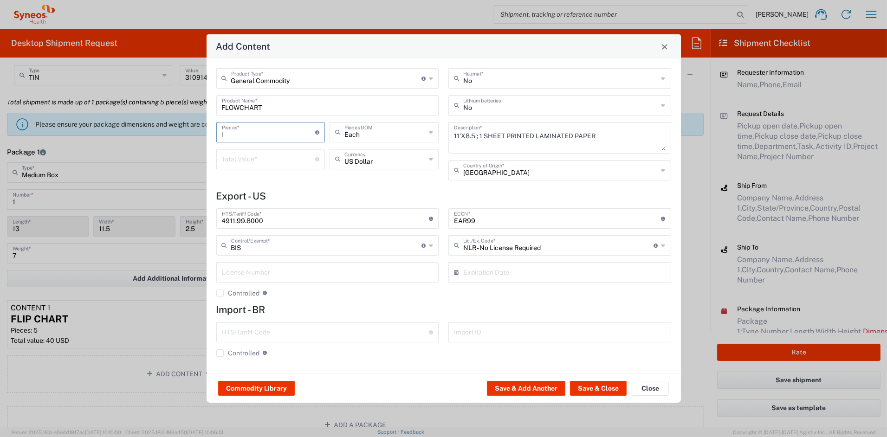
drag, startPoint x: 208, startPoint y: 133, endPoint x: 197, endPoint y: 133, distance: 11.2
click at [197, 133] on div "Add Content General Commodity Product Type * Document: Paper document generated…" at bounding box center [443, 218] width 887 height 437
drag, startPoint x: 522, startPoint y: 388, endPoint x: 512, endPoint y: 381, distance: 12.1
click at [512, 381] on button "Save & Add Another" at bounding box center [526, 388] width 78 height 15
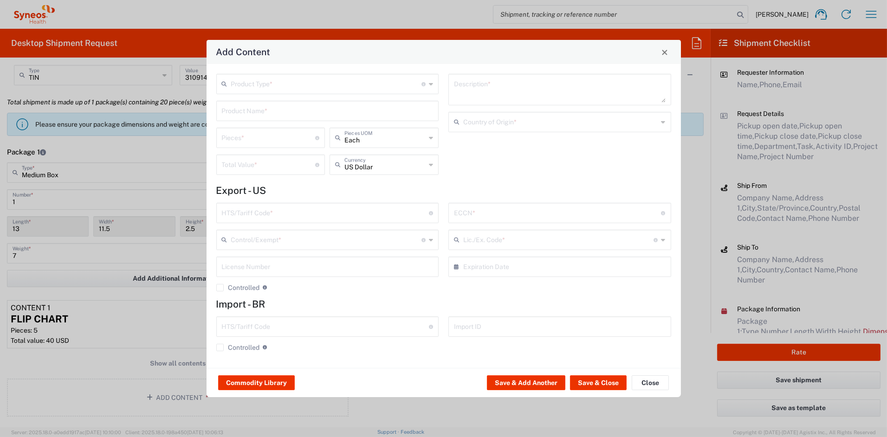
click at [250, 86] on input "text" at bounding box center [326, 83] width 191 height 16
drag, startPoint x: 243, startPoint y: 120, endPoint x: 241, endPoint y: 115, distance: 5.7
click at [242, 118] on span "General Commodity" at bounding box center [327, 119] width 220 height 14
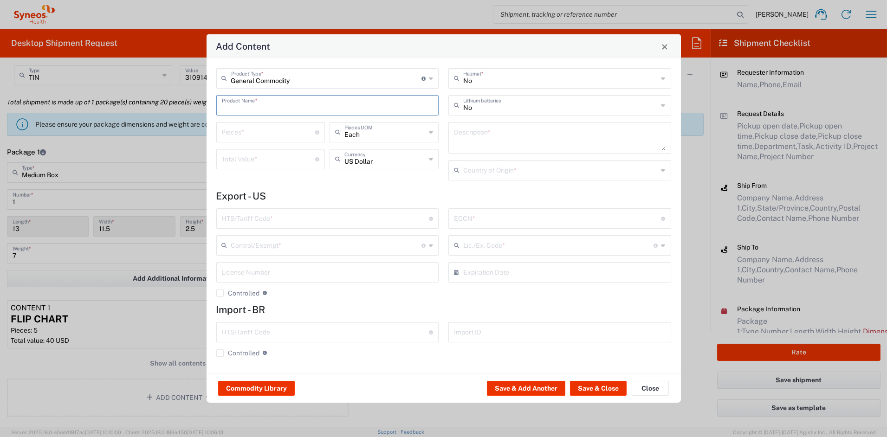
click at [240, 107] on input "text" at bounding box center [328, 105] width 212 height 16
click at [245, 125] on div "THANK YOU CARD WITH ENVELOPE" at bounding box center [327, 127] width 221 height 16
click at [241, 156] on input "number" at bounding box center [269, 158] width 94 height 16
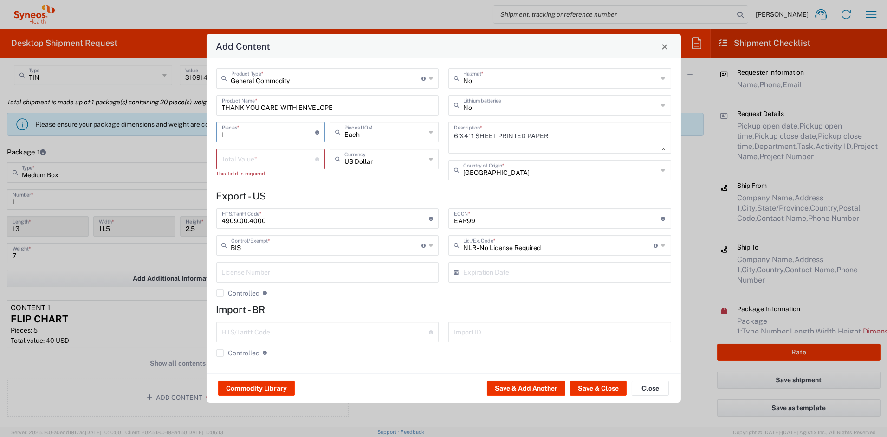
drag, startPoint x: 226, startPoint y: 134, endPoint x: 182, endPoint y: 130, distance: 44.3
click at [182, 130] on div "Add Content General Commodity Product Type * Document: Paper document generated…" at bounding box center [443, 218] width 887 height 437
click at [241, 162] on input "number" at bounding box center [269, 158] width 94 height 16
click at [594, 384] on button "Save & Close" at bounding box center [598, 388] width 57 height 15
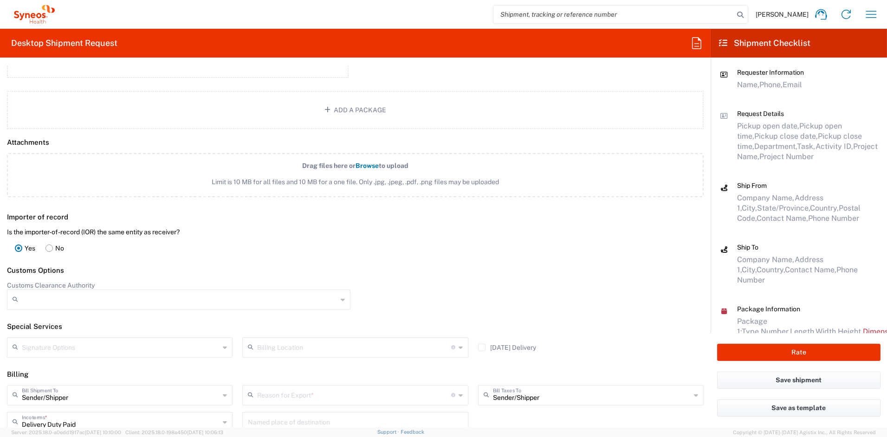
scroll to position [1077, 0]
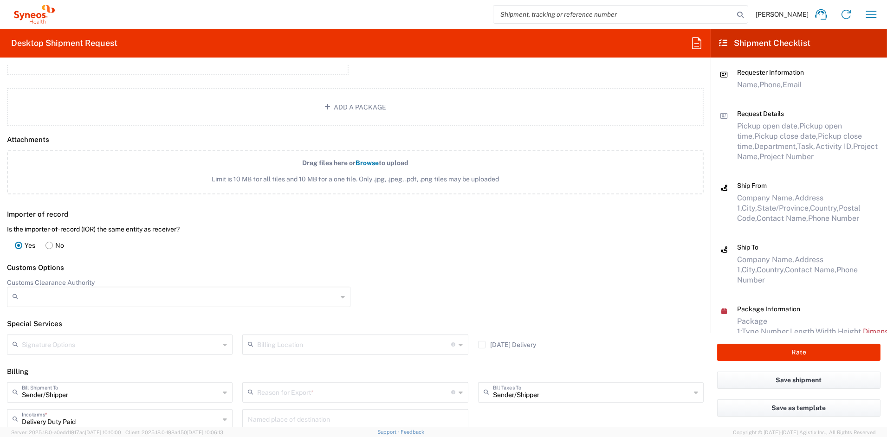
click at [47, 242] on rect at bounding box center [49, 245] width 7 height 7
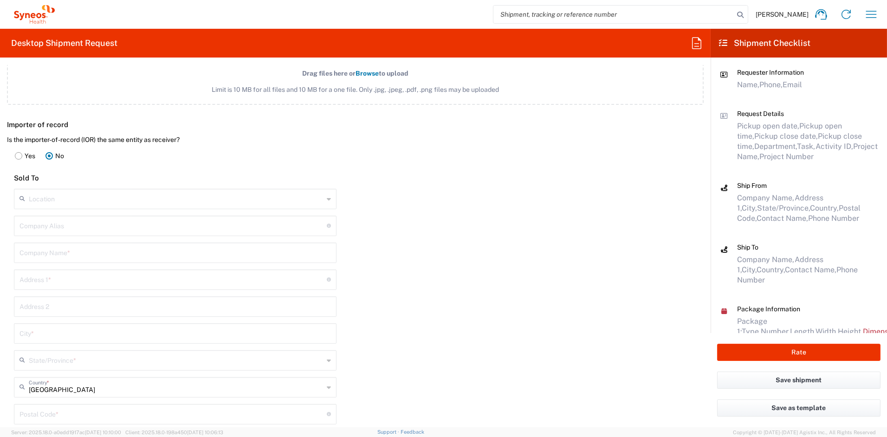
scroll to position [1170, 0]
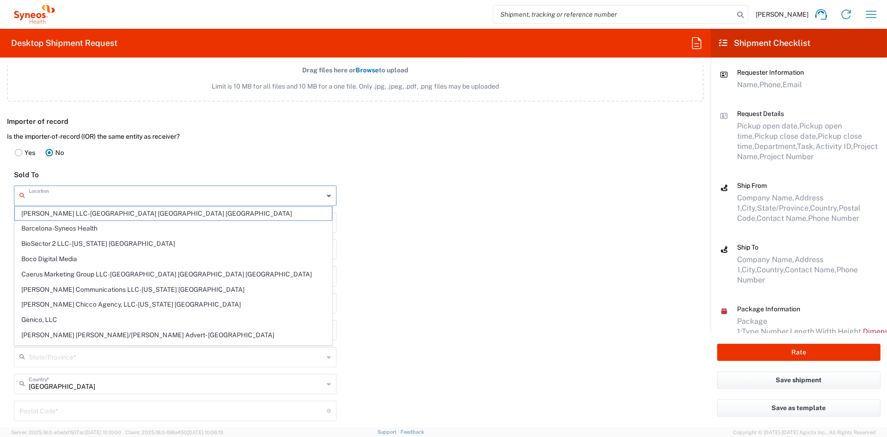
click at [54, 195] on input "text" at bounding box center [176, 195] width 295 height 16
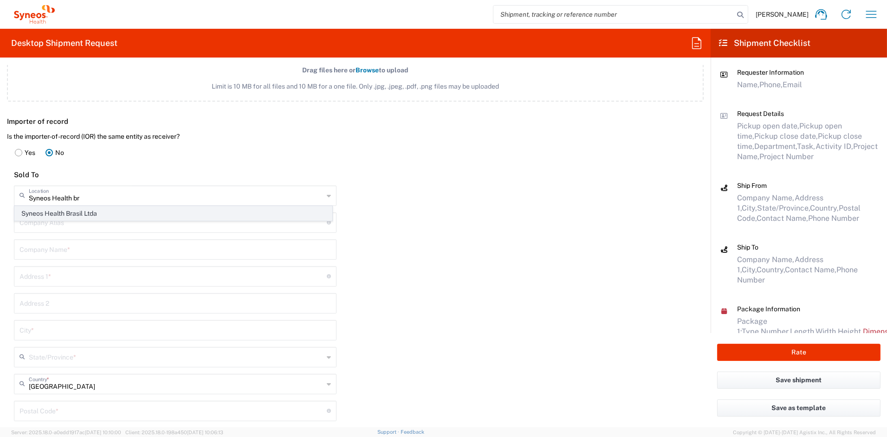
click at [52, 211] on span "Syneos Health Brasil Ltda" at bounding box center [173, 214] width 317 height 14
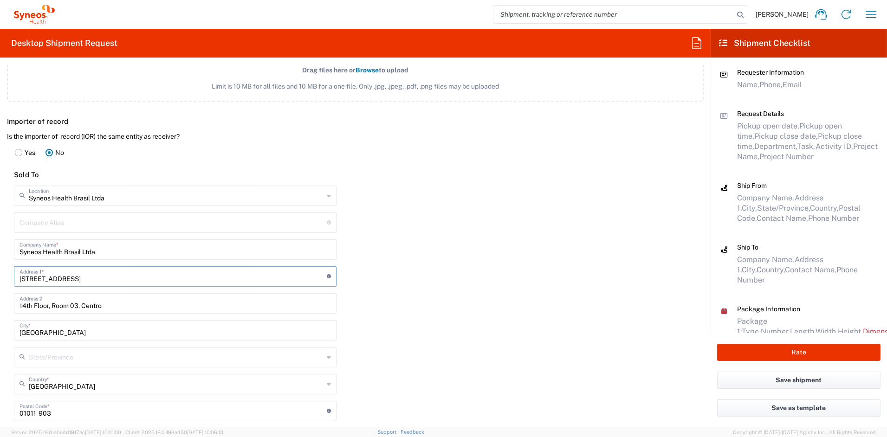
drag, startPoint x: 140, startPoint y: 279, endPoint x: 0, endPoint y: 277, distance: 139.7
click at [1, 280] on main "Is the importer-of-record (IOR) the same entity as receiver? Yes No Sold To Syn…" at bounding box center [175, 352] width 350 height 441
paste input "1560 Sala 109-SB, [GEOGRAPHIC_DATA][PERSON_NAME][GEOGRAPHIC_DATA]"
drag, startPoint x: 111, startPoint y: 303, endPoint x: -11, endPoint y: 302, distance: 121.6
click at [0, 302] on html "John Popp Home Shipment estimator Shipment tracking Desktop shipment request My…" at bounding box center [443, 218] width 887 height 437
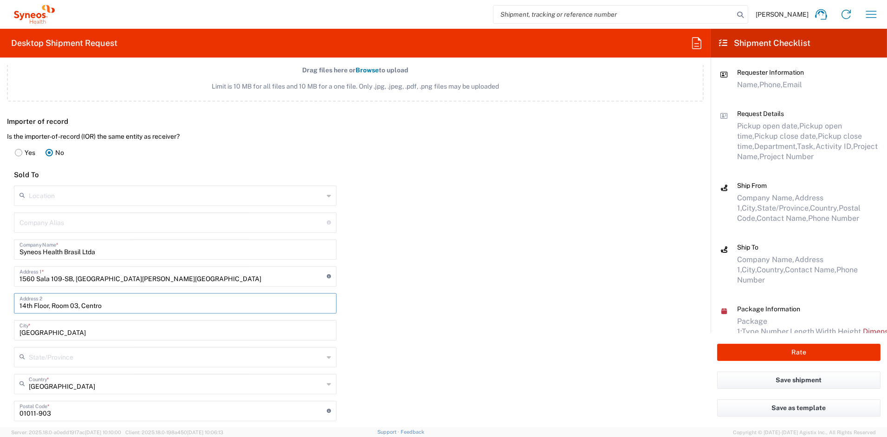
paste input "C.N.P.J.: 08.190.722/0001-68 [GEOGRAPHIC_DATA][PERSON_NAME]"
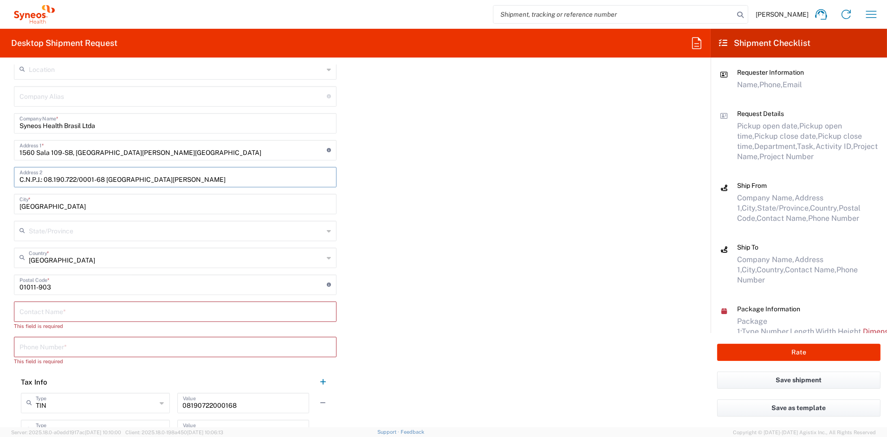
scroll to position [1299, 0]
click at [80, 227] on input "text" at bounding box center [176, 228] width 295 height 16
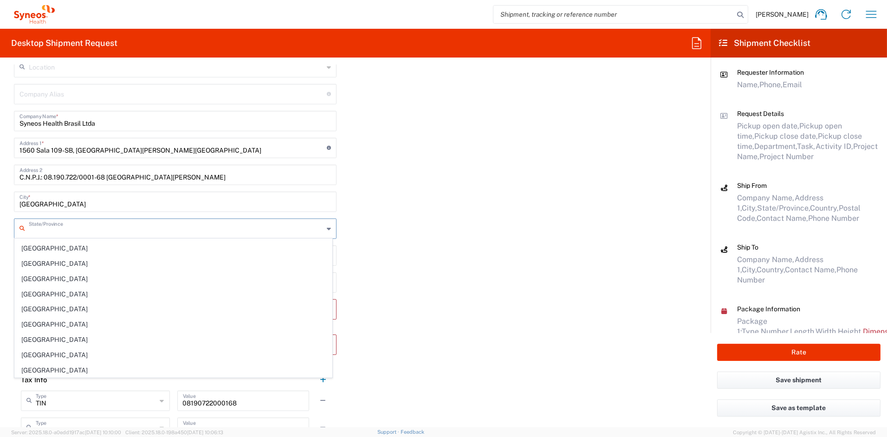
scroll to position [274, 0]
click at [37, 342] on span "[GEOGRAPHIC_DATA]" at bounding box center [173, 339] width 317 height 14
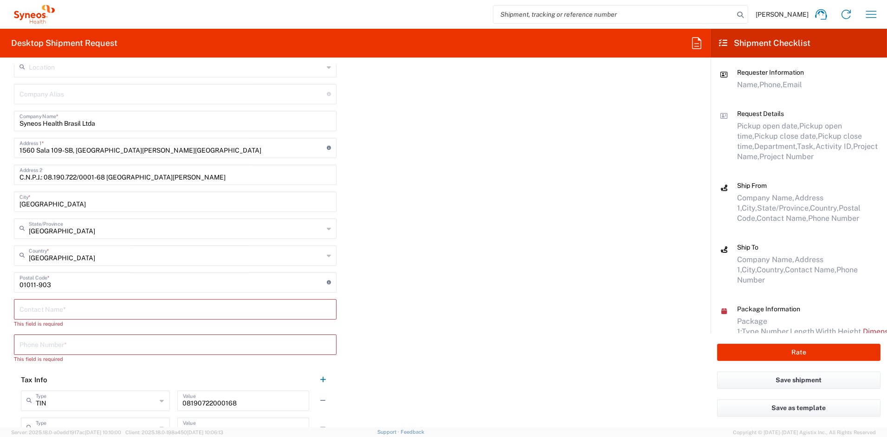
click at [60, 305] on input "text" at bounding box center [174, 309] width 311 height 16
paste input "[PERSON_NAME]"
click at [73, 333] on input "tel" at bounding box center [174, 336] width 311 height 16
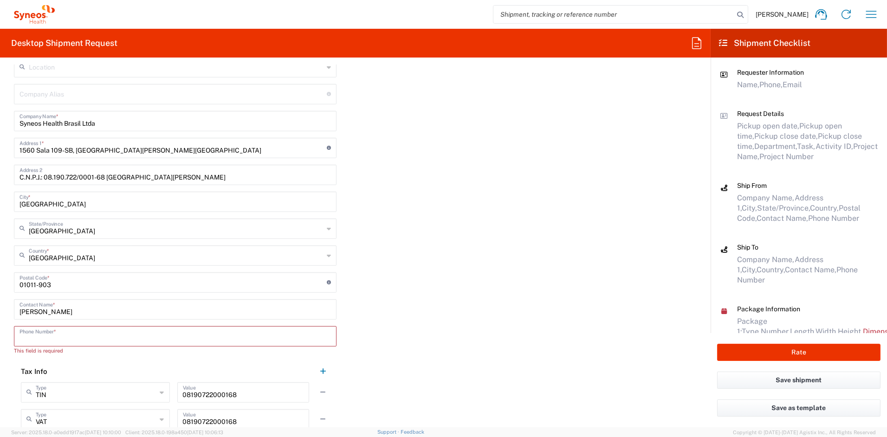
paste input "551151160783"
click at [323, 409] on button "button" at bounding box center [323, 411] width 13 height 13
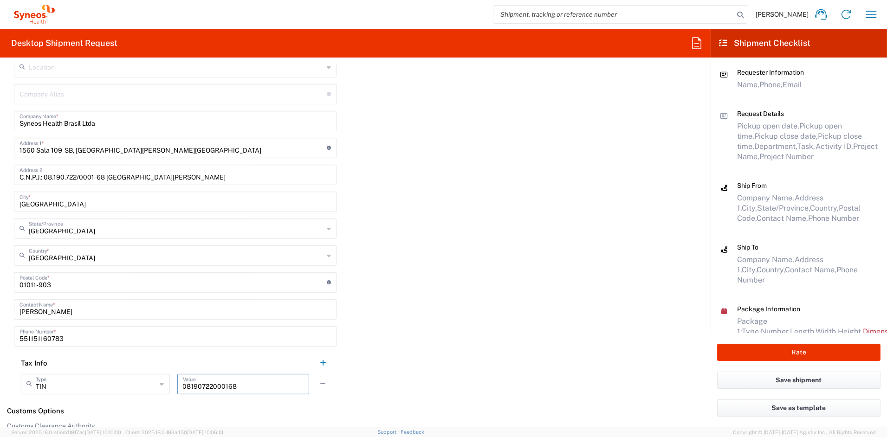
drag, startPoint x: 230, startPoint y: 380, endPoint x: 123, endPoint y: 376, distance: 106.8
click at [124, 376] on div "TIN Type TIN EIN EORI Other VAT 08190722000168 Value" at bounding box center [175, 387] width 309 height 27
paste input "CEP05319000"
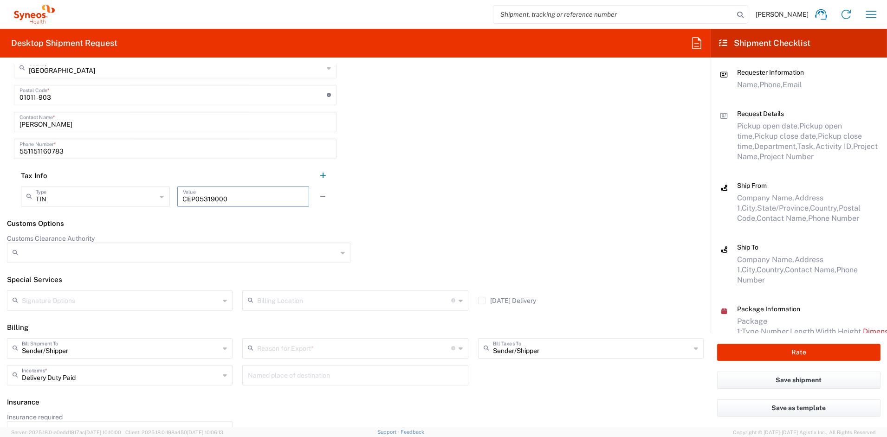
scroll to position [1485, 0]
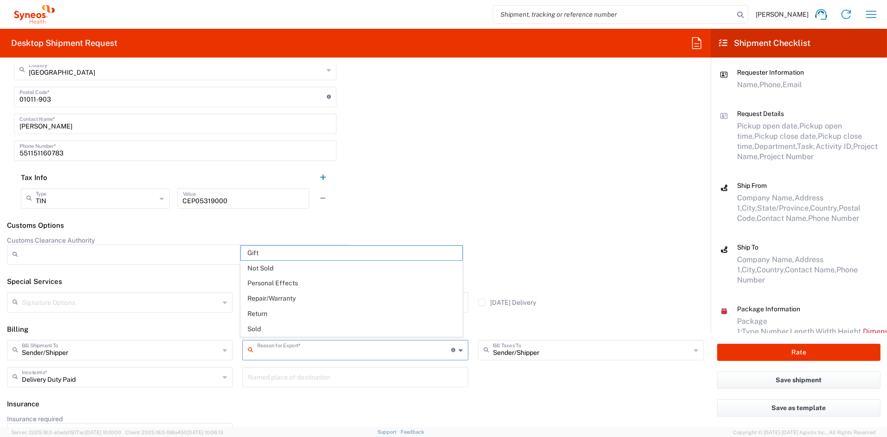
click at [305, 350] on input "text" at bounding box center [354, 350] width 194 height 16
click at [261, 330] on span "Sold" at bounding box center [351, 329] width 221 height 14
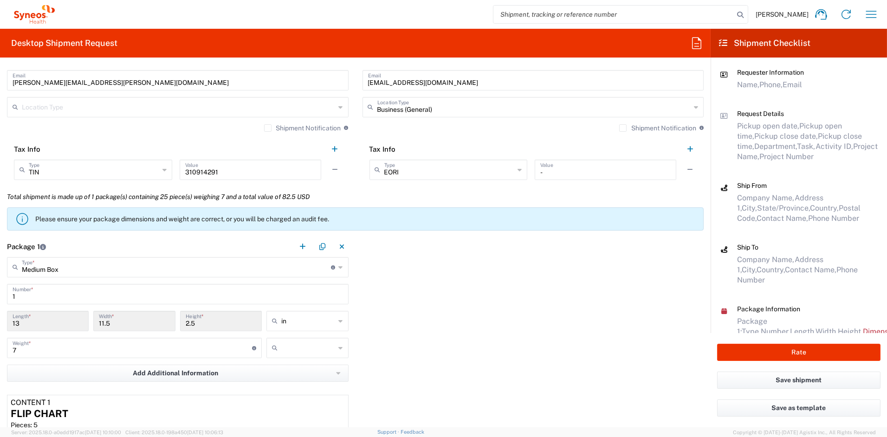
scroll to position [642, 0]
click at [292, 351] on input "text" at bounding box center [308, 347] width 54 height 15
click at [277, 388] on span "lbs" at bounding box center [304, 383] width 79 height 14
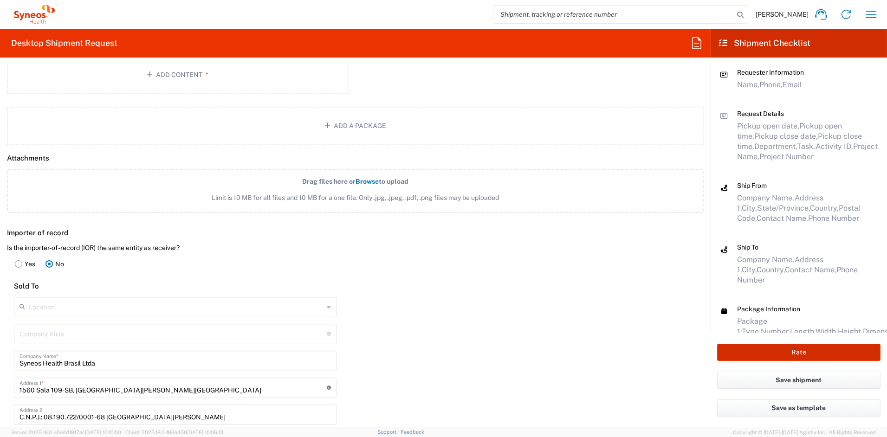
scroll to position [1062, 0]
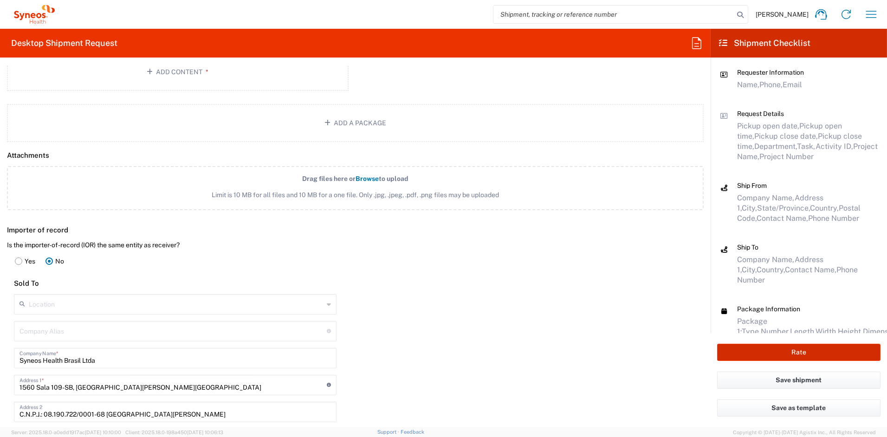
click at [796, 354] on button "Rate" at bounding box center [798, 352] width 163 height 17
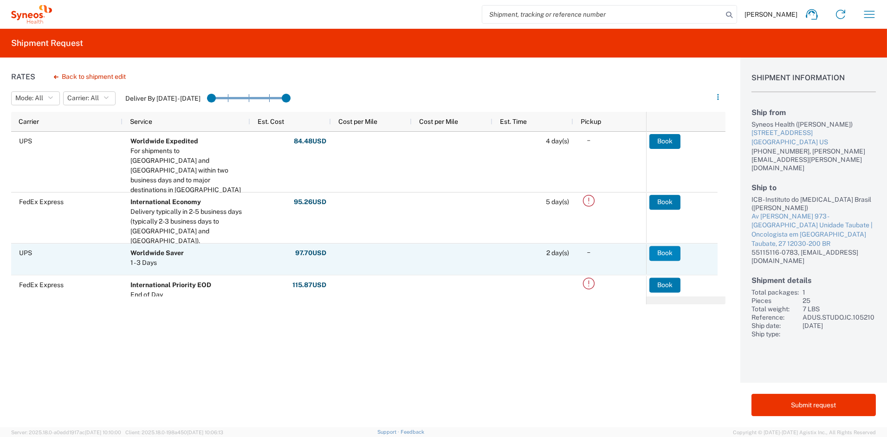
click at [668, 252] on button "Book" at bounding box center [664, 253] width 31 height 15
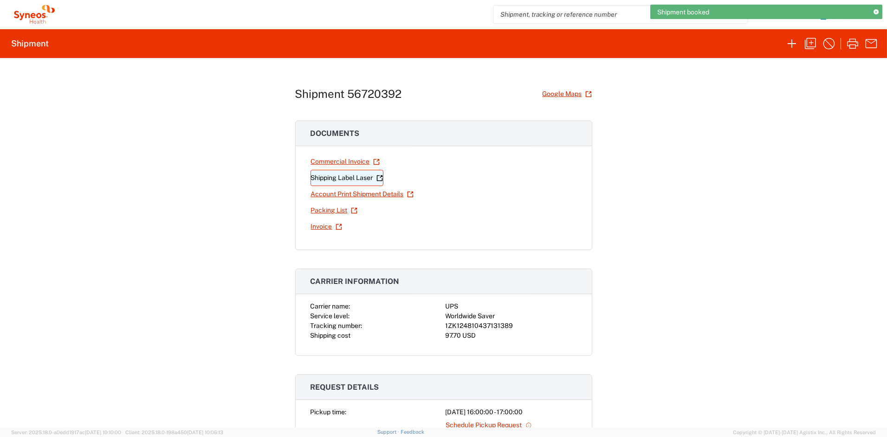
click at [336, 180] on link "Shipping Label Laser" at bounding box center [347, 178] width 73 height 16
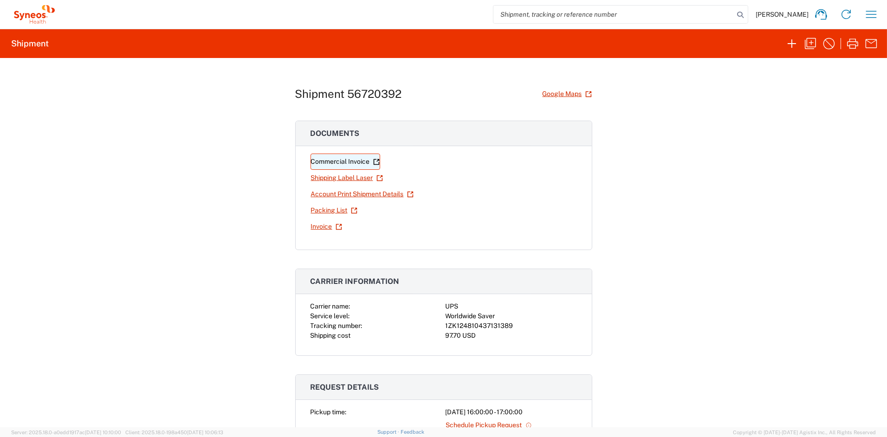
click at [335, 162] on link "Commercial Invoice" at bounding box center [346, 162] width 70 height 16
